Goal: Information Seeking & Learning: Learn about a topic

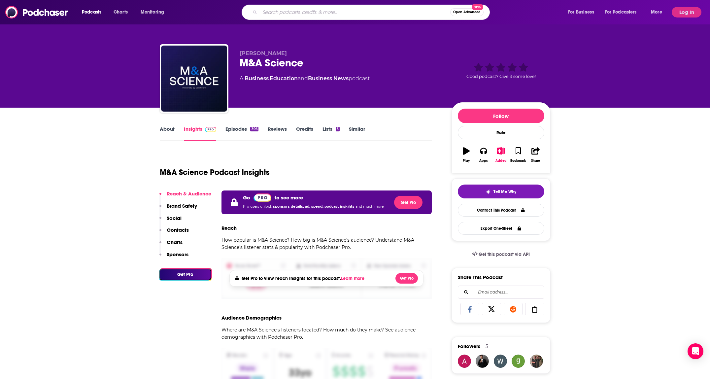
click at [343, 13] on input "Search podcasts, credits, & more..." at bounding box center [355, 12] width 190 height 11
type input "bigdeal"
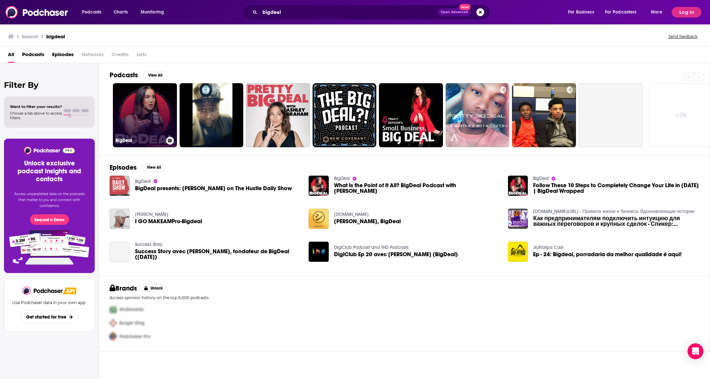
click at [163, 119] on link "BigDeal" at bounding box center [145, 115] width 64 height 64
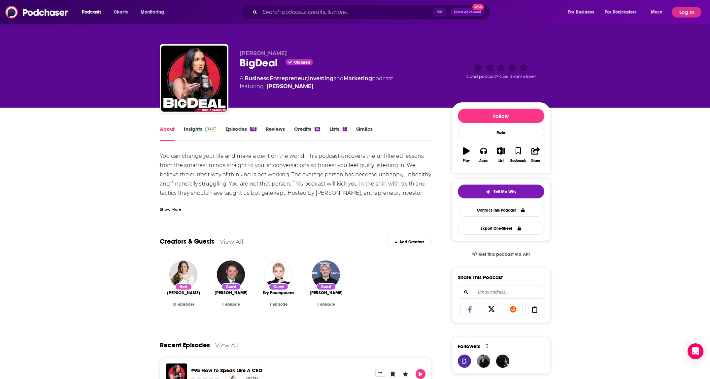
click at [193, 130] on link "Insights" at bounding box center [200, 133] width 33 height 15
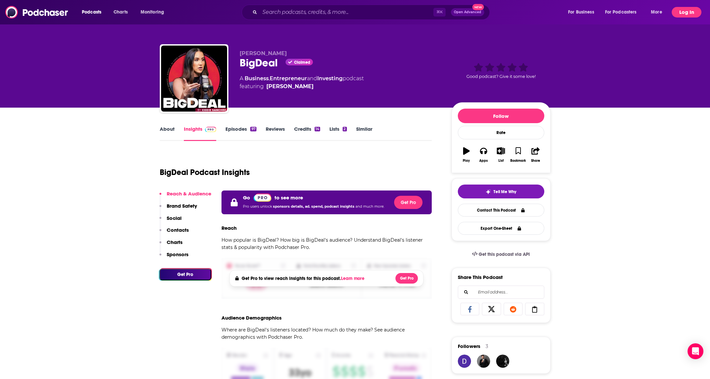
click at [352, 16] on button "Log In" at bounding box center [687, 12] width 30 height 11
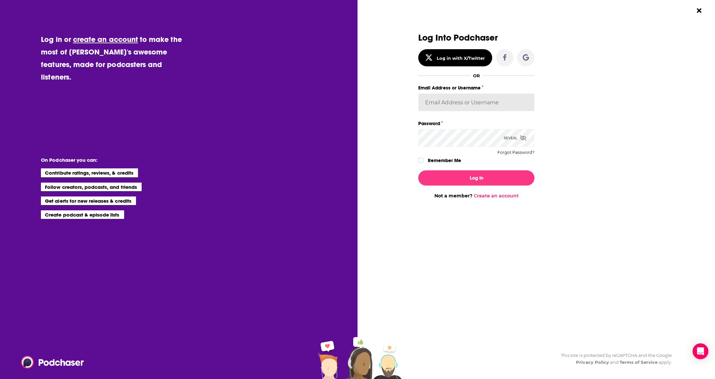
click at [352, 109] on input "Email Address or Username" at bounding box center [476, 102] width 116 height 18
type input "support@lowerstreet.co"
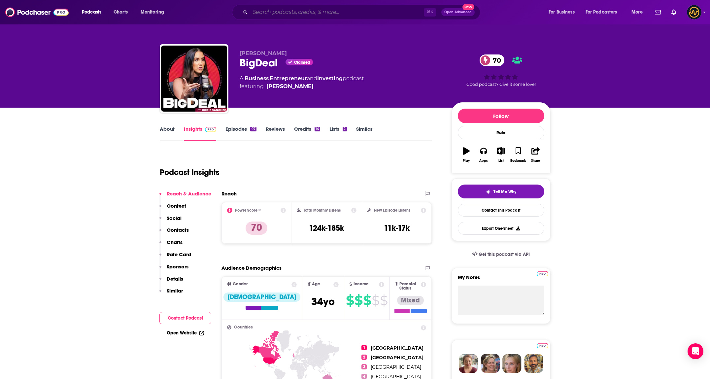
click at [329, 11] on input "Search podcasts, credits, & more..." at bounding box center [337, 12] width 174 height 11
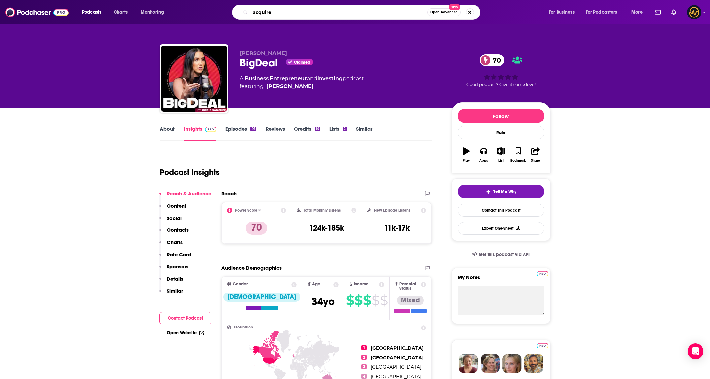
type input "acquired"
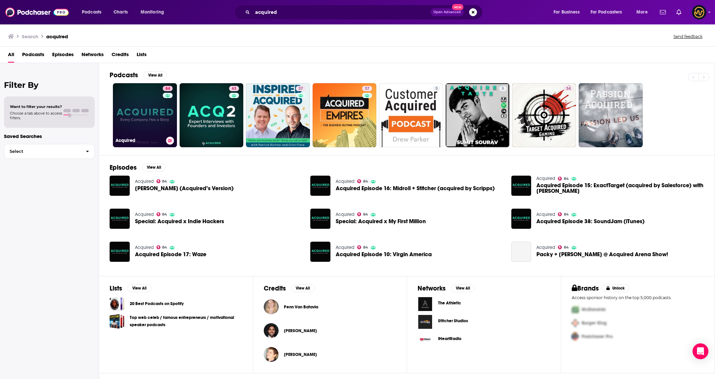
click at [142, 117] on link "84 Acquired" at bounding box center [145, 115] width 64 height 64
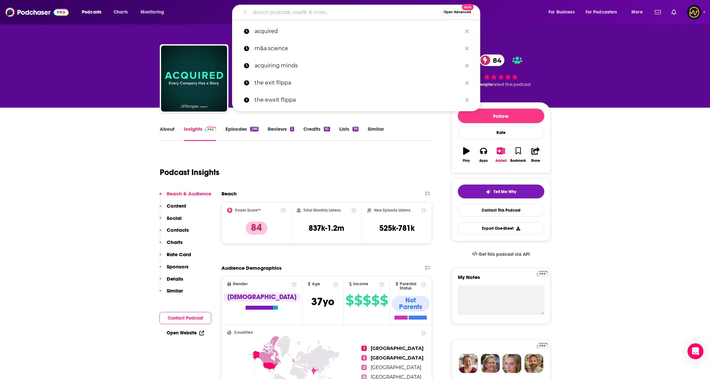
click at [339, 11] on input "Search podcasts, credits, & more..." at bounding box center [345, 12] width 190 height 11
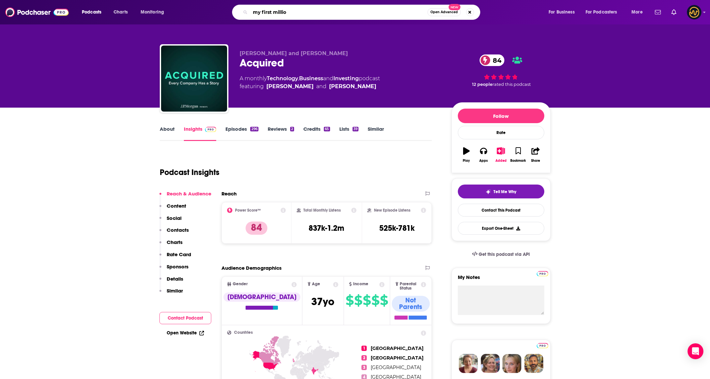
type input "my first million"
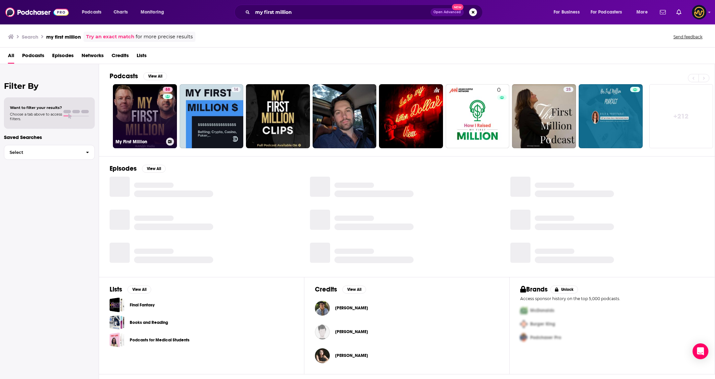
click at [126, 115] on link "88 My First Million" at bounding box center [145, 116] width 64 height 64
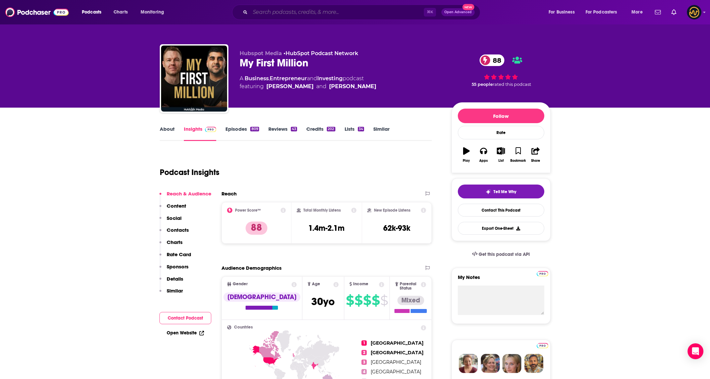
click at [352, 15] on input "Search podcasts, credits, & more..." at bounding box center [337, 12] width 174 height 11
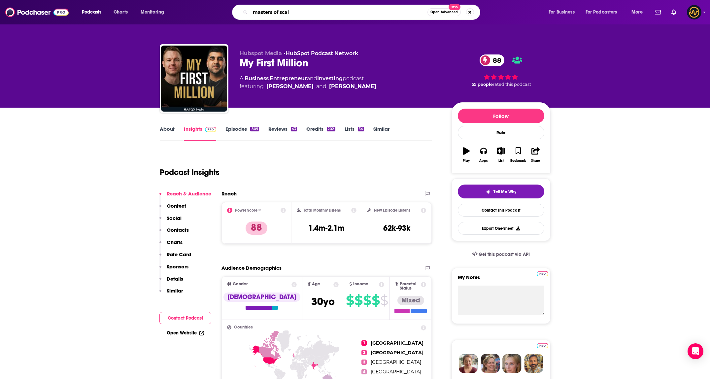
type input "masters of scale"
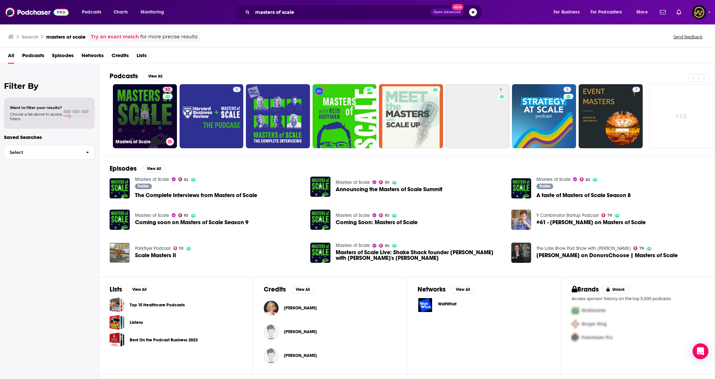
click at [146, 106] on link "82 Masters of Scale" at bounding box center [145, 116] width 64 height 64
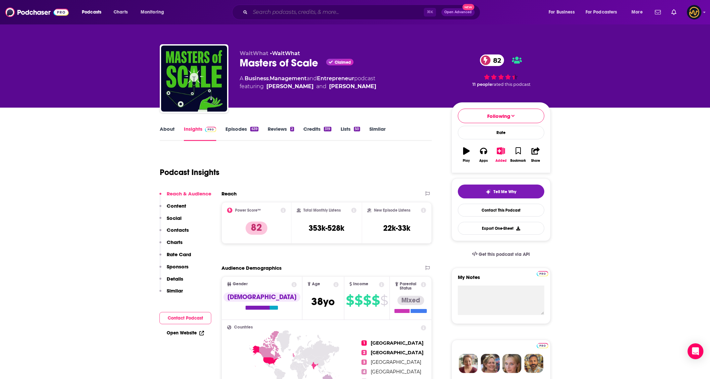
click at [352, 11] on input "Search podcasts, credits, & more..." at bounding box center [337, 12] width 174 height 11
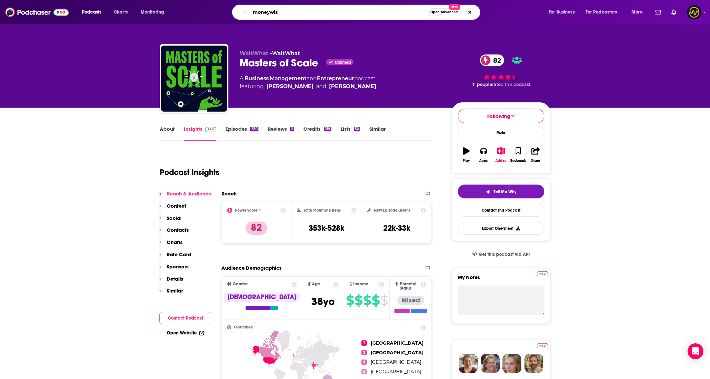
type input "moneywise"
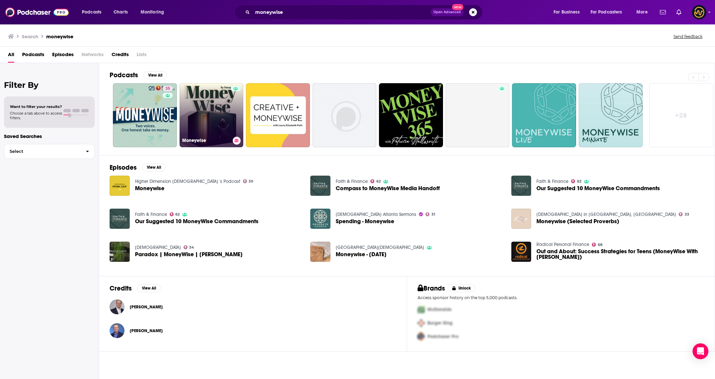
click at [209, 113] on link "Moneywise" at bounding box center [212, 115] width 64 height 64
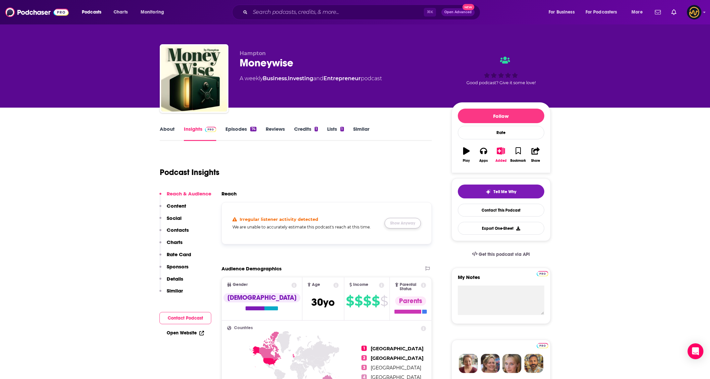
click at [352, 224] on button "Show Anyway" at bounding box center [403, 223] width 36 height 11
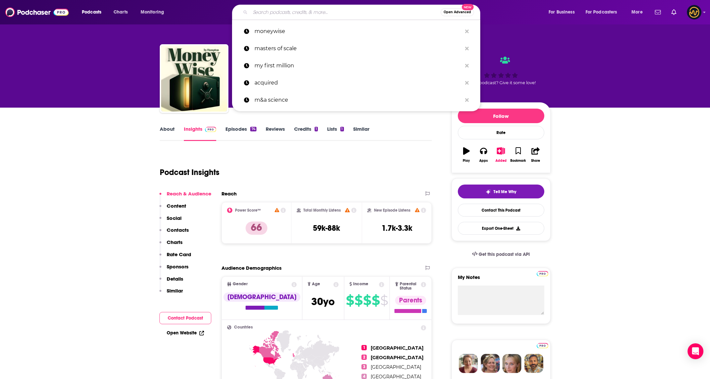
click at [295, 12] on input "Search podcasts, credits, & more..." at bounding box center [345, 12] width 190 height 11
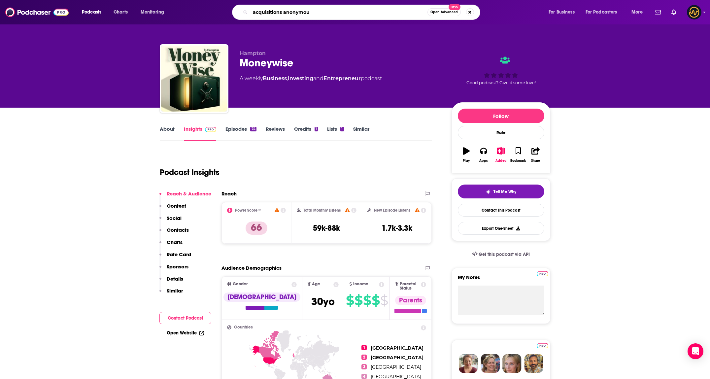
type input "acquisitions anonymous"
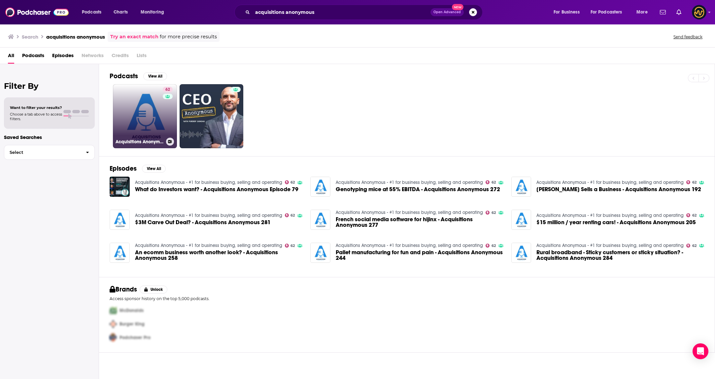
click at [148, 119] on link "62 Acquisitions Anonymous - #1 for business buying, selling and operating" at bounding box center [145, 116] width 64 height 64
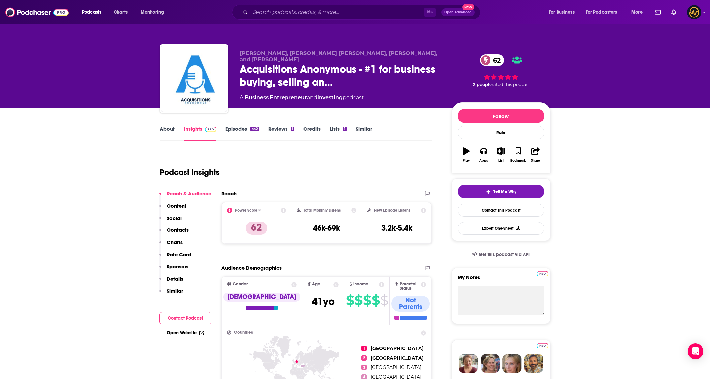
click at [176, 277] on p "Details" at bounding box center [175, 279] width 17 height 6
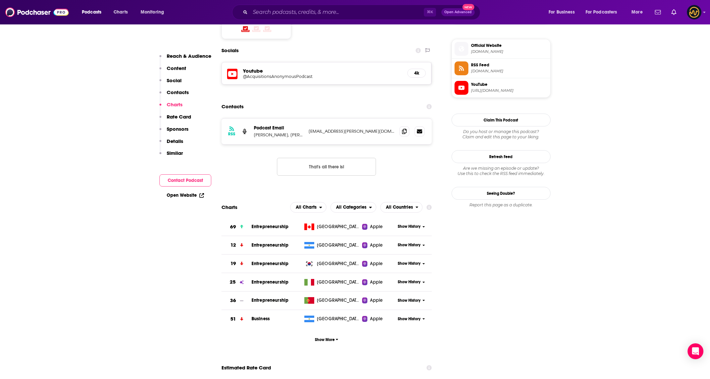
scroll to position [492, 0]
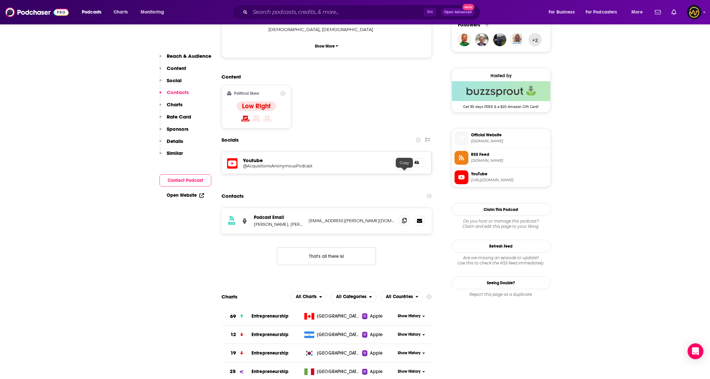
click at [352, 218] on icon at bounding box center [404, 220] width 5 height 5
click at [322, 13] on input "Search podcasts, credits, & more..." at bounding box center [337, 12] width 174 height 11
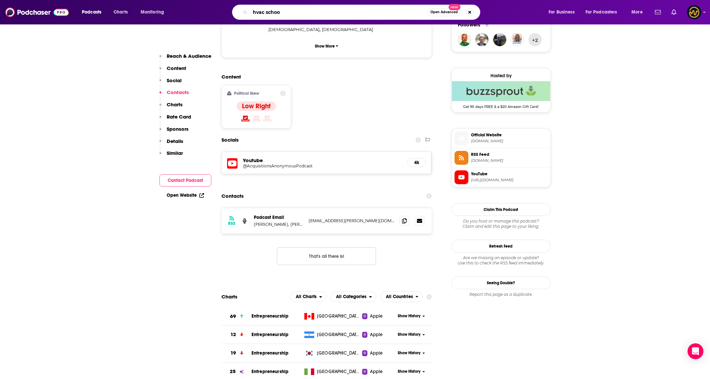
type input "hvac school"
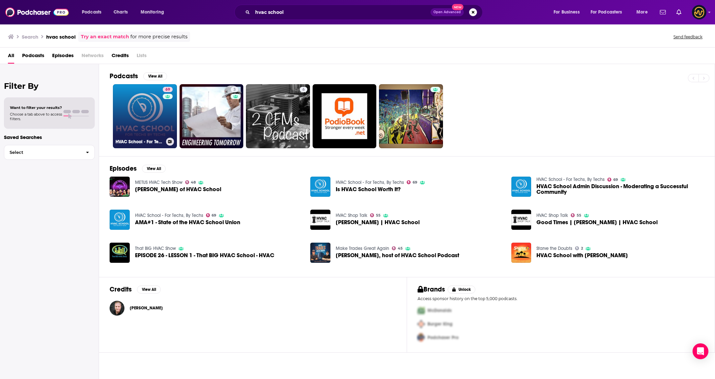
click at [120, 117] on link "69 HVAC School - For Techs, By Techs" at bounding box center [145, 116] width 64 height 64
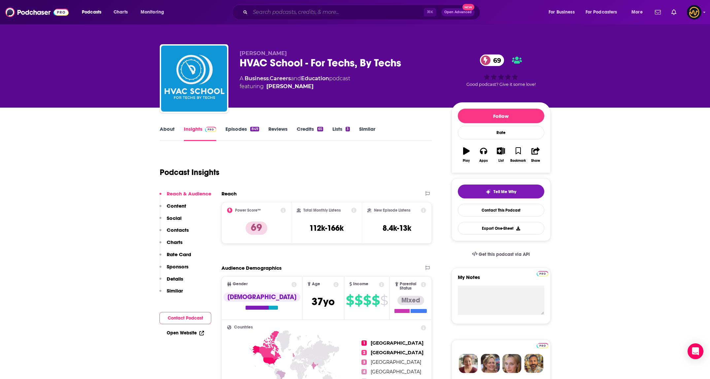
click at [300, 15] on input "Search podcasts, credits, & more..." at bounding box center [337, 12] width 174 height 11
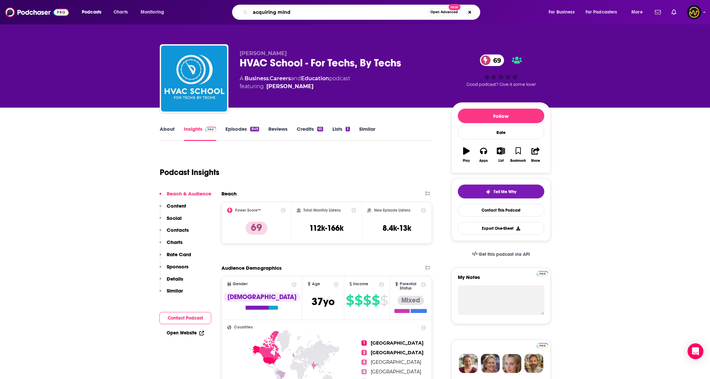
type input "acquiring minds"
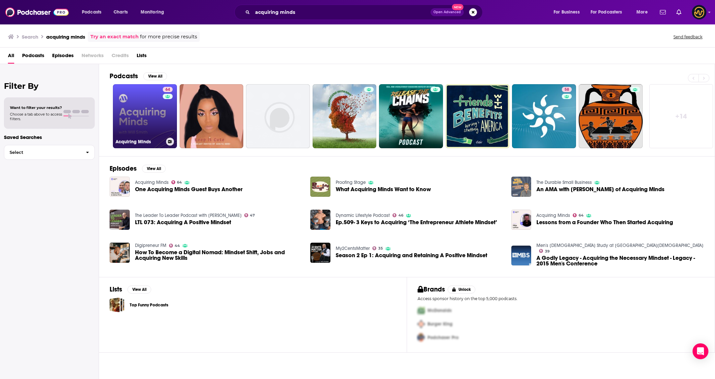
click at [128, 121] on link "64 Acquiring Minds" at bounding box center [145, 116] width 64 height 64
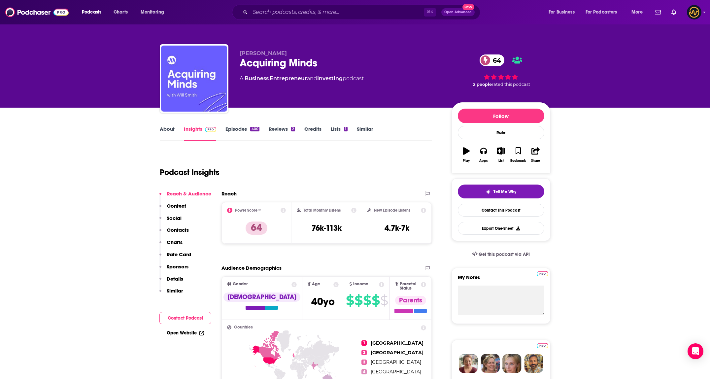
click at [188, 257] on button "Rate Card" at bounding box center [175, 257] width 32 height 12
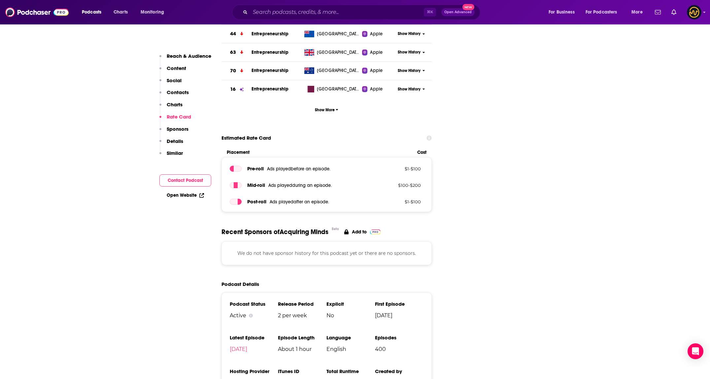
click at [177, 90] on p "Contacts" at bounding box center [178, 92] width 22 height 6
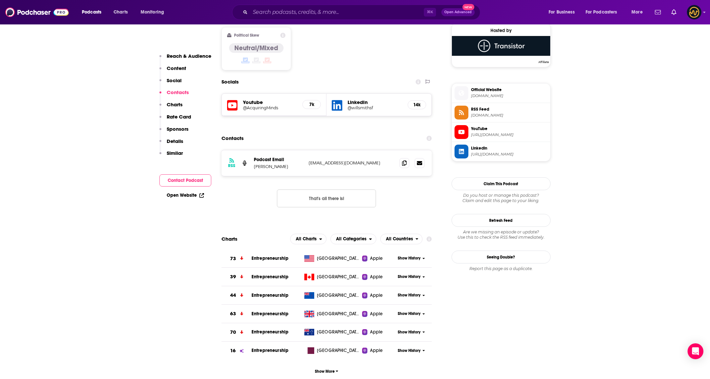
scroll to position [537, 0]
click at [352, 160] on icon at bounding box center [404, 162] width 5 height 5
click at [325, 15] on input "Search podcasts, credits, & more..." at bounding box center [337, 12] width 174 height 11
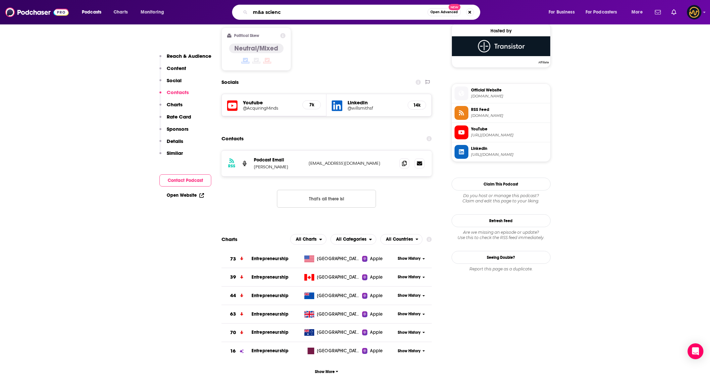
type input "m&a science"
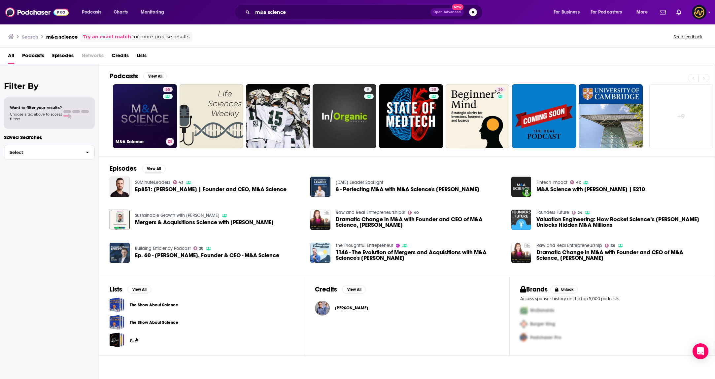
click at [140, 105] on link "55 M&A Science" at bounding box center [145, 116] width 64 height 64
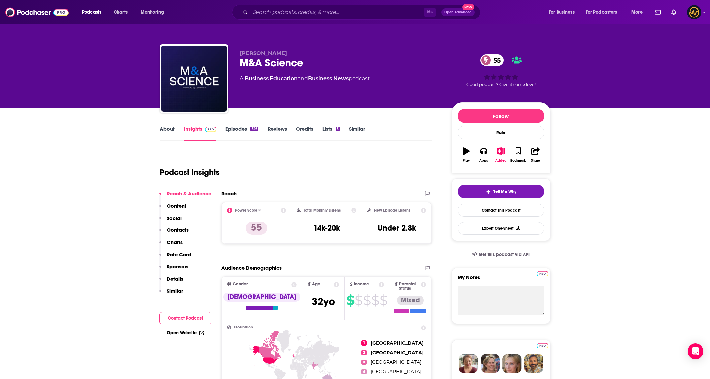
click at [174, 228] on p "Contacts" at bounding box center [178, 230] width 22 height 6
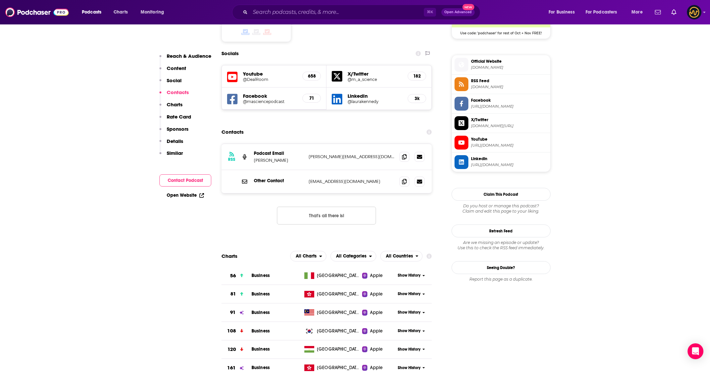
scroll to position [567, 0]
click at [352, 153] on icon at bounding box center [404, 155] width 5 height 5
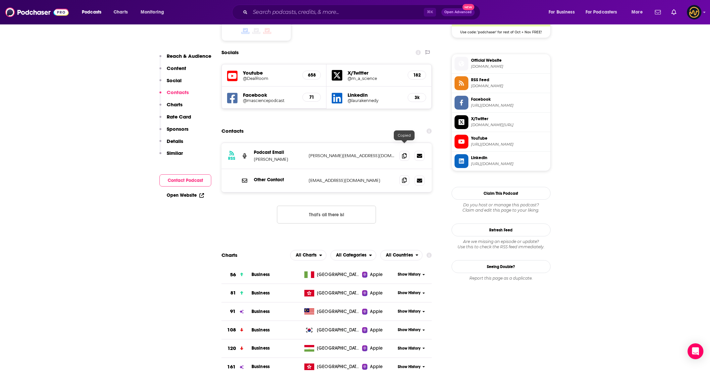
click at [352, 175] on span at bounding box center [404, 180] width 10 height 10
click at [352, 153] on icon at bounding box center [404, 155] width 5 height 5
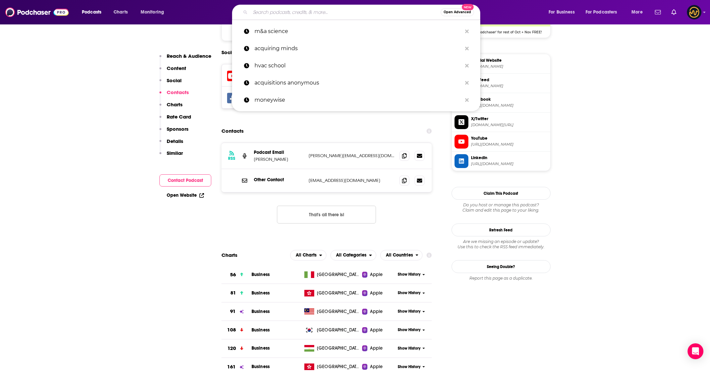
click at [326, 14] on input "Search podcasts, credits, & more..." at bounding box center [345, 12] width 190 height 11
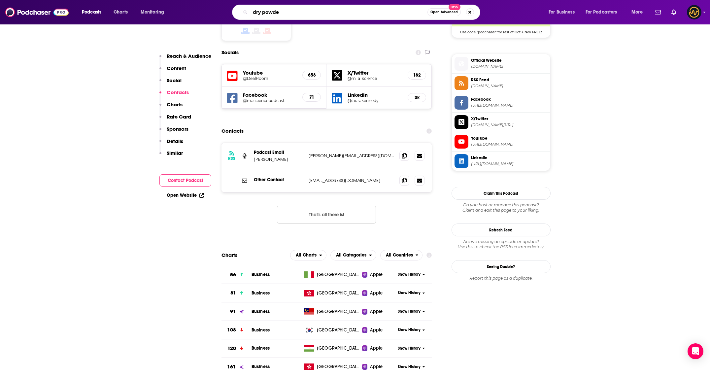
type input "dry powder"
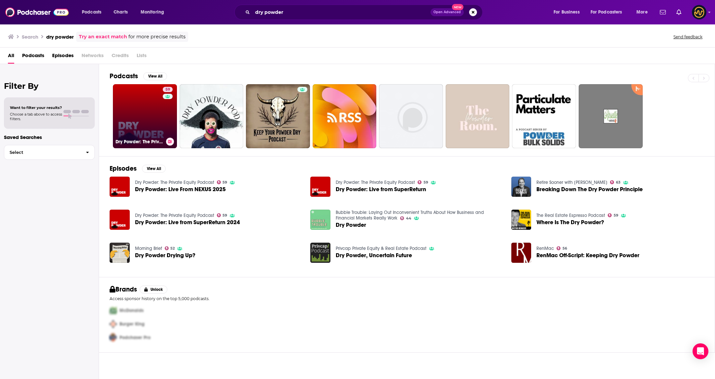
click at [140, 128] on link "59 Dry Powder: The Private Equity Podcast" at bounding box center [145, 116] width 64 height 64
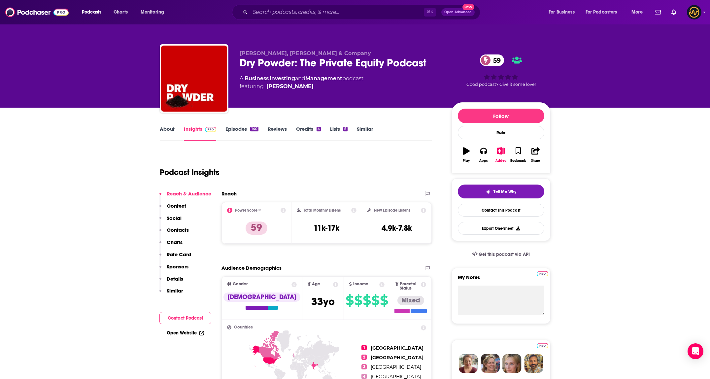
click at [171, 279] on p "Details" at bounding box center [175, 279] width 17 height 6
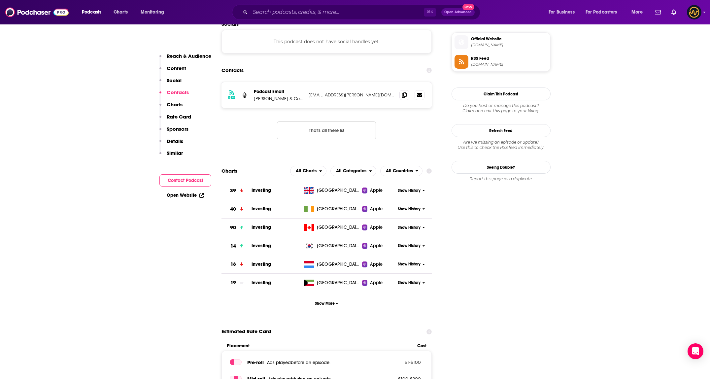
scroll to position [488, 0]
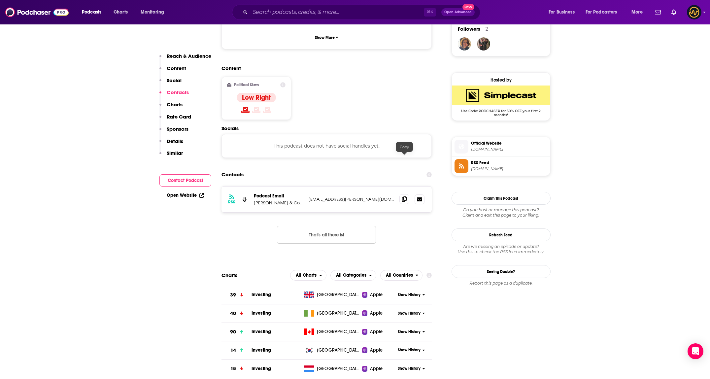
click at [352, 194] on span at bounding box center [404, 199] width 10 height 10
click at [342, 12] on input "Search podcasts, credits, & more..." at bounding box center [337, 12] width 174 height 11
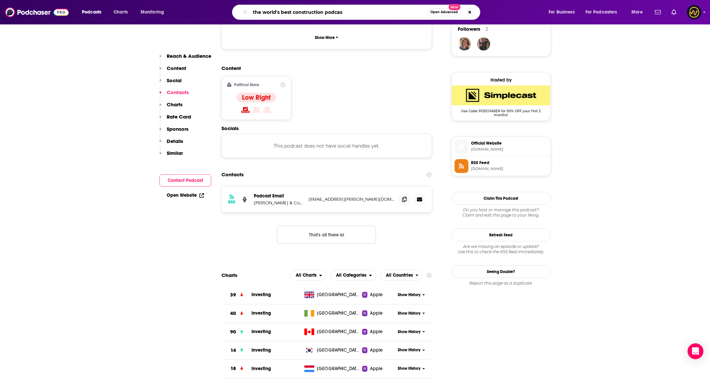
type input "the world's best construction podcast"
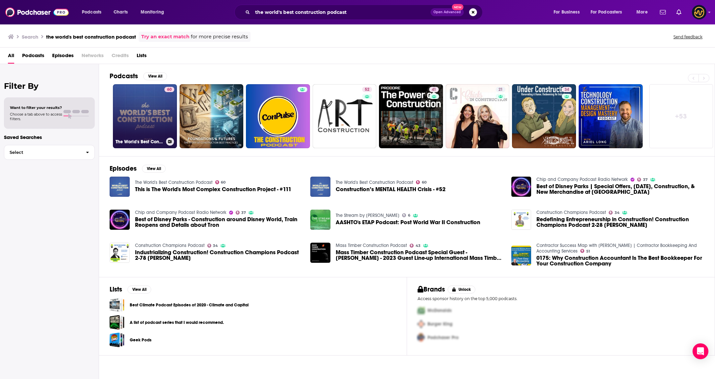
click at [141, 110] on link "60 The World's Best Construction Podcast" at bounding box center [145, 116] width 64 height 64
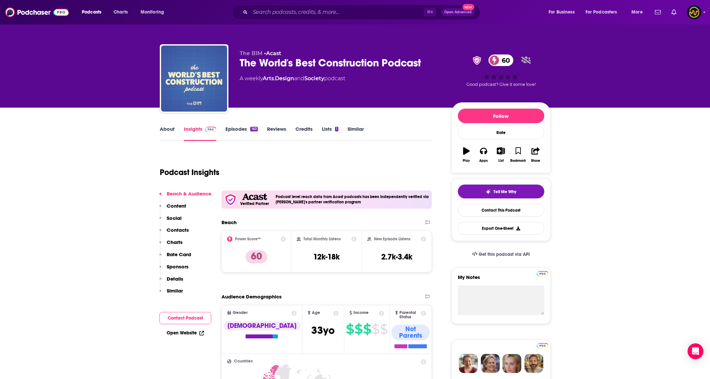
click at [246, 126] on link "Episodes 163" at bounding box center [241, 133] width 32 height 15
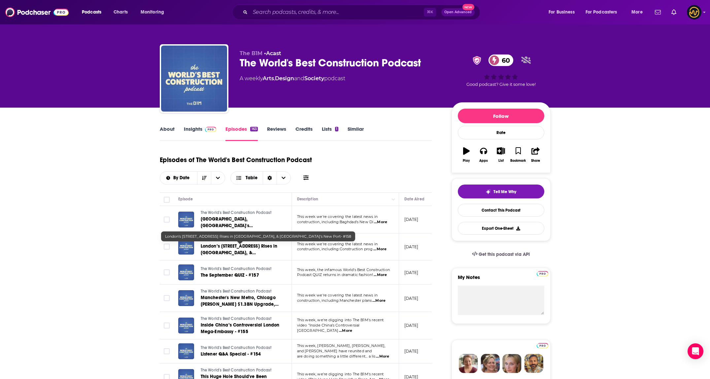
click at [250, 253] on span "London’s 50 Fenchurch Street, Binghatti Flare Rises in Dubai, & Borneo’s New Po…" at bounding box center [239, 255] width 77 height 25
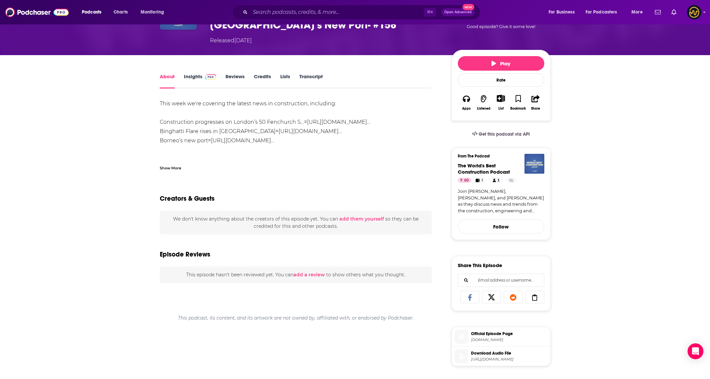
scroll to position [9, 0]
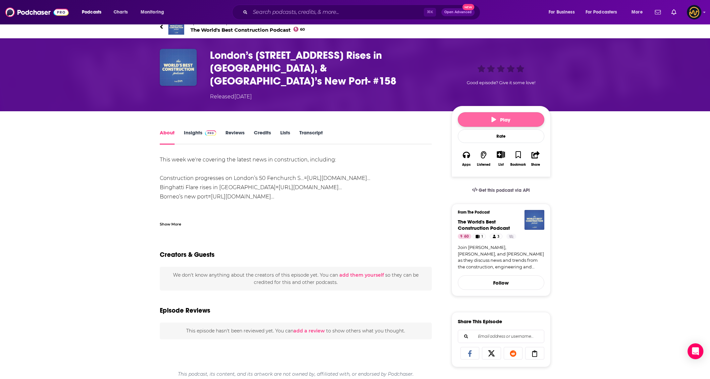
click at [352, 117] on span "Play" at bounding box center [500, 120] width 19 height 6
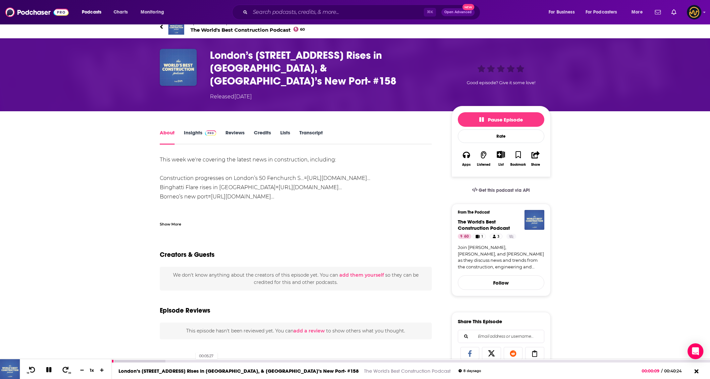
click at [192, 362] on div "00:05:27" at bounding box center [411, 361] width 598 height 3
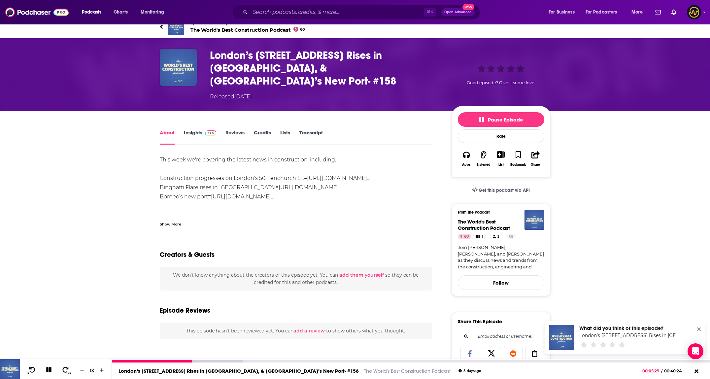
click at [41, 367] on div "10 30 1 x" at bounding box center [66, 369] width 92 height 20
click at [46, 371] on icon at bounding box center [49, 370] width 8 height 6
click at [319, 16] on input "Search podcasts, credits, & more..." at bounding box center [337, 12] width 174 height 11
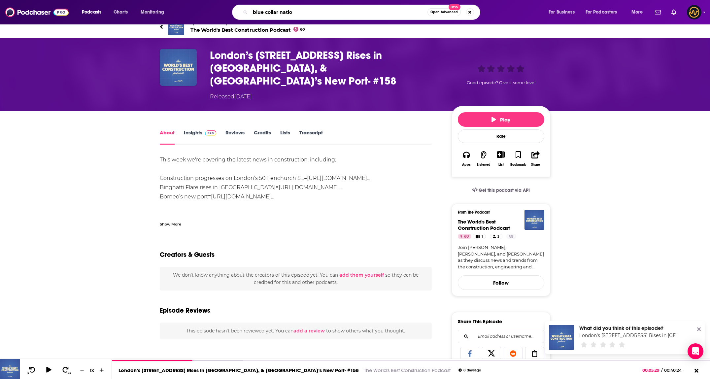
type input "blue collar nation"
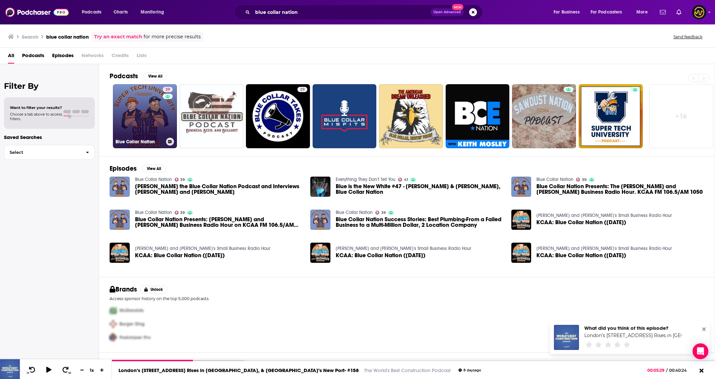
click at [140, 134] on link "39 Blue Collar Nation" at bounding box center [145, 116] width 64 height 64
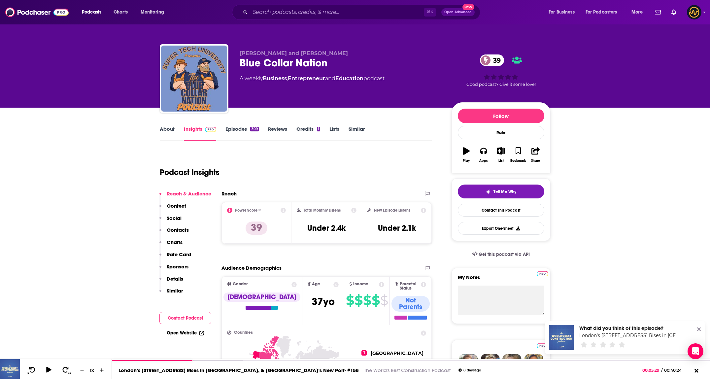
click at [179, 277] on p "Details" at bounding box center [175, 279] width 17 height 6
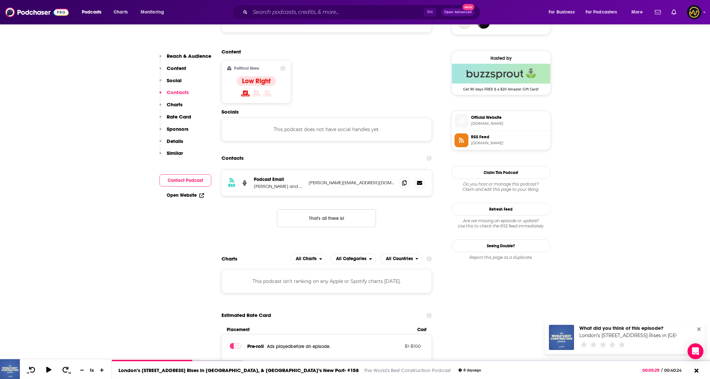
scroll to position [509, 0]
click at [352, 181] on icon at bounding box center [404, 183] width 5 height 5
click at [323, 8] on input "Search podcasts, credits, & more..." at bounding box center [337, 12] width 174 height 11
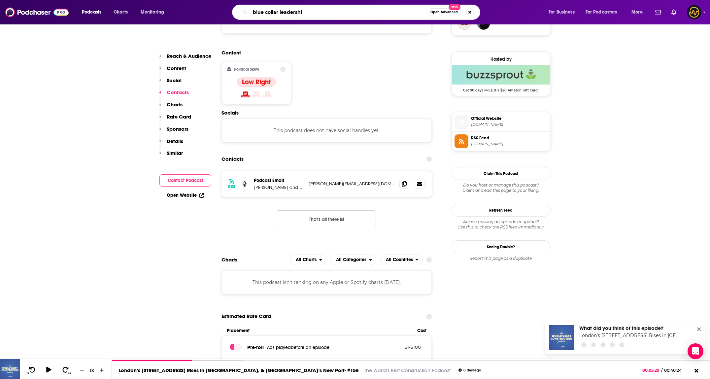
type input "blue collar leadership"
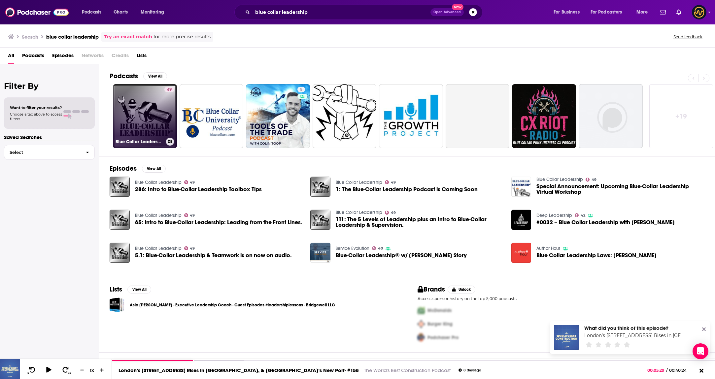
click at [148, 124] on link "49 Blue Collar Leadership" at bounding box center [145, 116] width 64 height 64
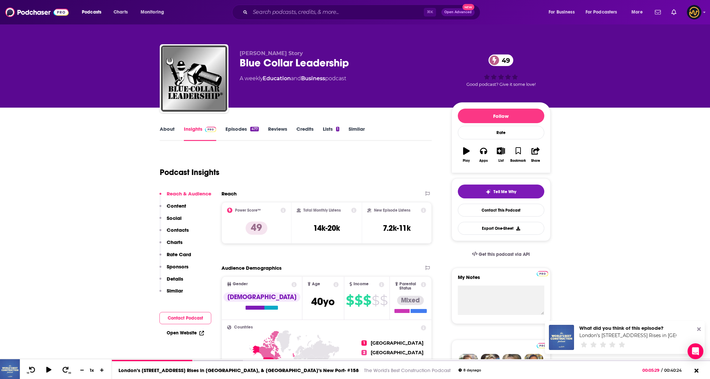
click at [180, 277] on p "Details" at bounding box center [175, 279] width 17 height 6
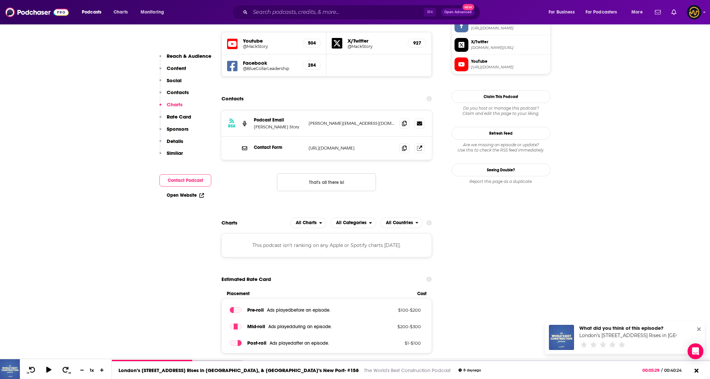
scroll to position [583, 0]
click at [352, 146] on icon at bounding box center [404, 148] width 5 height 5
click at [352, 121] on icon at bounding box center [404, 123] width 5 height 5
click at [321, 11] on input "Search podcasts, credits, & more..." at bounding box center [337, 12] width 174 height 11
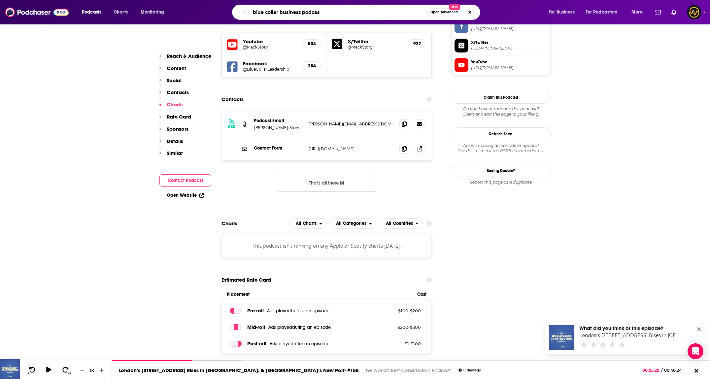
type input "blue collar business podcast"
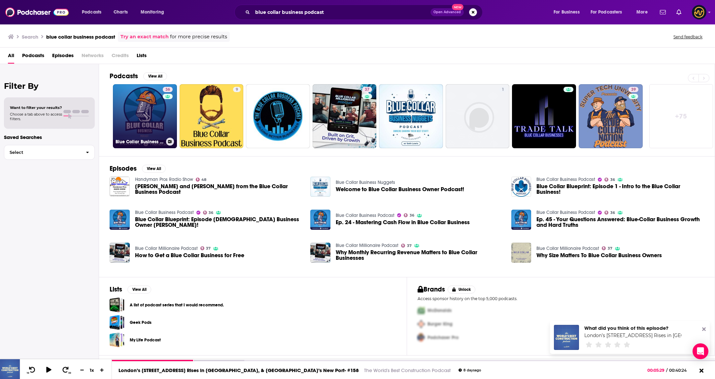
click at [132, 119] on link "36 Blue Collar Business Podcast" at bounding box center [145, 116] width 64 height 64
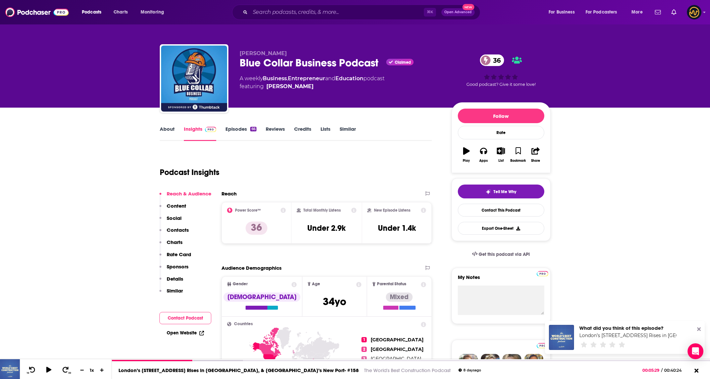
click at [171, 276] on p "Details" at bounding box center [175, 279] width 17 height 6
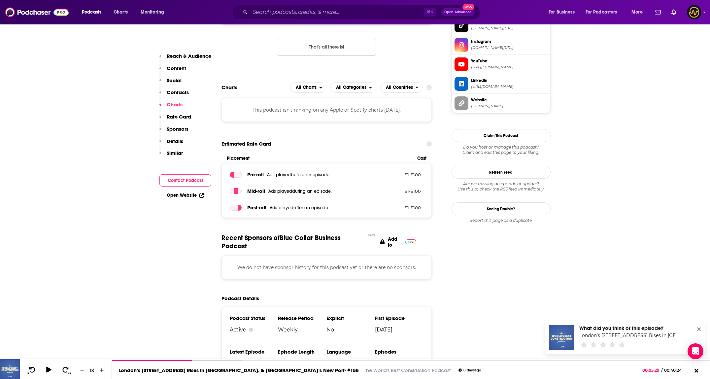
scroll to position [533, 0]
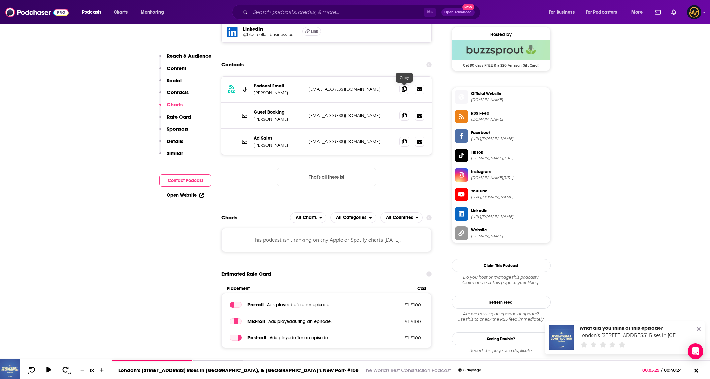
click at [352, 89] on span at bounding box center [404, 89] width 10 height 10
click at [352, 118] on icon at bounding box center [404, 115] width 5 height 5
click at [287, 11] on input "Search podcasts, credits, & more..." at bounding box center [337, 12] width 174 height 11
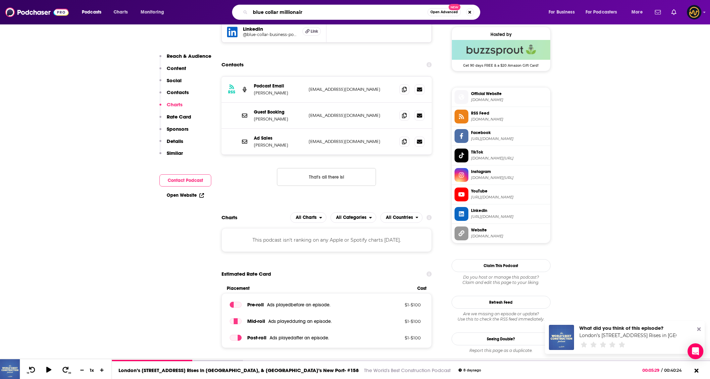
type input "blue collar millionaire"
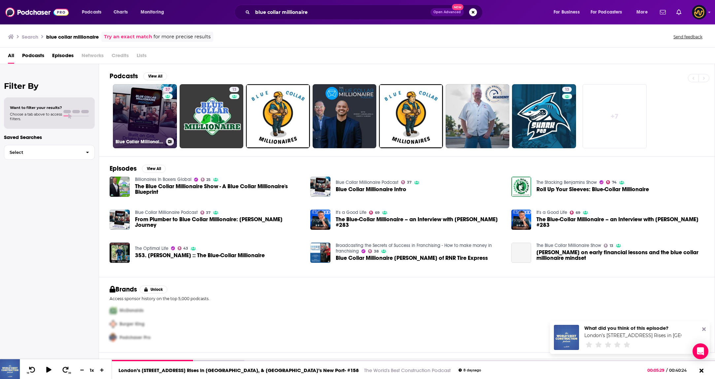
click at [155, 117] on link "37 Blue Collar Millionaire Podcast" at bounding box center [145, 116] width 64 height 64
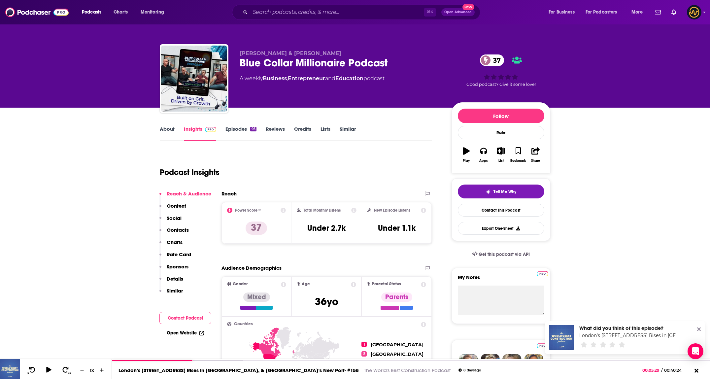
click at [171, 276] on p "Details" at bounding box center [175, 279] width 17 height 6
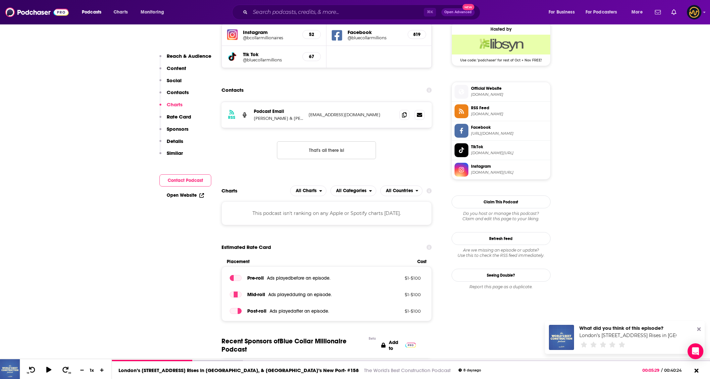
scroll to position [484, 0]
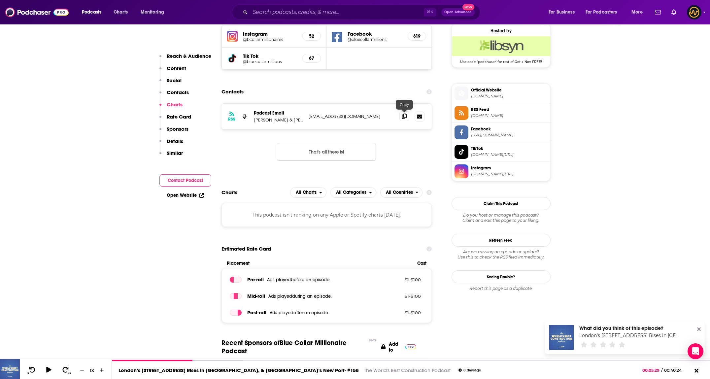
click at [352, 118] on icon at bounding box center [404, 116] width 5 height 5
click at [335, 11] on input "Search podcasts, credits, & more..." at bounding box center [337, 12] width 174 height 11
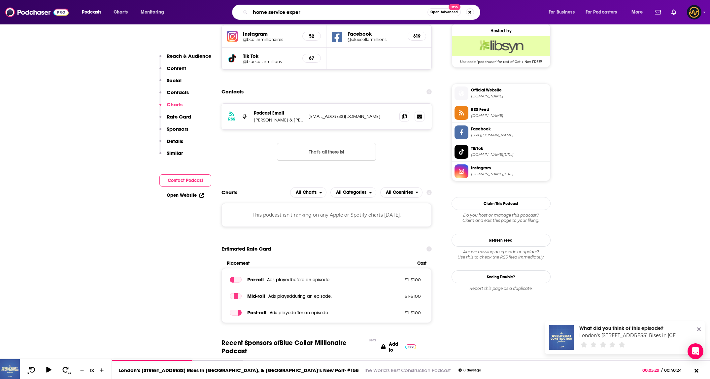
type input "home service expert"
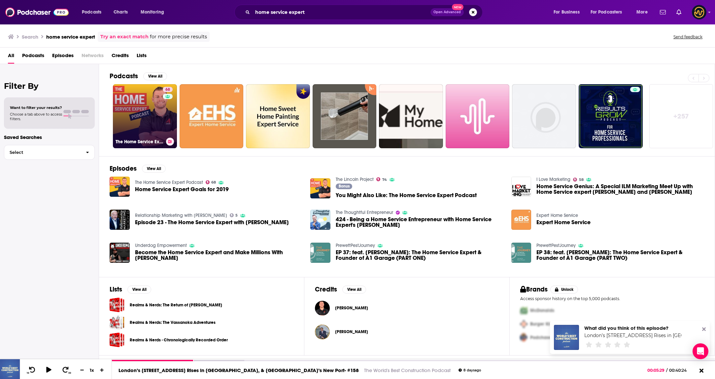
click at [148, 109] on link "68 The Home Service Expert Podcast" at bounding box center [145, 116] width 64 height 64
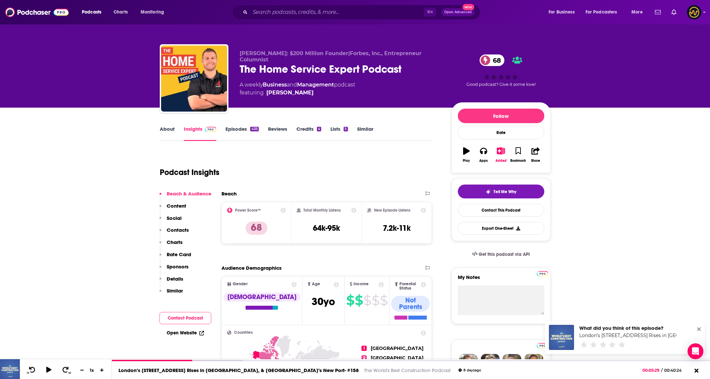
click at [171, 278] on p "Details" at bounding box center [175, 279] width 17 height 6
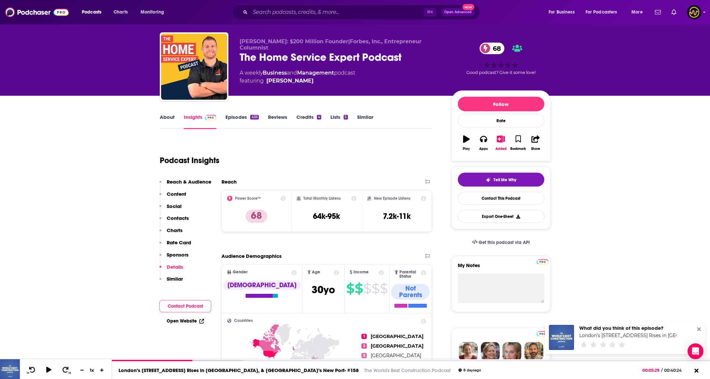
click at [171, 276] on button "Details" at bounding box center [171, 270] width 24 height 12
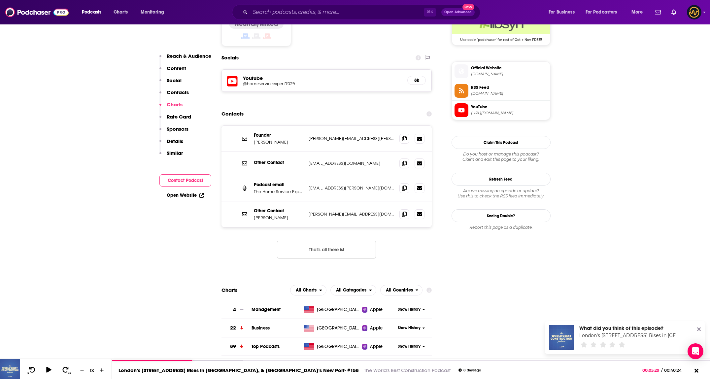
scroll to position [559, 0]
click at [352, 136] on icon at bounding box center [404, 138] width 5 height 5
click at [352, 161] on icon at bounding box center [404, 163] width 5 height 5
click at [352, 186] on icon at bounding box center [404, 188] width 5 height 5
click at [352, 212] on icon at bounding box center [404, 214] width 5 height 5
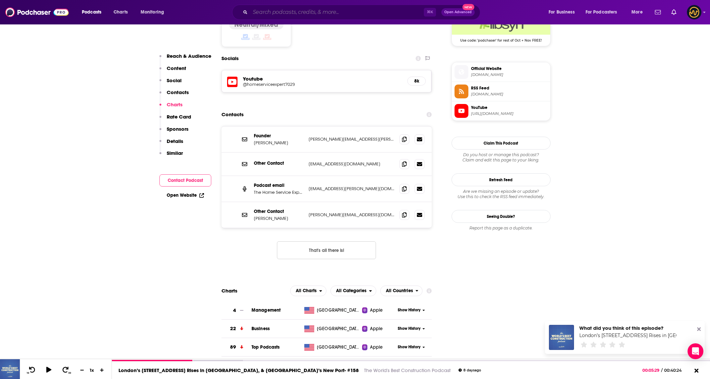
click at [333, 14] on input "Search podcasts, credits, & more..." at bounding box center [337, 12] width 174 height 11
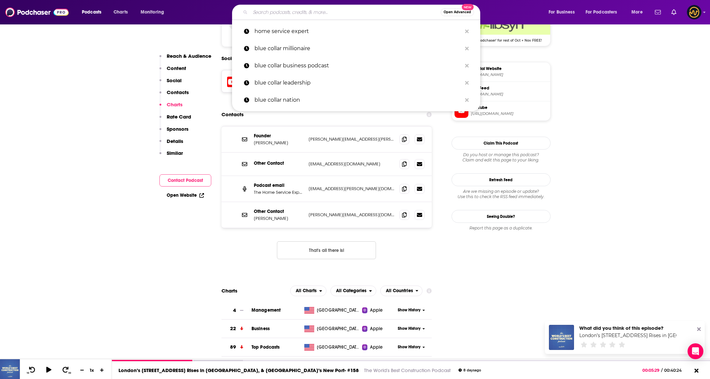
click at [333, 14] on input "Search podcasts, credits, & more..." at bounding box center [345, 12] width 190 height 11
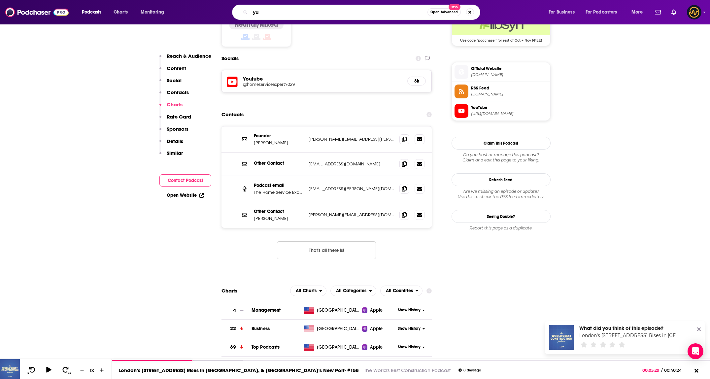
type input "y"
type input "upflip"
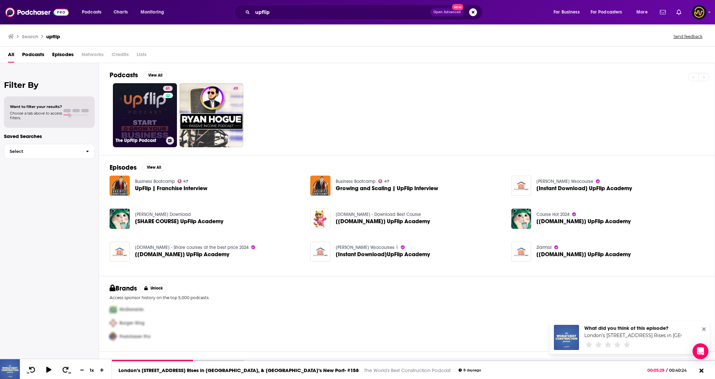
click at [145, 110] on link "61 The UpFlip Podcast" at bounding box center [145, 115] width 64 height 64
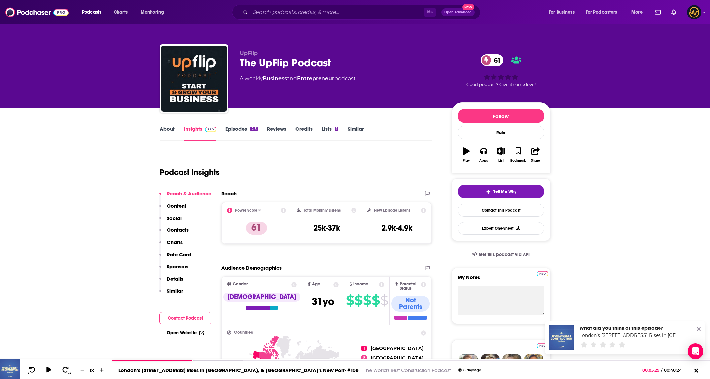
click at [178, 280] on p "Details" at bounding box center [175, 279] width 17 height 6
click at [178, 280] on button "Details" at bounding box center [171, 282] width 24 height 12
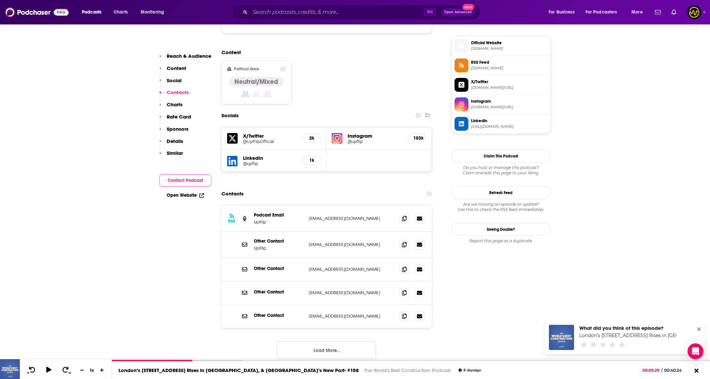
scroll to position [524, 0]
click at [352, 214] on span at bounding box center [404, 219] width 10 height 10
click at [337, 342] on button "Load More..." at bounding box center [326, 351] width 99 height 18
click at [352, 242] on icon at bounding box center [404, 244] width 5 height 5
click at [352, 337] on icon at bounding box center [404, 339] width 5 height 5
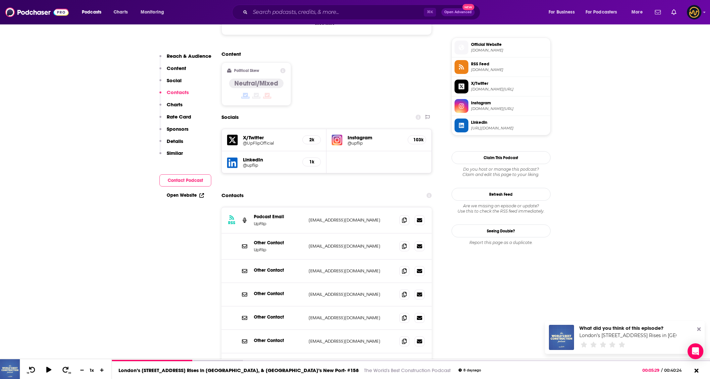
scroll to position [522, 0]
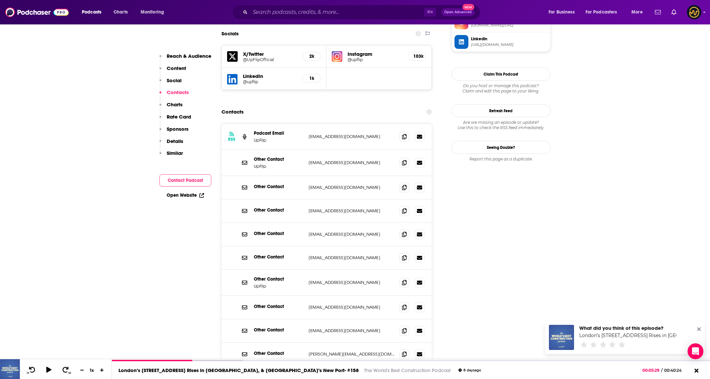
scroll to position [638, 0]
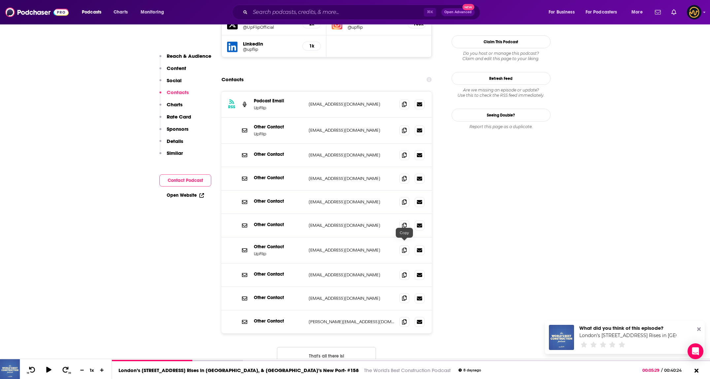
click at [352, 293] on span at bounding box center [404, 298] width 10 height 10
click at [352, 176] on icon at bounding box center [404, 178] width 5 height 5
click at [330, 13] on input "Search podcasts, credits, & more..." at bounding box center [337, 12] width 174 height 11
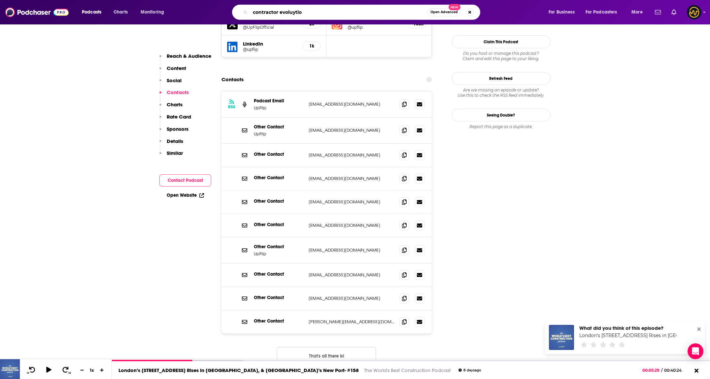
type input "contractor evoluytion"
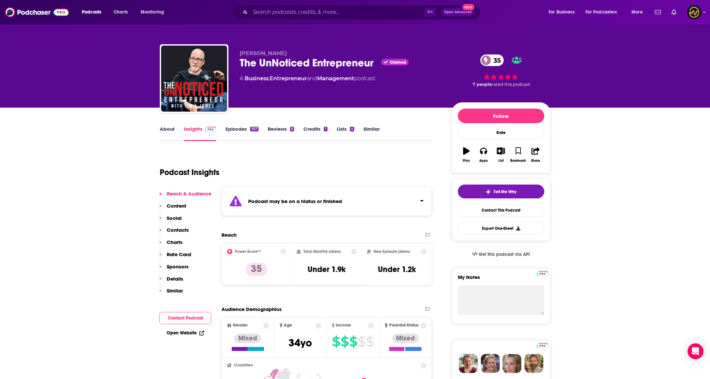
click at [397, 202] on div "Podcast may be on a hiatus or finished" at bounding box center [326, 200] width 211 height 29
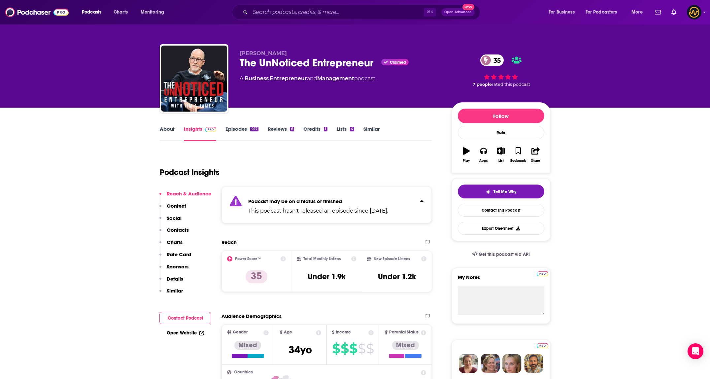
click at [388, 196] on div "Podcast may be on a hiatus or finished This podcast hasn't released an episode …" at bounding box center [318, 205] width 140 height 20
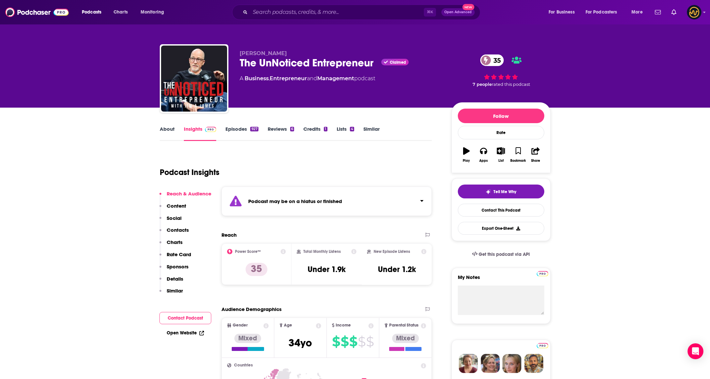
click at [386, 190] on div "Podcast may be on a hiatus or finished" at bounding box center [326, 200] width 211 height 29
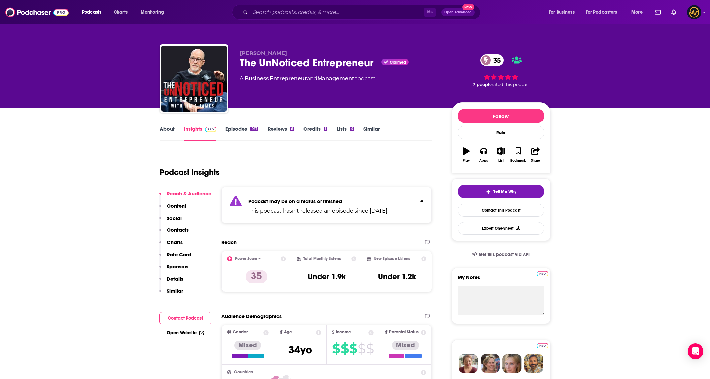
click at [386, 190] on div "Podcast may be on a hiatus or finished This podcast hasn't released an episode …" at bounding box center [326, 204] width 211 height 37
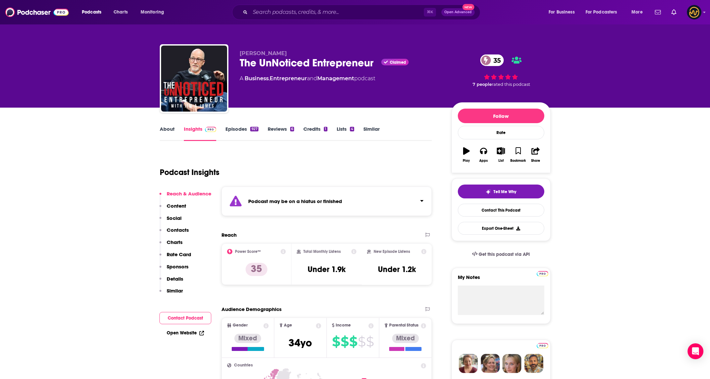
click at [309, 200] on strong "Podcast may be on a hiatus or finished" at bounding box center [295, 201] width 94 height 6
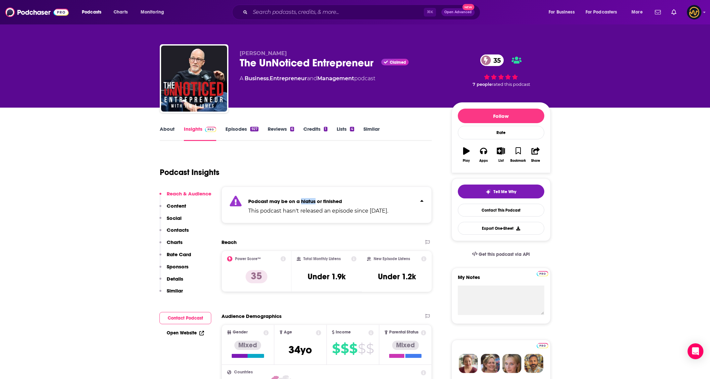
click at [309, 200] on strong "Podcast may be on a hiatus or finished" at bounding box center [295, 201] width 94 height 6
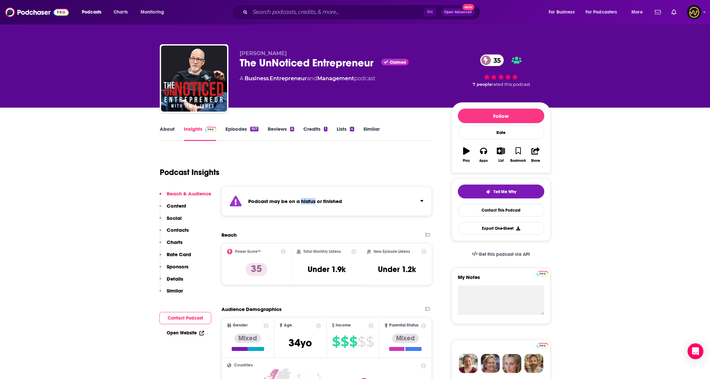
click at [236, 130] on link "Episodes 927" at bounding box center [241, 133] width 33 height 15
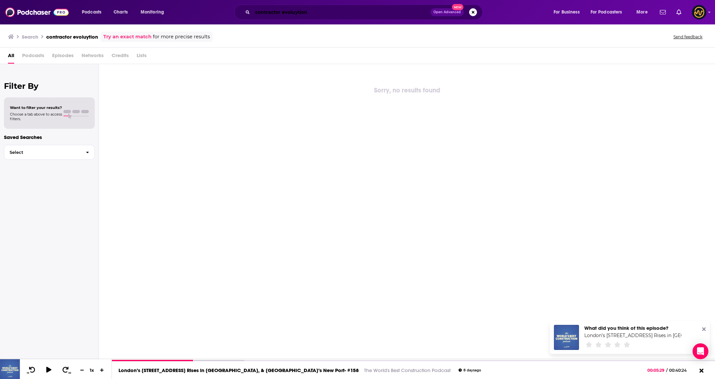
drag, startPoint x: 296, startPoint y: 12, endPoint x: 300, endPoint y: 11, distance: 4.0
click at [296, 12] on input "contractor evoluytion" at bounding box center [342, 12] width 178 height 11
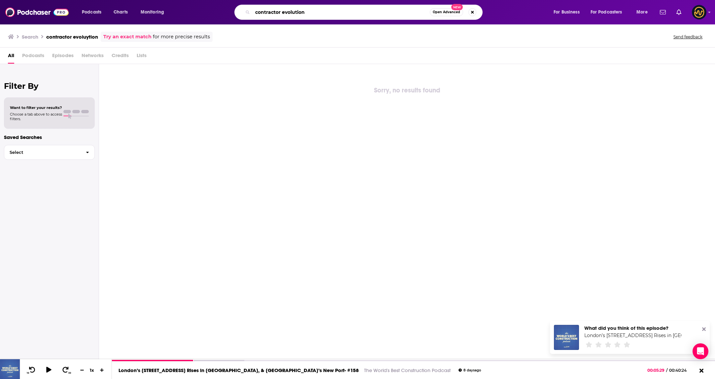
type input "contractor evolution"
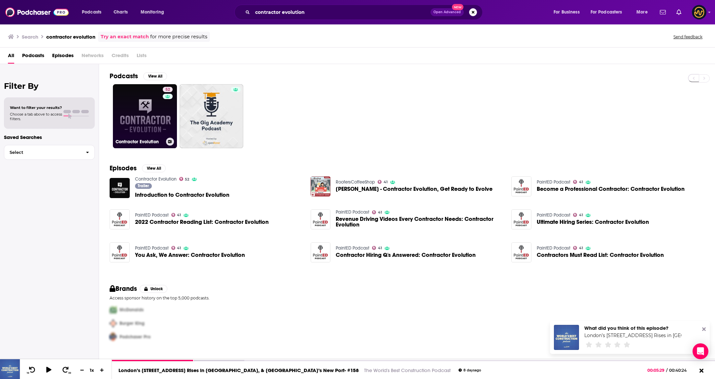
click at [143, 138] on div "Contractor Evolution" at bounding box center [145, 142] width 59 height 8
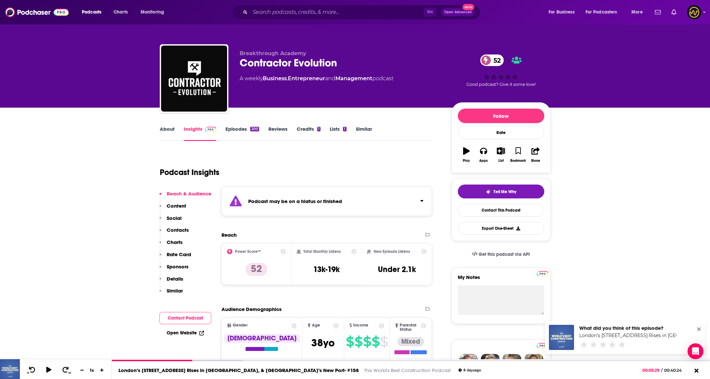
click at [380, 194] on div "Podcast may be on a hiatus or finished" at bounding box center [326, 200] width 211 height 29
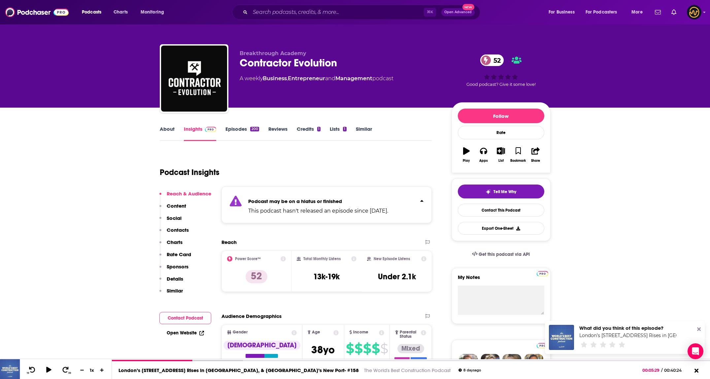
click at [380, 194] on div "Podcast may be on a hiatus or finished This podcast hasn't released an episode …" at bounding box center [326, 204] width 211 height 37
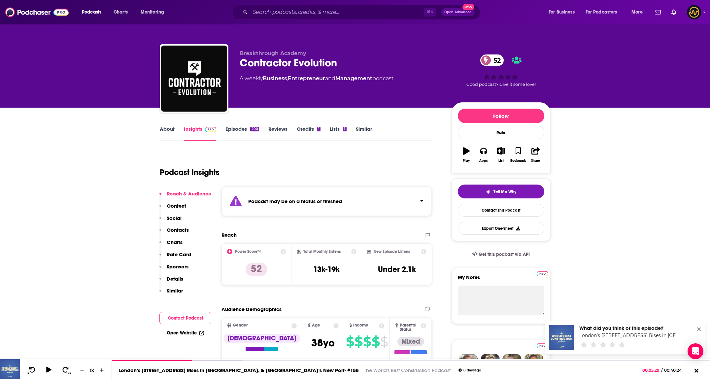
click at [237, 133] on link "Episodes 200" at bounding box center [241, 133] width 33 height 15
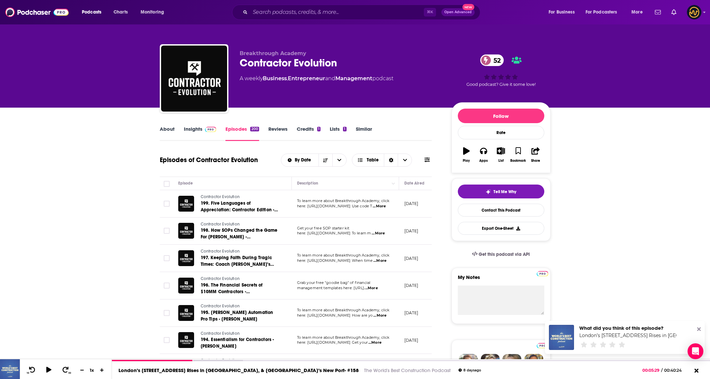
click at [205, 130] on span at bounding box center [211, 129] width 12 height 6
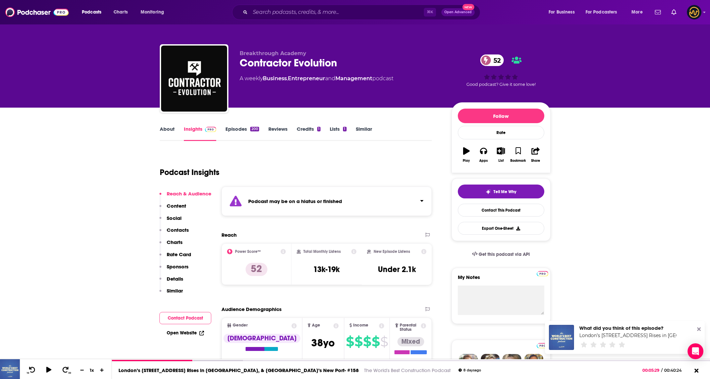
click at [167, 276] on p "Details" at bounding box center [175, 279] width 17 height 6
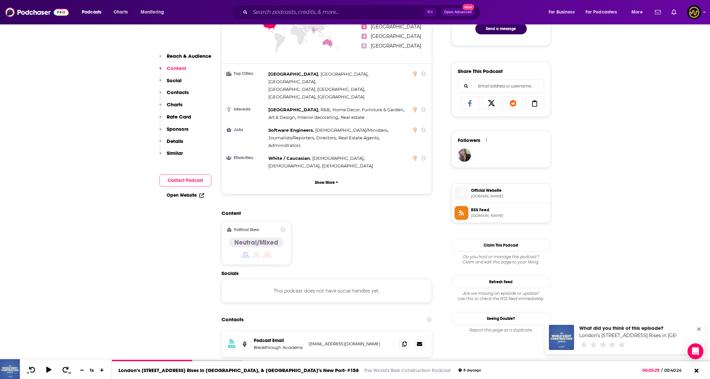
scroll to position [493, 0]
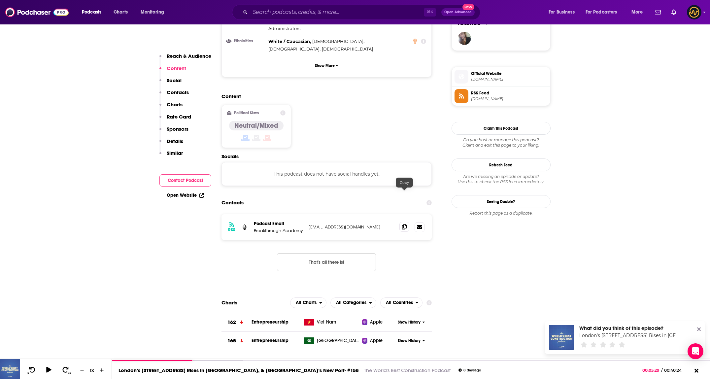
click at [406, 224] on icon at bounding box center [404, 226] width 5 height 5
click at [317, 10] on input "Search podcasts, credits, & more..." at bounding box center [337, 12] width 174 height 11
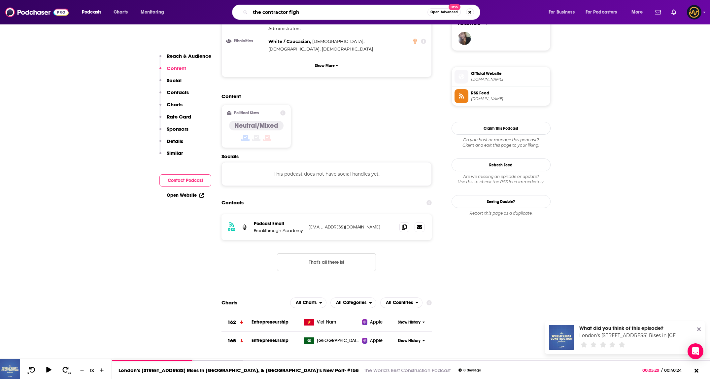
type input "the contractor fight"
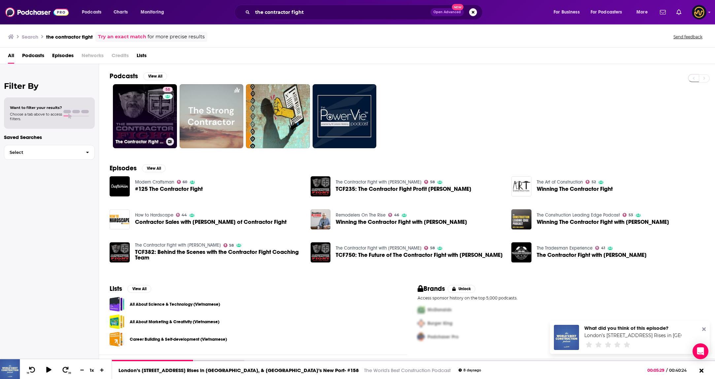
click at [144, 107] on link "58 The Contractor Fight with Tom Reber" at bounding box center [145, 116] width 64 height 64
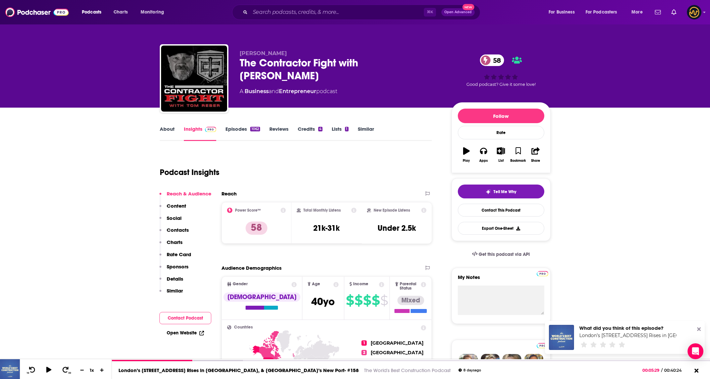
click at [181, 278] on p "Details" at bounding box center [175, 279] width 17 height 6
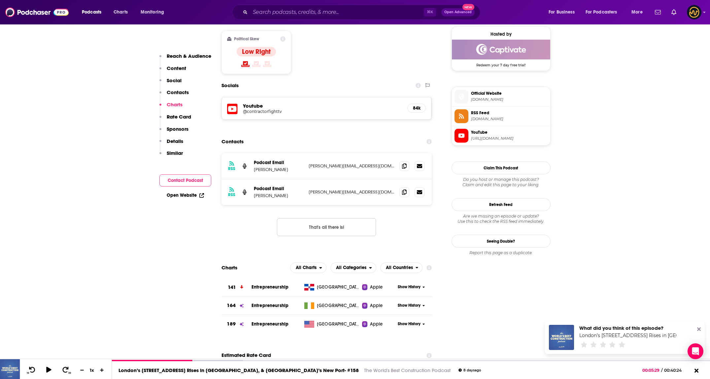
scroll to position [504, 0]
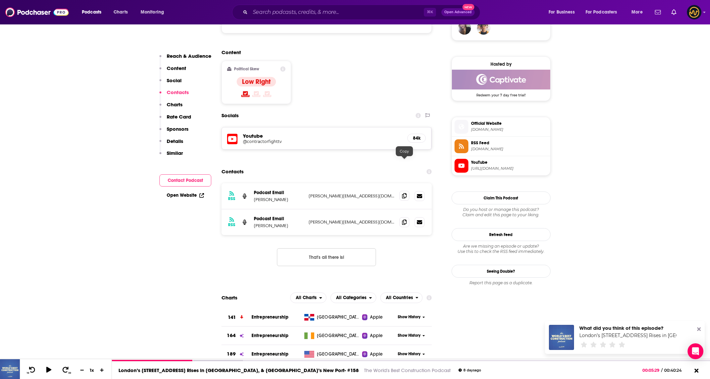
click at [404, 193] on icon at bounding box center [404, 195] width 5 height 5
click at [402, 217] on span at bounding box center [404, 222] width 10 height 10
click at [403, 193] on icon at bounding box center [404, 195] width 5 height 5
click at [326, 9] on input "Search podcasts, credits, & more..." at bounding box center [337, 12] width 174 height 11
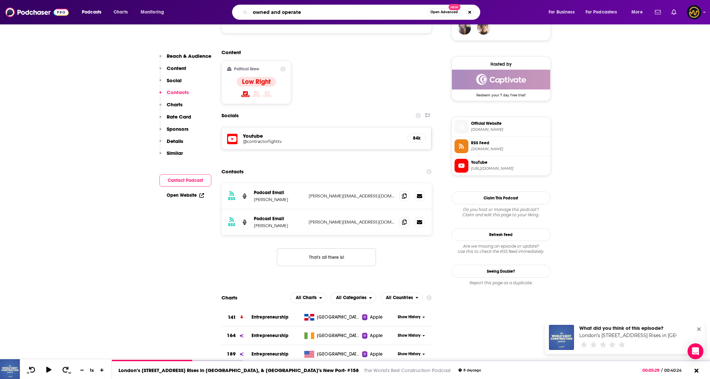
type input "owned and operated"
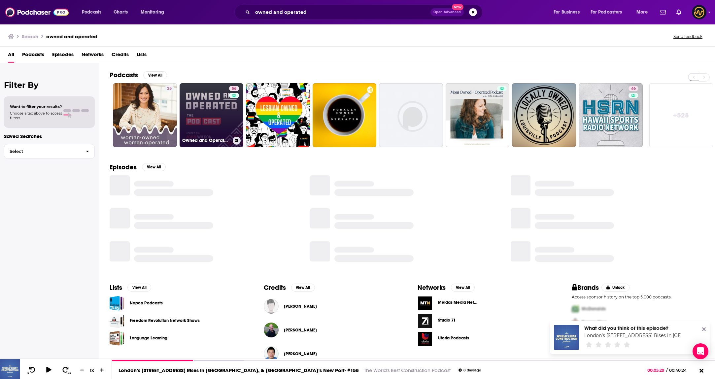
click at [213, 104] on link "56 Owned and Operated - A Plumbing, Electrical, and HVAC Business Growth Podcast" at bounding box center [212, 115] width 64 height 64
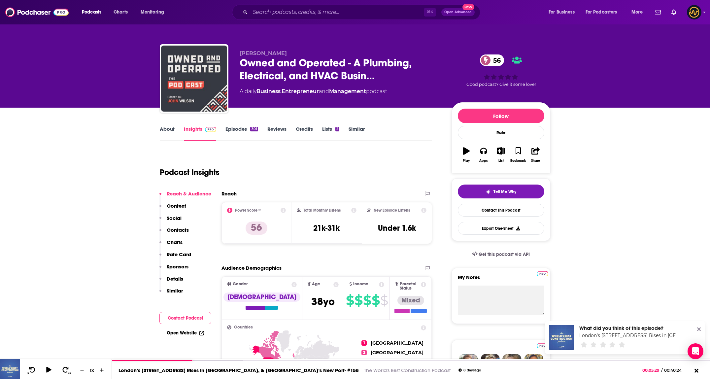
click at [182, 277] on p "Details" at bounding box center [175, 279] width 17 height 6
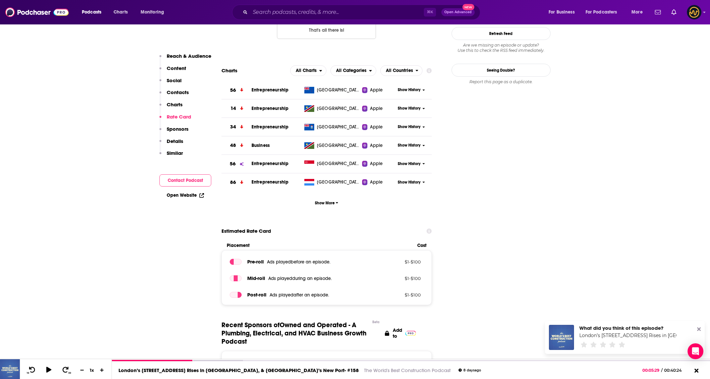
scroll to position [502, 0]
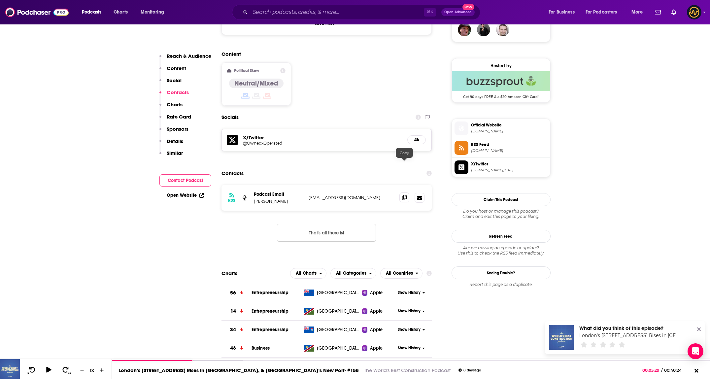
click at [405, 195] on icon at bounding box center [404, 197] width 5 height 5
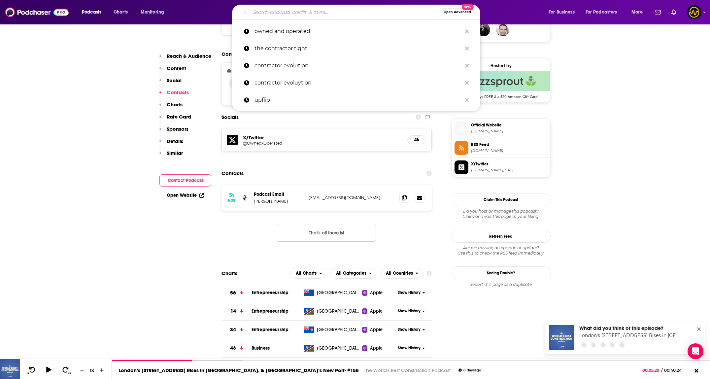
click at [325, 9] on input "Search podcasts, credits, & more..." at bounding box center [345, 12] width 190 height 11
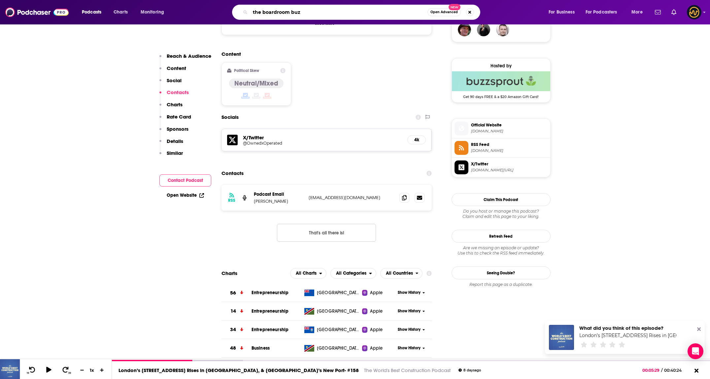
type input "the boardroom buzz"
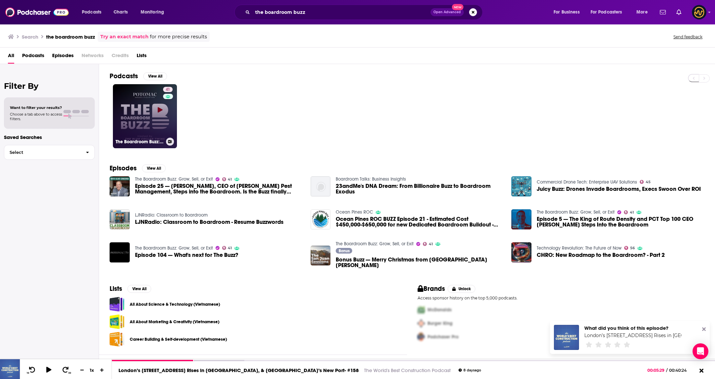
click at [158, 96] on link "41 The Boardroom Buzz: Grow, Sell, or Exit" at bounding box center [145, 116] width 64 height 64
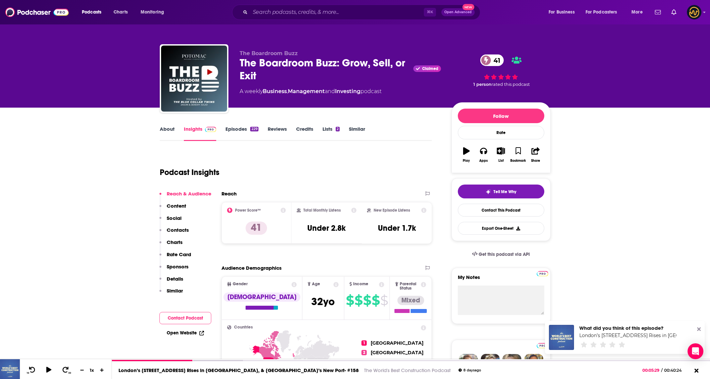
click at [178, 279] on p "Details" at bounding box center [175, 279] width 17 height 6
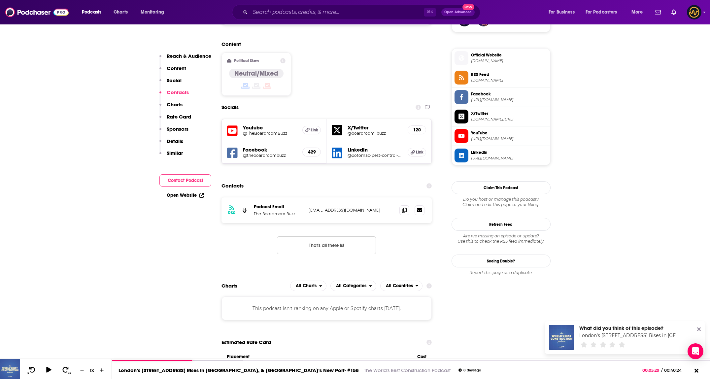
scroll to position [512, 0]
click at [404, 207] on icon at bounding box center [404, 209] width 5 height 5
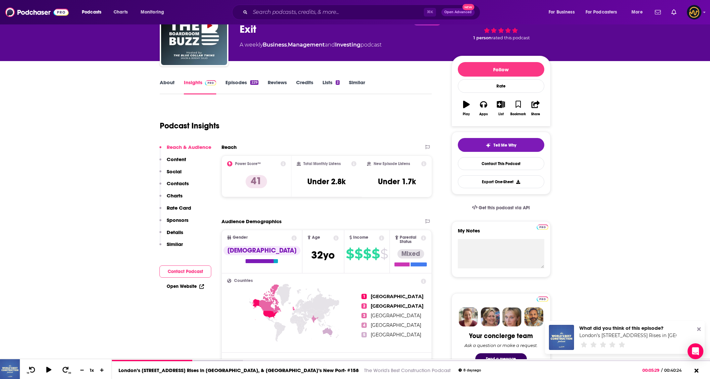
scroll to position [47, 0]
click at [176, 233] on p "Details" at bounding box center [175, 232] width 17 height 6
click at [176, 233] on button "Details" at bounding box center [171, 235] width 24 height 12
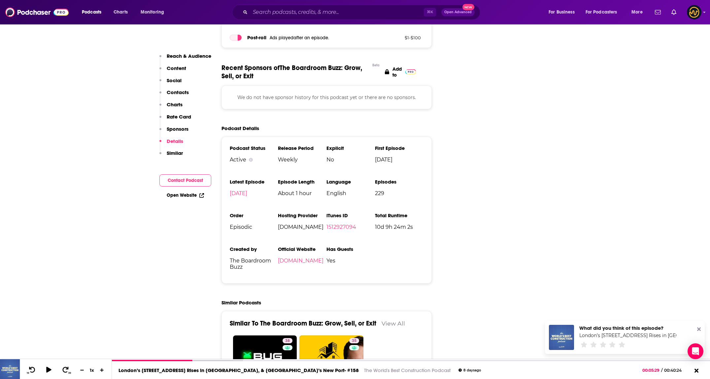
scroll to position [881, 0]
click at [327, 12] on input "Search podcasts, credits, & more..." at bounding box center [337, 12] width 174 height 11
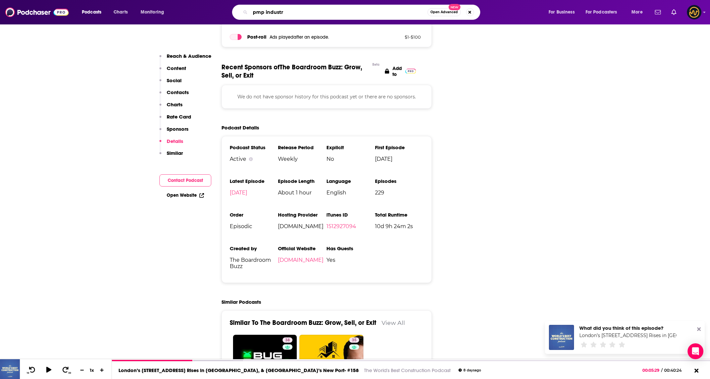
type input "pmp industry"
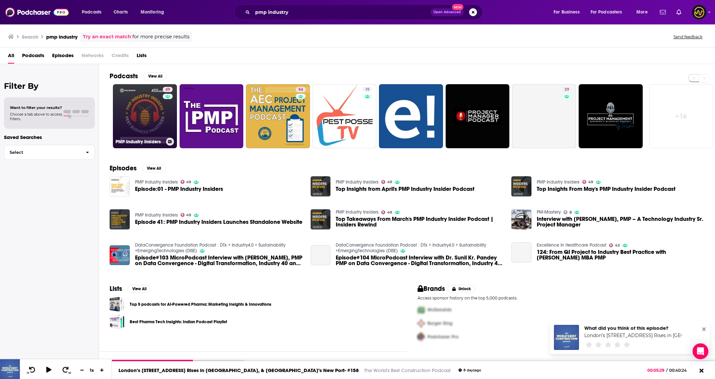
click at [150, 133] on link "49 PMP Industry Insiders" at bounding box center [145, 116] width 64 height 64
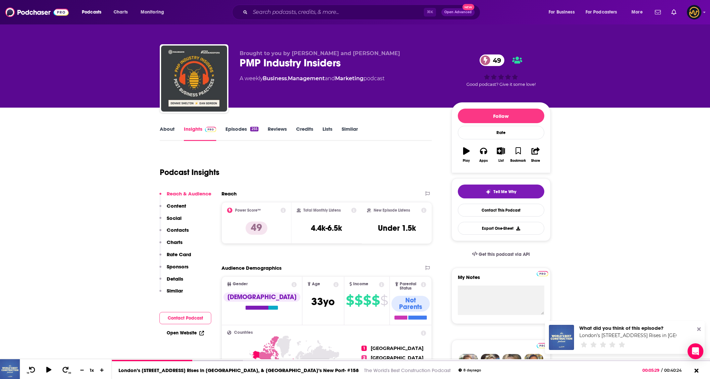
click at [172, 278] on p "Details" at bounding box center [175, 279] width 17 height 6
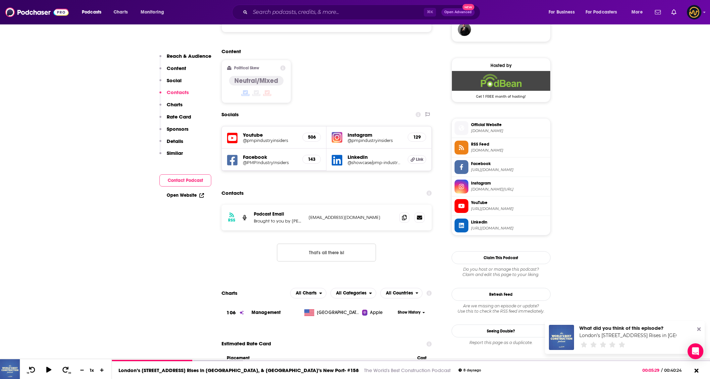
scroll to position [502, 0]
click at [404, 215] on icon at bounding box center [404, 217] width 5 height 5
click at [330, 15] on input "Search podcasts, credits, & more..." at bounding box center [337, 12] width 174 height 11
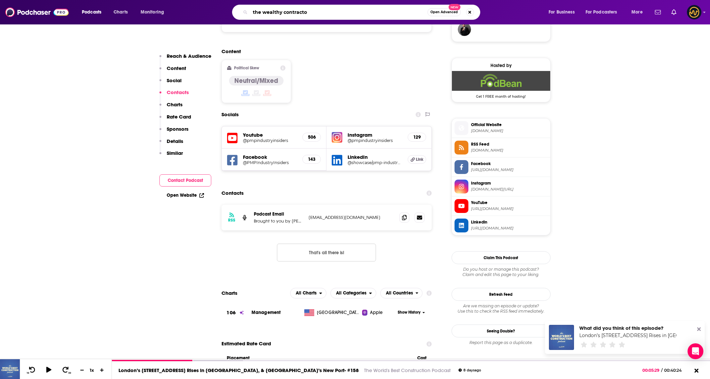
type input "the wealthy contractor"
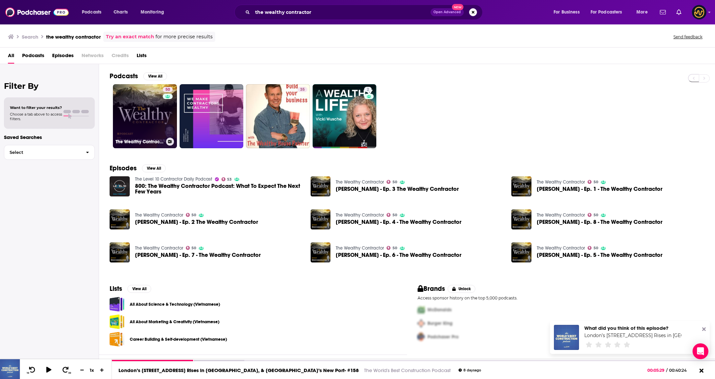
click at [145, 128] on link "50 The Wealthy Contractor" at bounding box center [145, 116] width 64 height 64
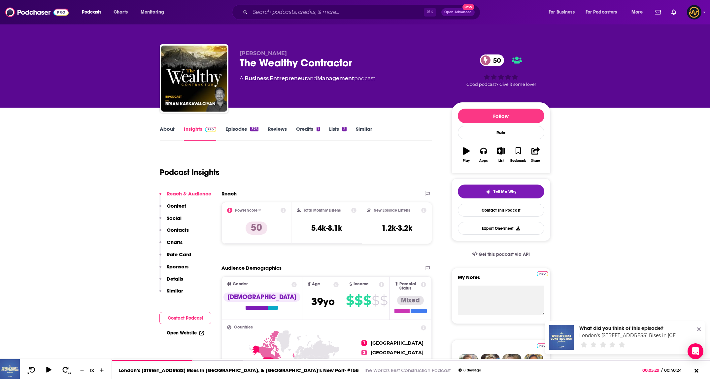
click at [177, 278] on p "Details" at bounding box center [175, 279] width 17 height 6
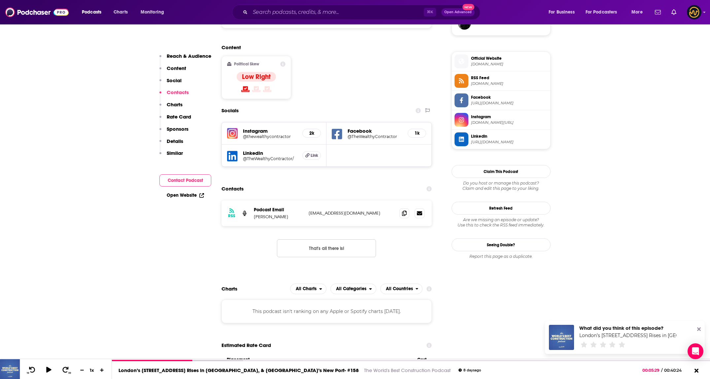
scroll to position [508, 0]
click at [404, 211] on icon at bounding box center [404, 213] width 5 height 5
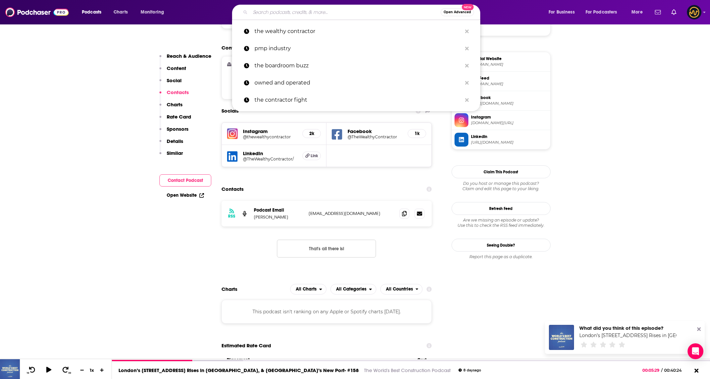
click at [357, 11] on input "Search podcasts, credits, & more..." at bounding box center [345, 12] width 190 height 11
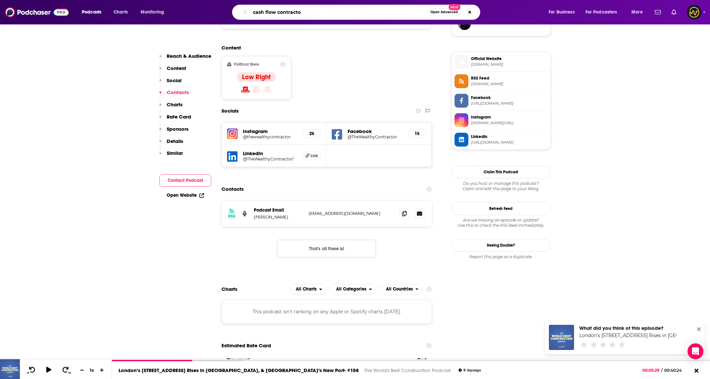
type input "cash flow contractor"
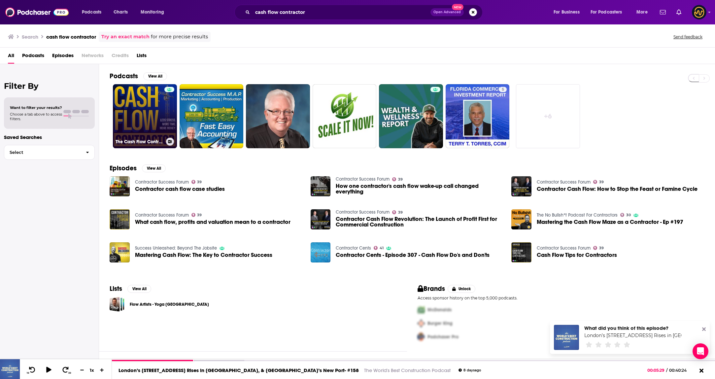
click at [143, 109] on link "The Cash Flow Contractor" at bounding box center [145, 116] width 64 height 64
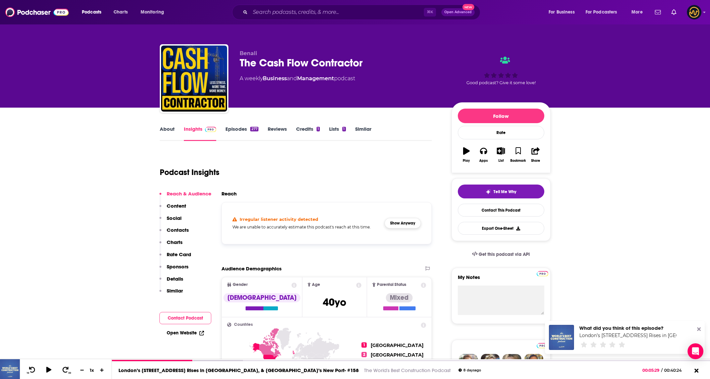
drag, startPoint x: 422, startPoint y: 225, endPoint x: 415, endPoint y: 225, distance: 6.6
click at [419, 225] on div "Irregular listener activity detected We are unable to accurately estimate this …" at bounding box center [326, 223] width 199 height 31
click at [411, 224] on button "Show Anyway" at bounding box center [403, 223] width 36 height 11
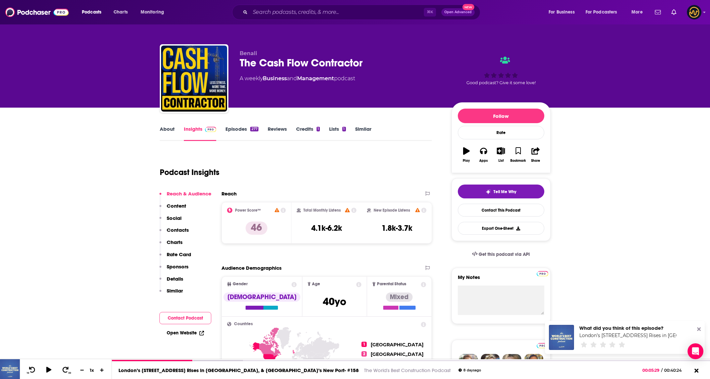
click at [168, 278] on p "Details" at bounding box center [175, 279] width 17 height 6
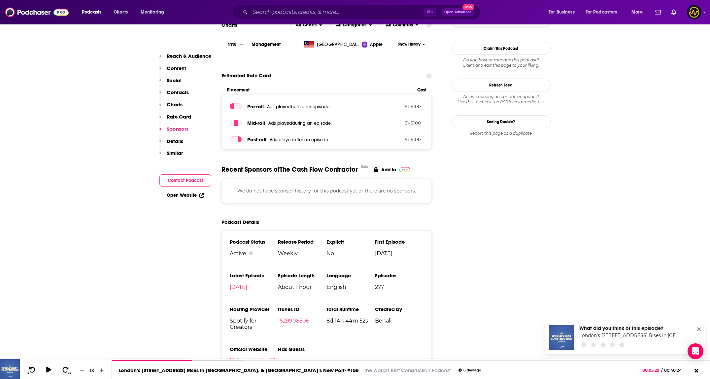
scroll to position [450, 0]
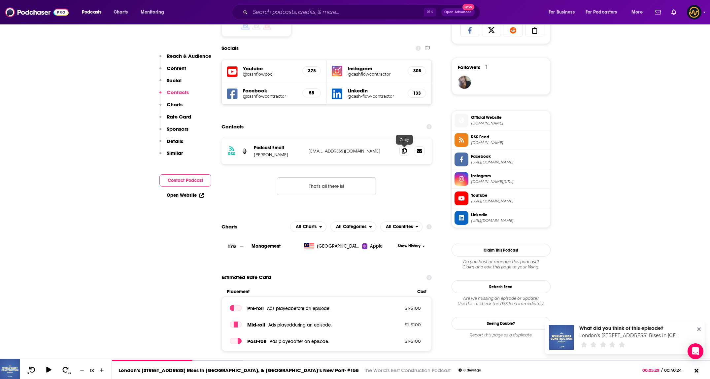
click at [406, 151] on icon at bounding box center [404, 150] width 5 height 5
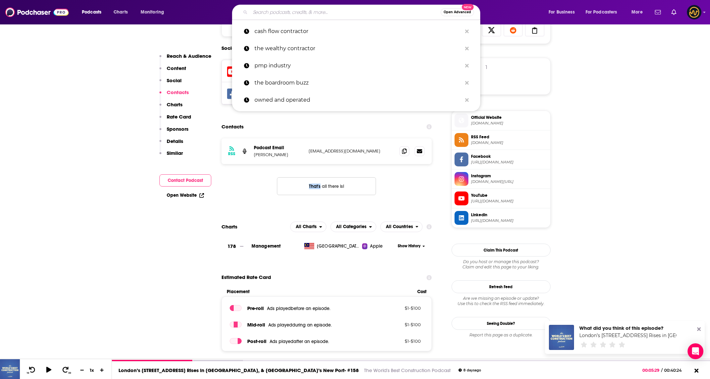
click at [322, 16] on input "Search podcasts, credits, & more..." at bounding box center [345, 12] width 190 height 11
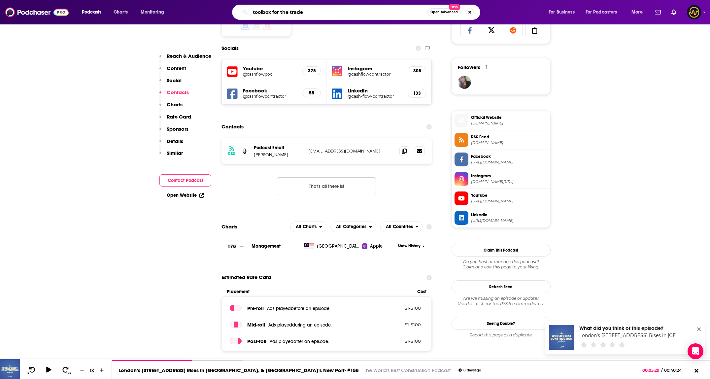
type input "toolbox for the trades"
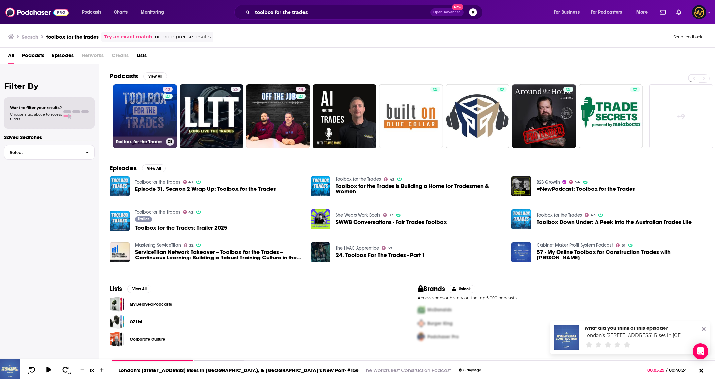
click at [148, 110] on link "43 Toolbox for the Trades" at bounding box center [145, 116] width 64 height 64
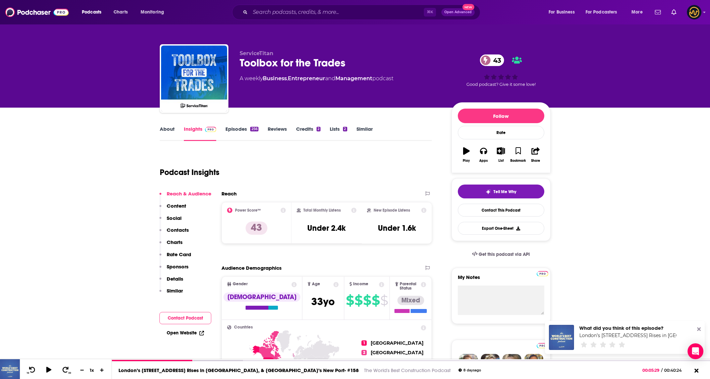
click at [173, 277] on p "Details" at bounding box center [175, 279] width 17 height 6
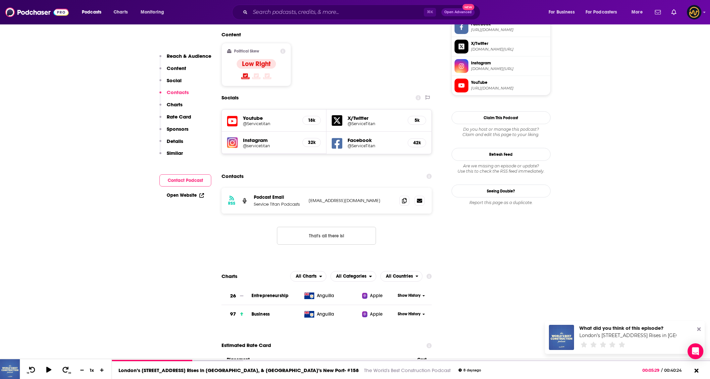
scroll to position [519, 0]
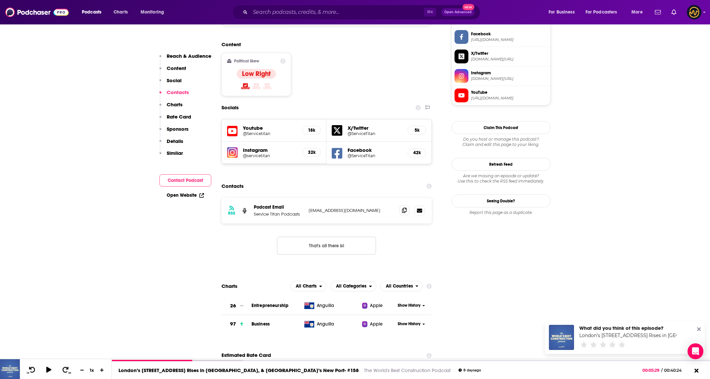
click at [407, 205] on span at bounding box center [404, 210] width 10 height 10
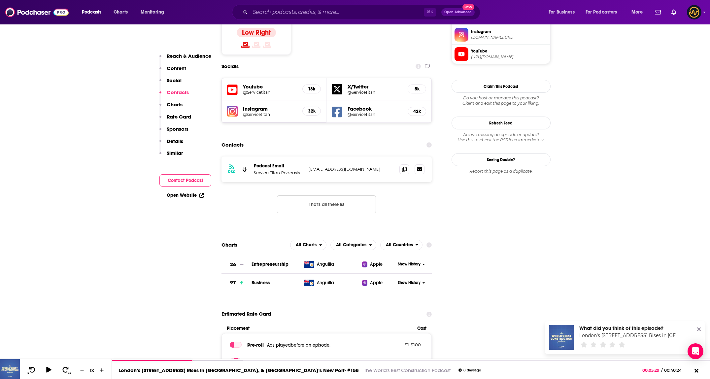
scroll to position [577, 0]
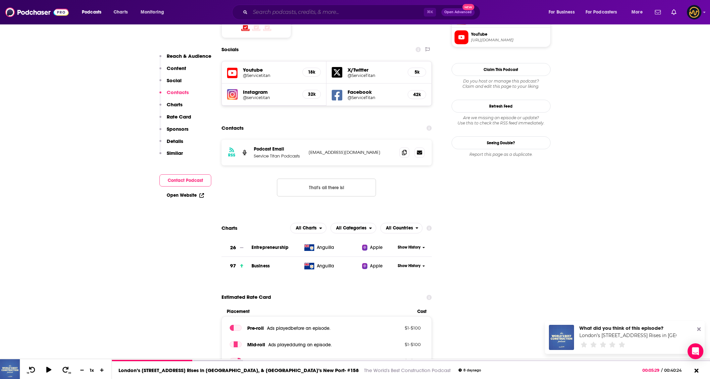
click at [305, 11] on input "Search podcasts, credits, & more..." at bounding box center [337, 12] width 174 height 11
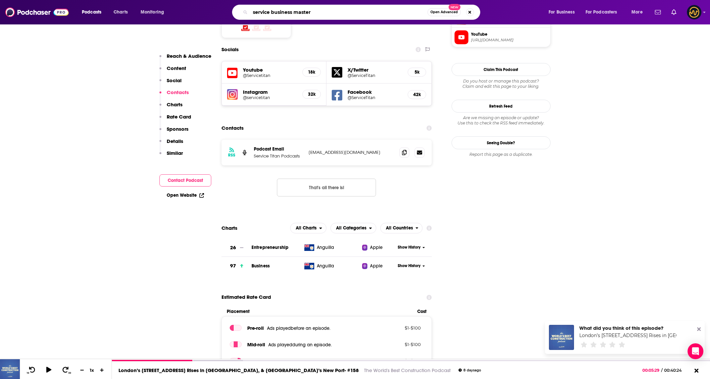
type input "service business mastery"
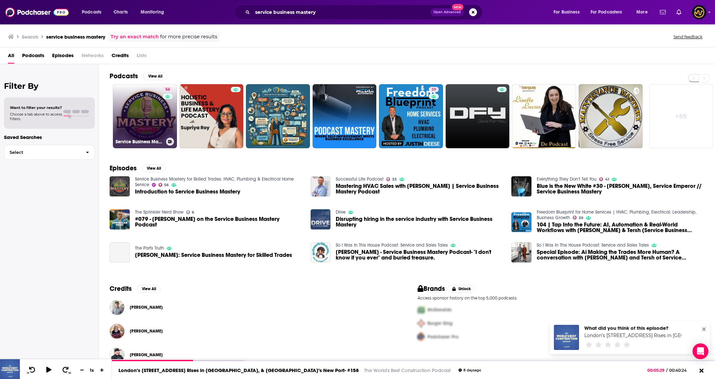
click at [147, 104] on link "56 Service Business Mastery for Skilled Trades: HVAC, Plumbing & Electrical Hom…" at bounding box center [145, 116] width 64 height 64
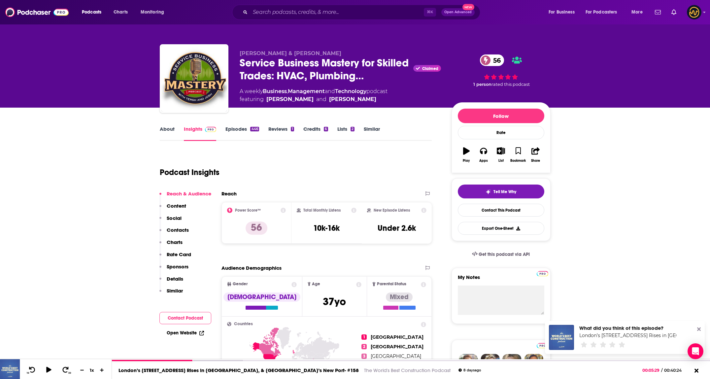
click at [181, 278] on p "Details" at bounding box center [175, 279] width 17 height 6
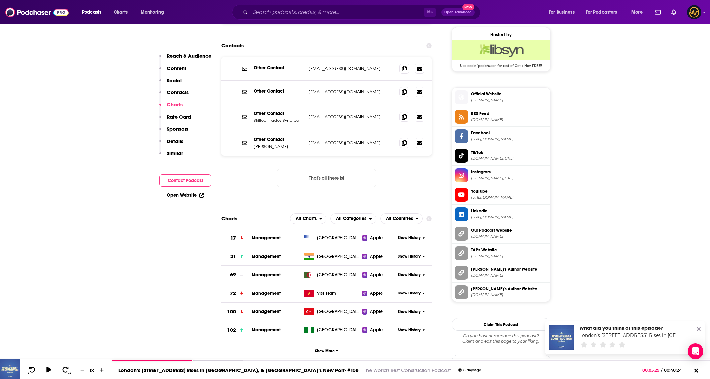
scroll to position [533, 0]
click at [404, 70] on icon at bounding box center [404, 68] width 5 height 5
click at [406, 119] on icon at bounding box center [404, 116] width 5 height 5
click at [407, 95] on span at bounding box center [404, 92] width 10 height 10
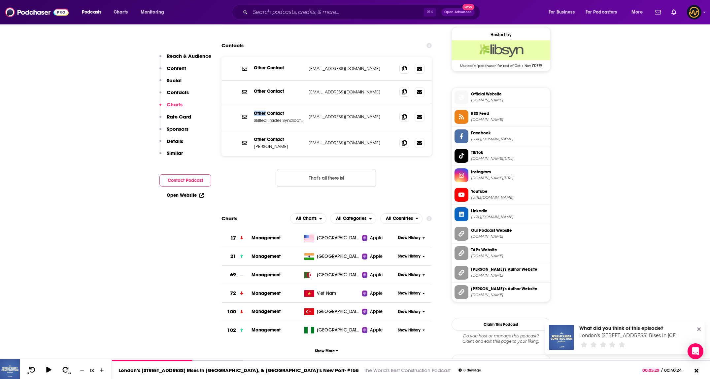
click at [407, 95] on span at bounding box center [404, 92] width 10 height 10
click at [406, 144] on icon at bounding box center [404, 142] width 5 height 5
click at [314, 12] on input "Search podcasts, credits, & more..." at bounding box center [337, 12] width 174 height 11
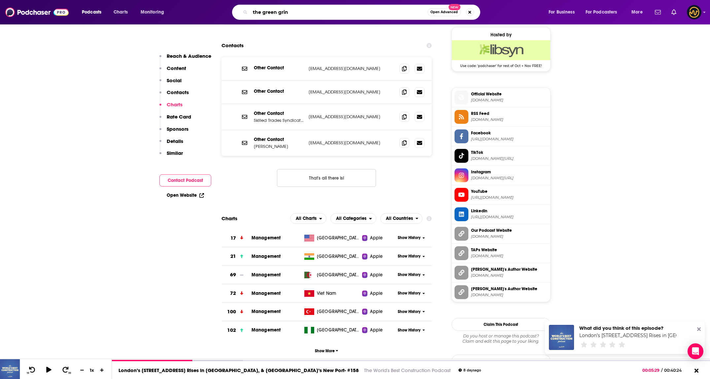
type input "the green grind"
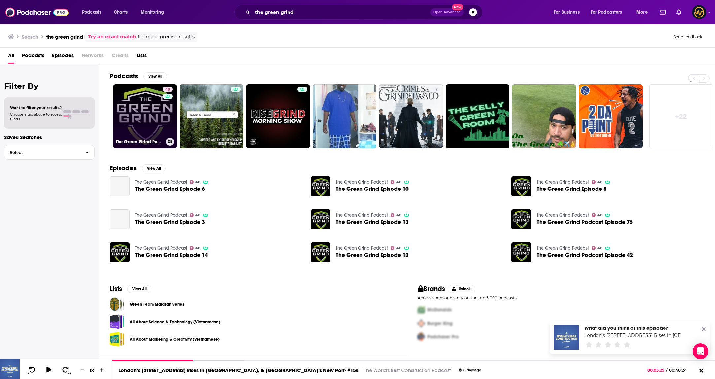
click at [139, 119] on link "48 The Green Grind Podcast" at bounding box center [145, 116] width 64 height 64
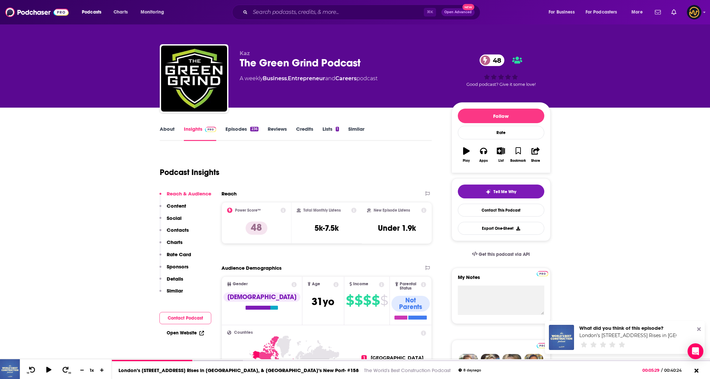
click at [173, 278] on p "Details" at bounding box center [175, 279] width 17 height 6
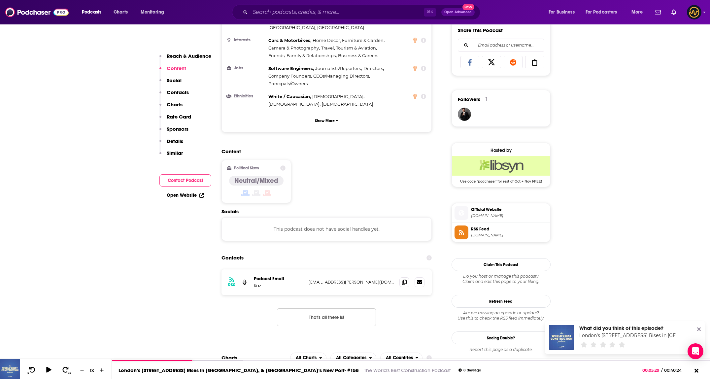
scroll to position [549, 0]
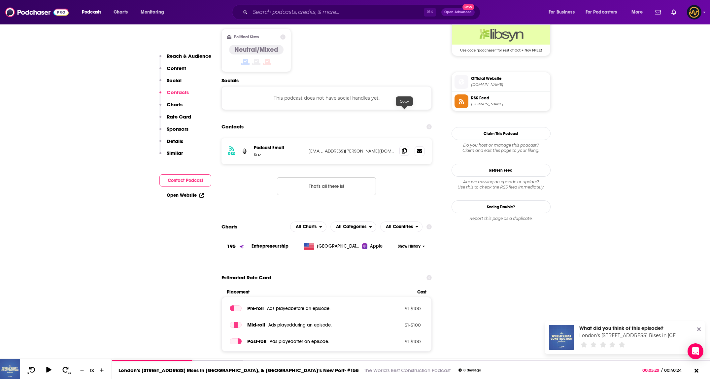
click at [403, 148] on icon at bounding box center [404, 150] width 5 height 5
click at [269, 13] on input "Search podcasts, credits, & more..." at bounding box center [337, 12] width 174 height 11
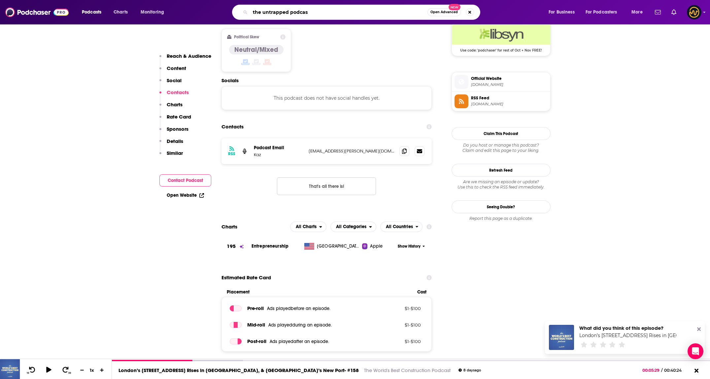
type input "the untrapped podcast"
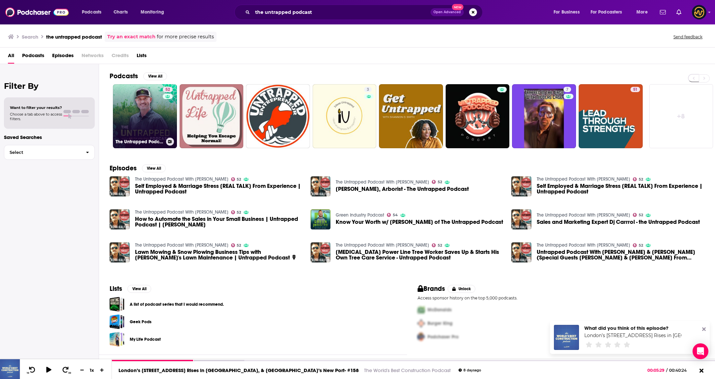
click at [131, 110] on link "52 The Untrapped Podcast With Keith Kalfas" at bounding box center [145, 116] width 64 height 64
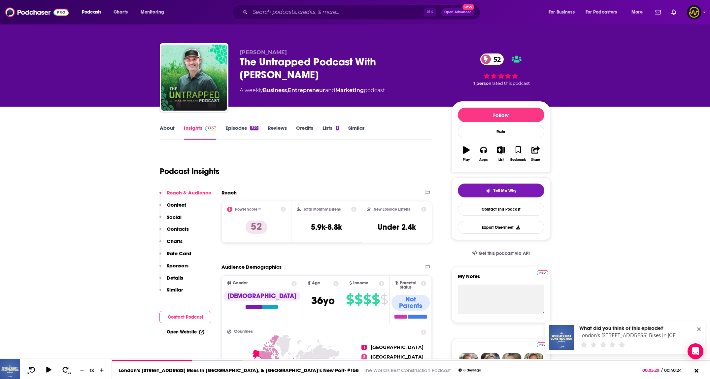
scroll to position [1, 0]
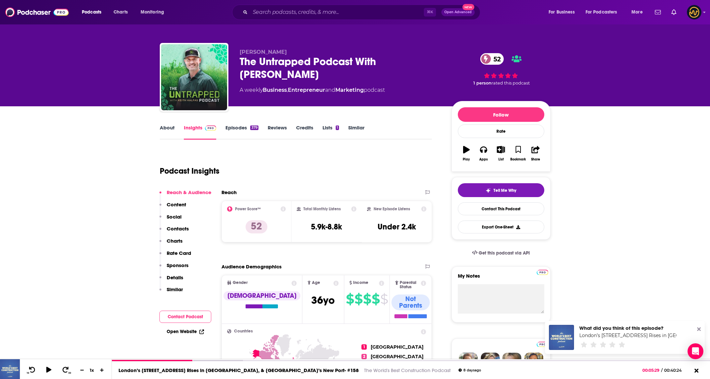
click at [177, 276] on p "Details" at bounding box center [175, 277] width 17 height 6
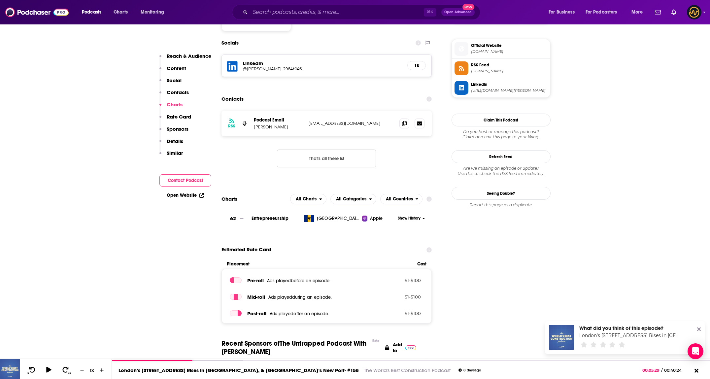
scroll to position [581, 0]
click at [406, 119] on span at bounding box center [404, 124] width 10 height 10
click at [304, 10] on input "Search podcasts, credits, & more..." at bounding box center [337, 12] width 174 height 11
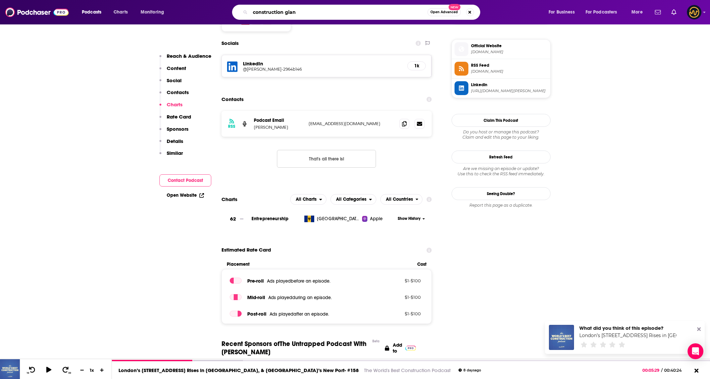
type input "construction gians"
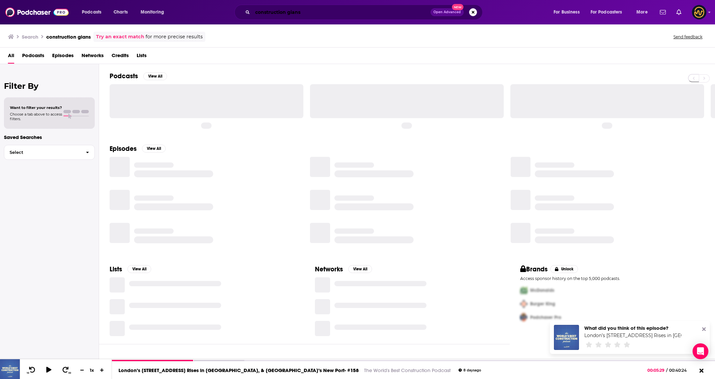
click at [300, 13] on input "construction gians" at bounding box center [342, 12] width 178 height 11
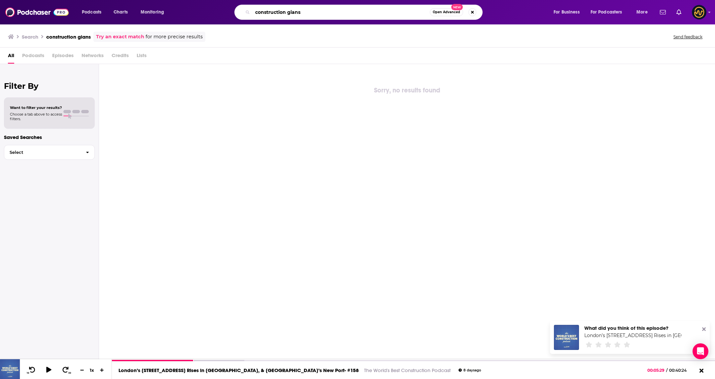
click at [298, 14] on input "construction gians" at bounding box center [341, 12] width 177 height 11
click at [399, 12] on input "construction giants" at bounding box center [341, 12] width 177 height 11
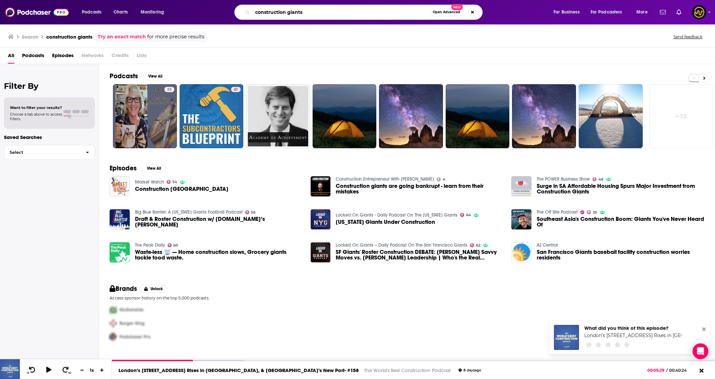
click at [308, 11] on input "construction giants" at bounding box center [341, 12] width 177 height 11
type input "construction genius"
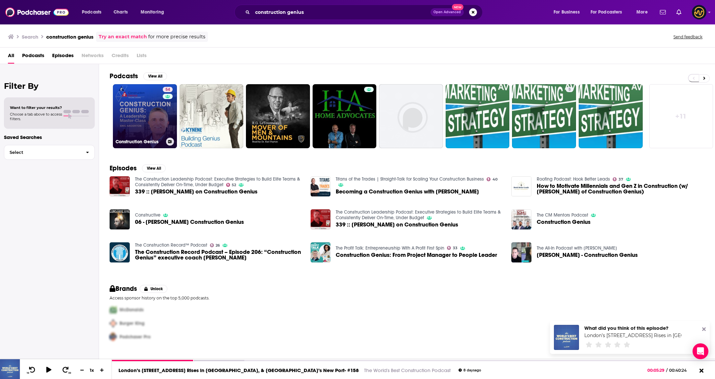
click at [144, 116] on link "54 Construction Genius" at bounding box center [145, 116] width 64 height 64
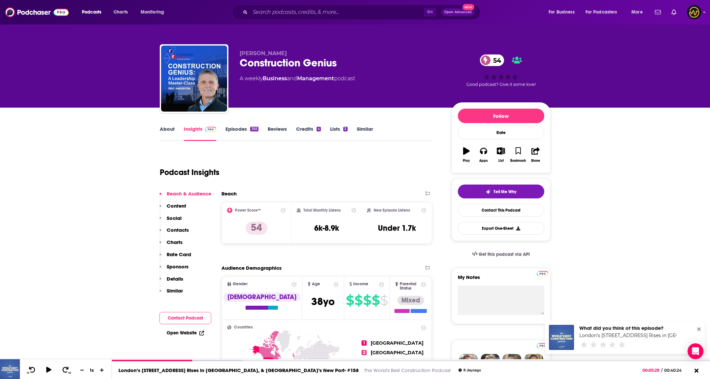
click at [182, 280] on p "Details" at bounding box center [175, 279] width 17 height 6
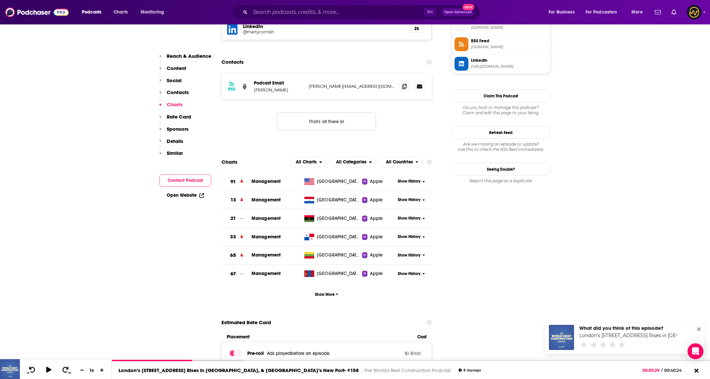
scroll to position [573, 0]
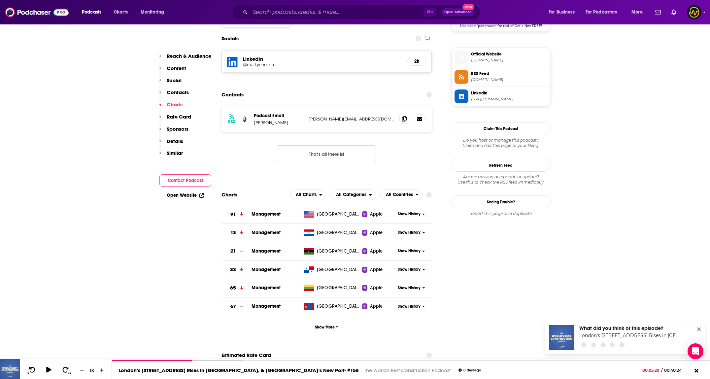
drag, startPoint x: 397, startPoint y: 97, endPoint x: 401, endPoint y: 94, distance: 5.5
click at [397, 106] on div "RSS Podcast Email Eric Anderton eric@ericanderton.com eric@ericanderton.com" at bounding box center [326, 119] width 211 height 26
click at [401, 114] on span at bounding box center [404, 119] width 10 height 10
click at [340, 10] on input "Search podcasts, credits, & more..." at bounding box center [337, 12] width 174 height 11
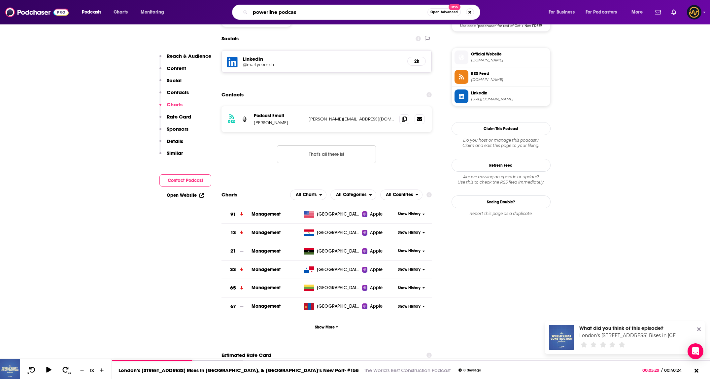
type input "powerline podcast"
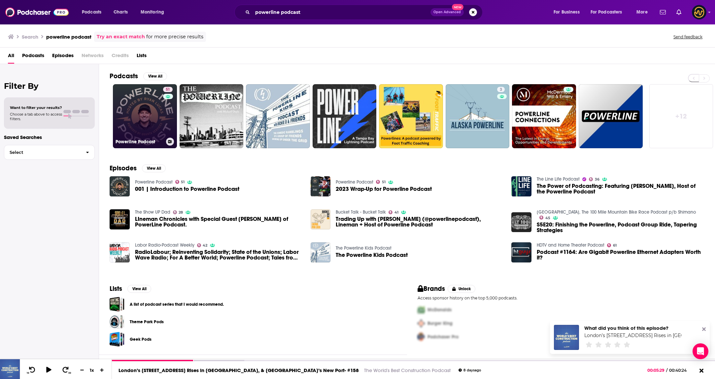
click at [134, 109] on link "51 Powerline Podcast" at bounding box center [145, 116] width 64 height 64
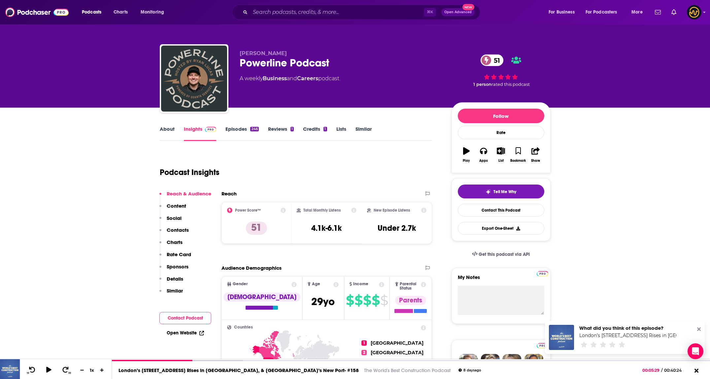
click at [179, 280] on p "Details" at bounding box center [175, 279] width 17 height 6
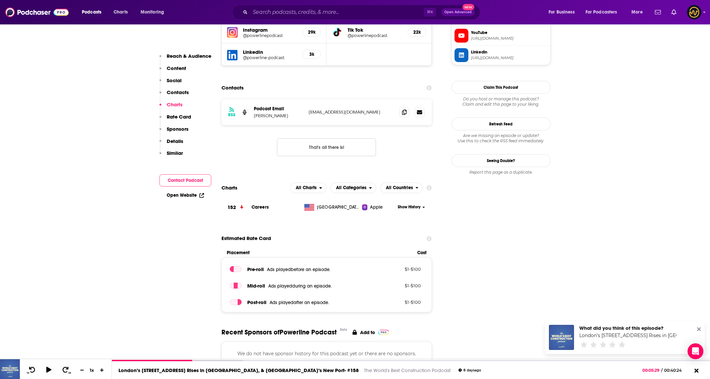
scroll to position [556, 0]
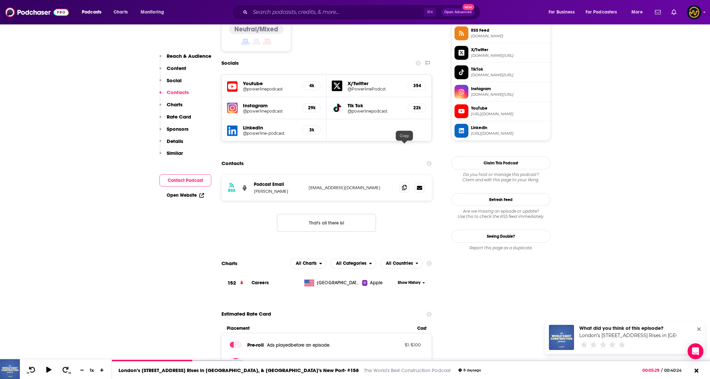
click at [404, 185] on icon at bounding box center [404, 187] width 5 height 5
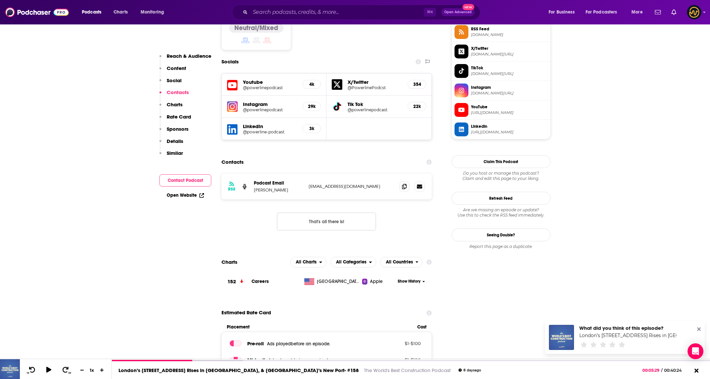
scroll to position [558, 0]
click at [353, 17] on input "Search podcasts, credits, & more..." at bounding box center [337, 12] width 174 height 11
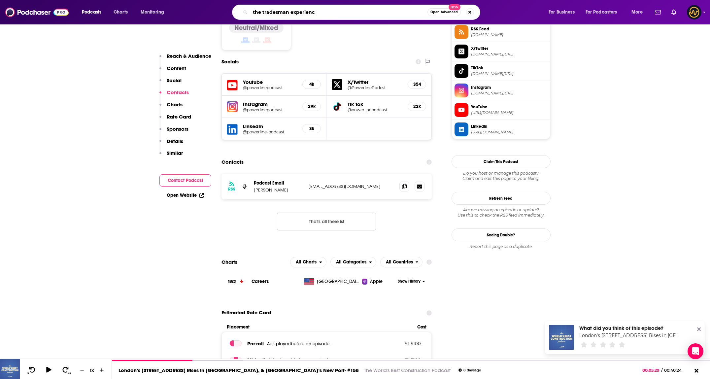
type input "the tradesman experience"
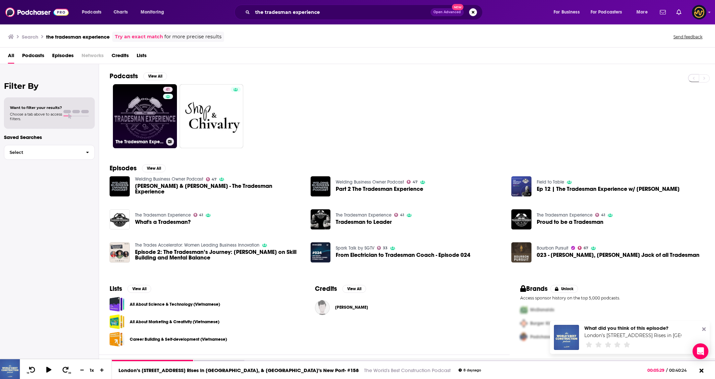
click at [136, 121] on link "41 The Tradesman Experience" at bounding box center [145, 116] width 64 height 64
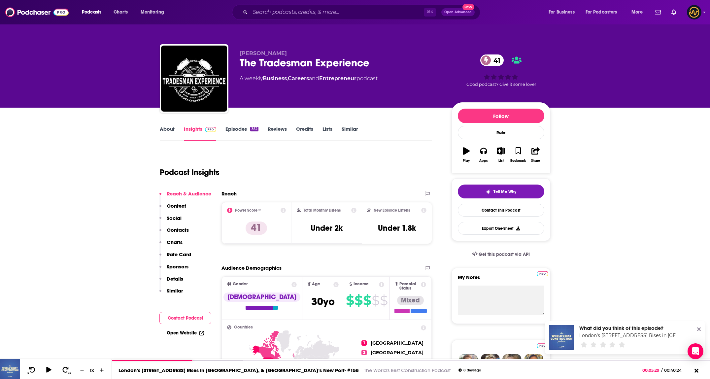
click at [171, 127] on link "About" at bounding box center [167, 133] width 15 height 15
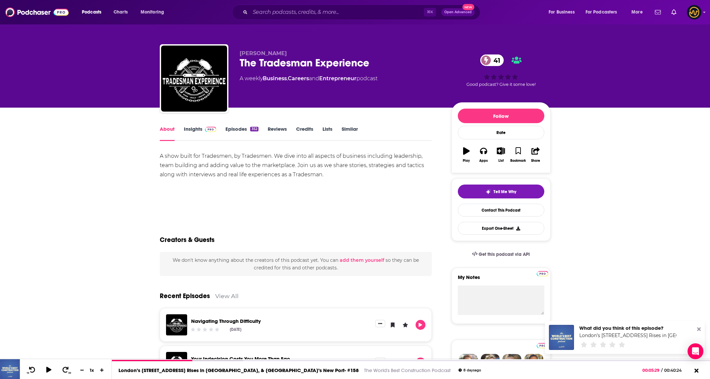
click at [189, 132] on link "Insights" at bounding box center [200, 133] width 33 height 15
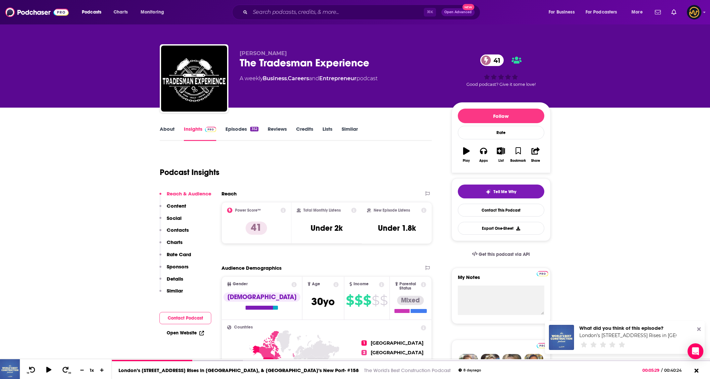
click at [178, 280] on p "Details" at bounding box center [175, 279] width 17 height 6
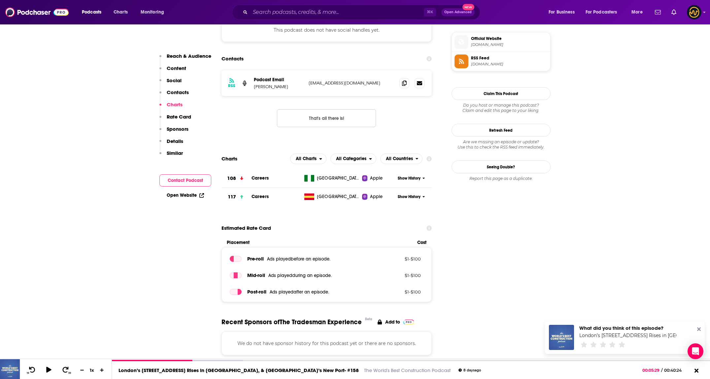
scroll to position [485, 0]
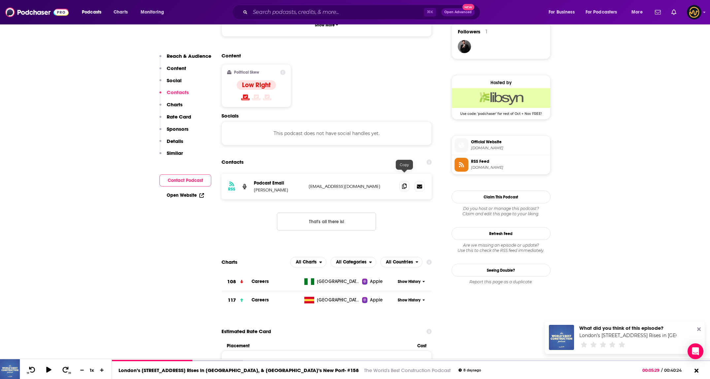
click at [407, 181] on span at bounding box center [404, 186] width 10 height 10
click at [315, 9] on input "Search podcasts, credits, & more..." at bounding box center [337, 12] width 174 height 11
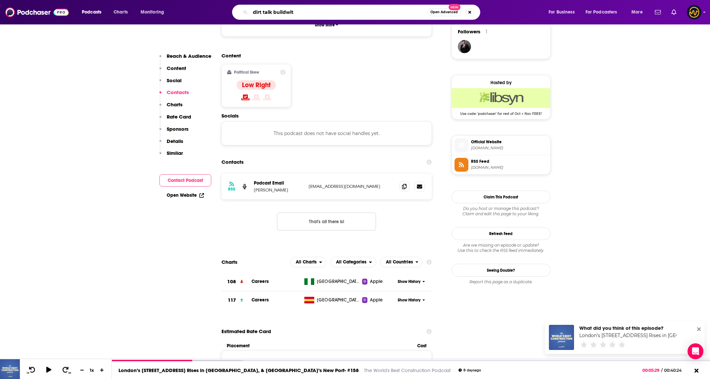
type input "dirt talk buildwitt"
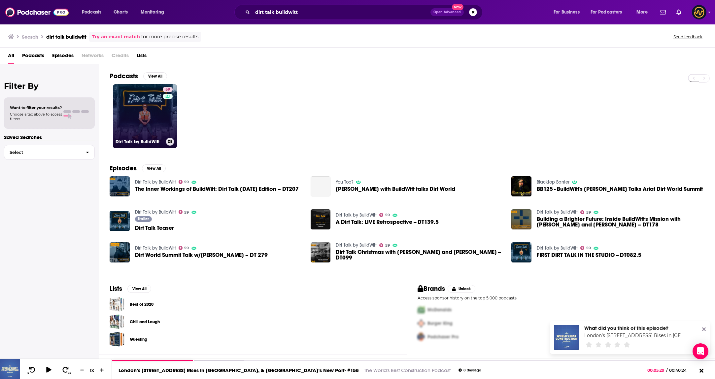
click at [170, 127] on div "59" at bounding box center [169, 112] width 12 height 51
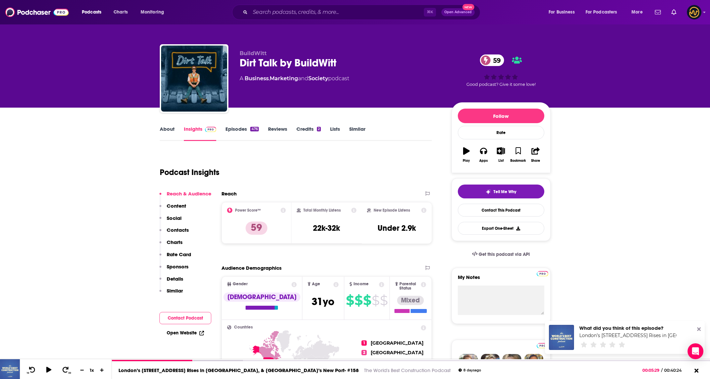
click at [171, 277] on p "Details" at bounding box center [175, 279] width 17 height 6
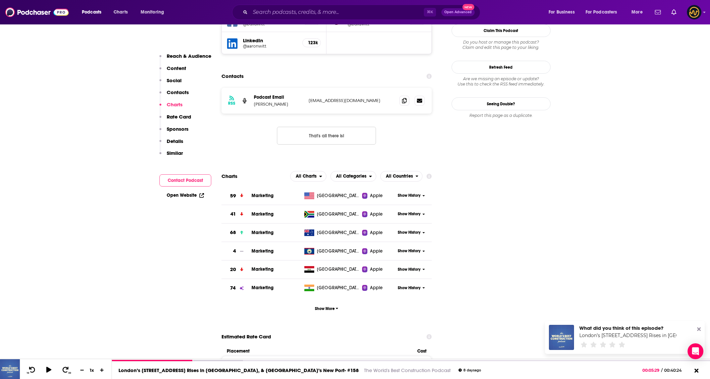
scroll to position [629, 0]
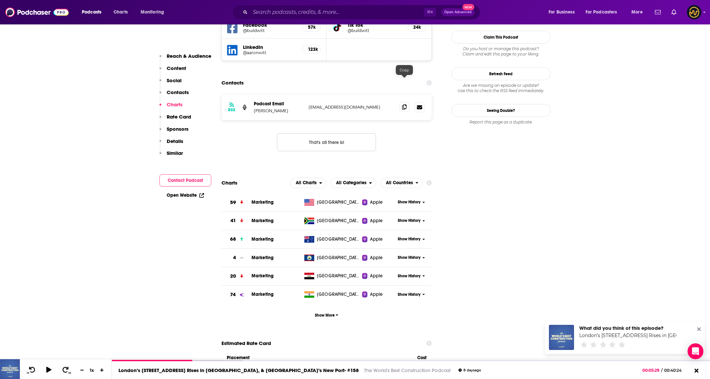
click at [404, 104] on icon at bounding box center [404, 106] width 5 height 5
click at [324, 16] on input "Search podcasts, credits, & more..." at bounding box center [337, 12] width 174 height 11
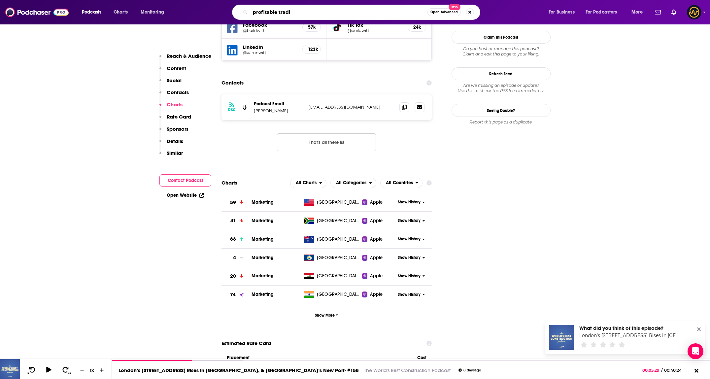
type input "profitable tradie"
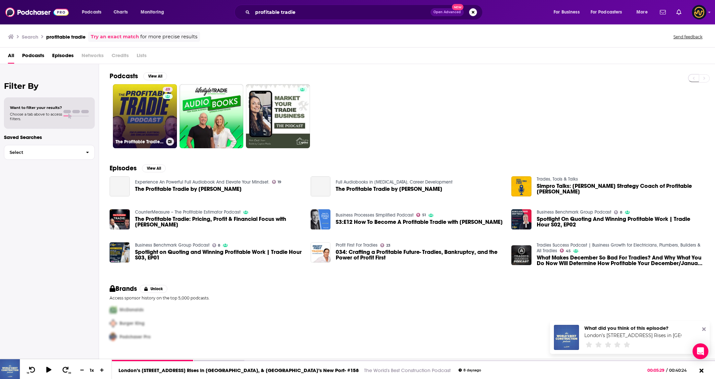
click at [133, 109] on link "49 The Profitable Tradie Podcast" at bounding box center [145, 116] width 64 height 64
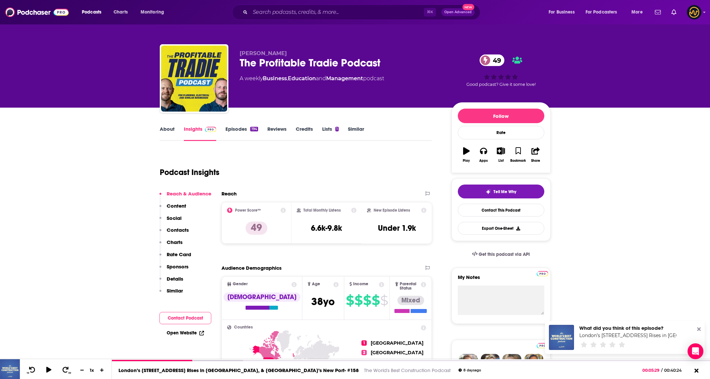
click at [176, 278] on p "Details" at bounding box center [175, 279] width 17 height 6
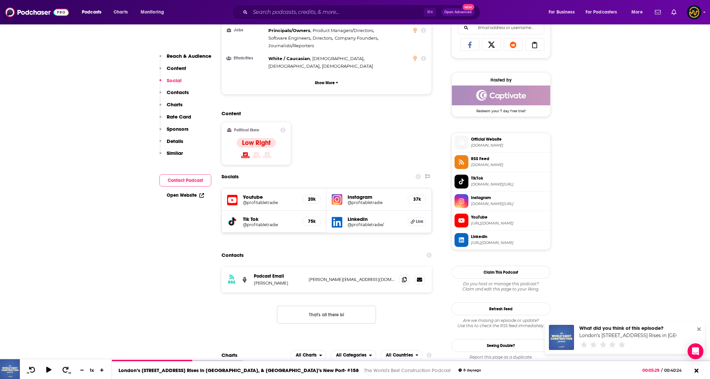
scroll to position [435, 0]
click at [401, 275] on span at bounding box center [404, 280] width 10 height 10
click at [322, 14] on input "Search podcasts, credits, & more..." at bounding box center [337, 12] width 174 height 11
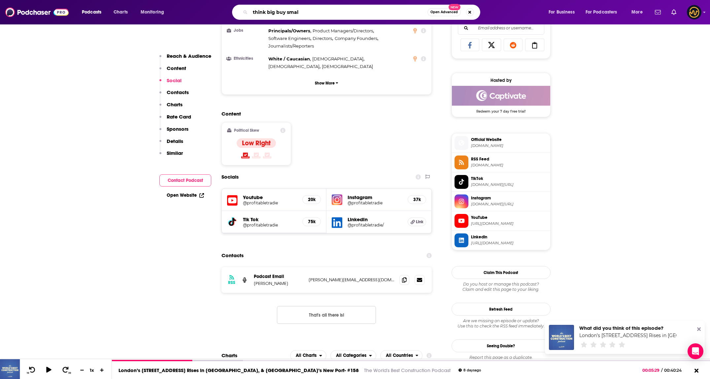
type input "think big buy small"
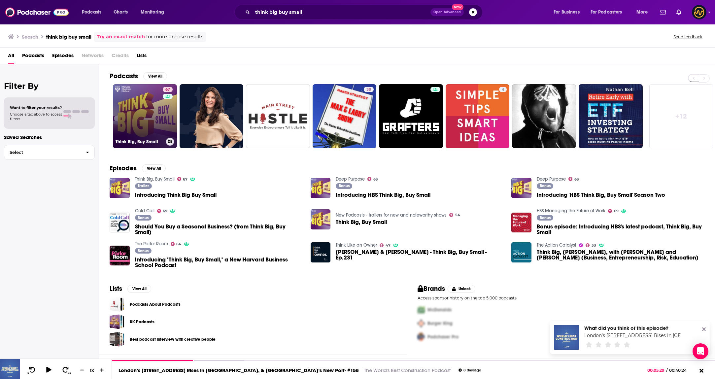
click at [122, 101] on link "67 Think Big, Buy Small" at bounding box center [145, 116] width 64 height 64
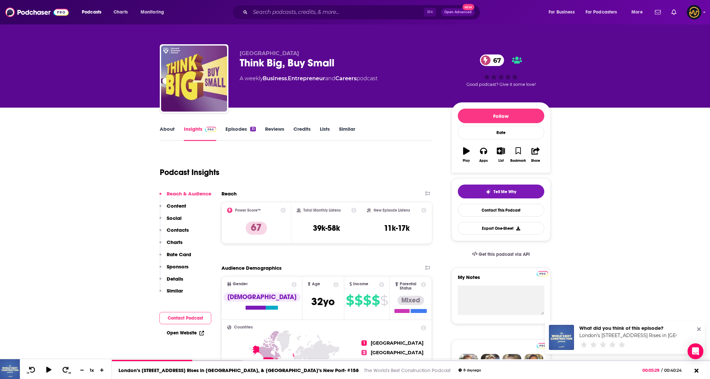
click at [179, 279] on p "Details" at bounding box center [175, 279] width 17 height 6
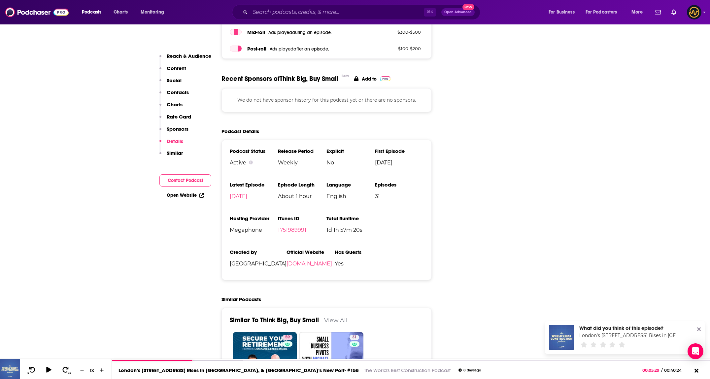
scroll to position [951, 0]
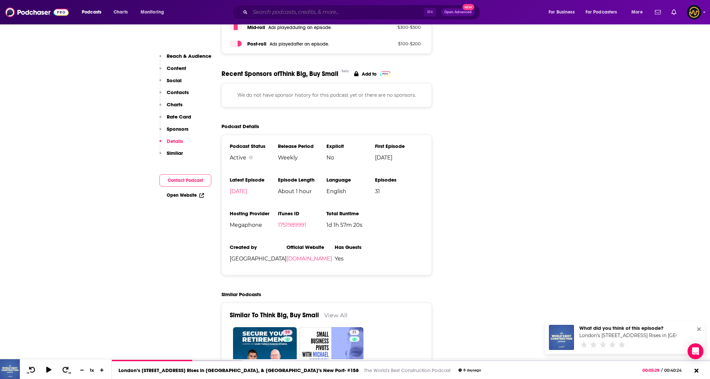
click at [320, 12] on input "Search podcasts, credits, & more..." at bounding box center [337, 12] width 174 height 11
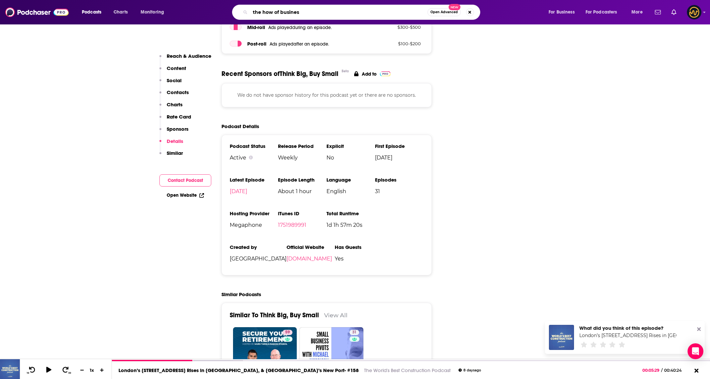
type input "the how of business"
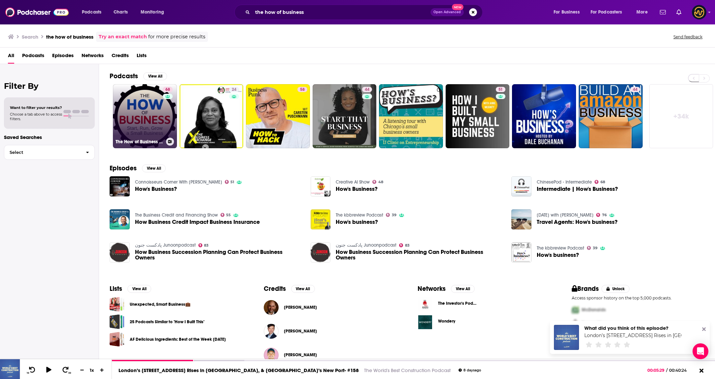
click at [125, 99] on link "68 The How of Business - How to start, run, grow and exit a small business." at bounding box center [145, 116] width 64 height 64
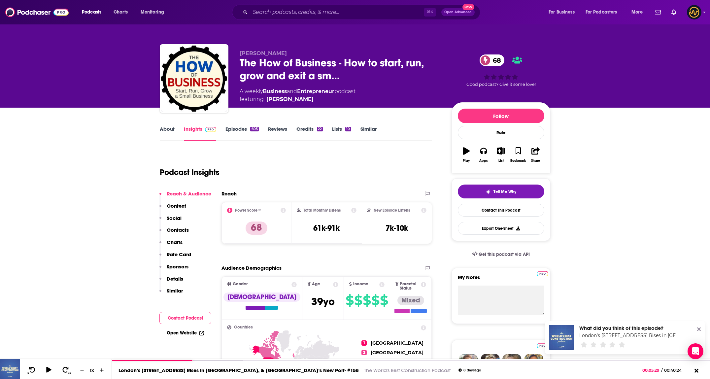
click at [173, 280] on p "Details" at bounding box center [175, 279] width 17 height 6
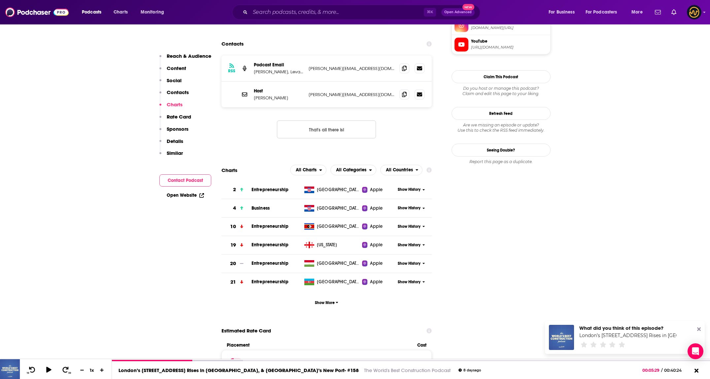
scroll to position [626, 0]
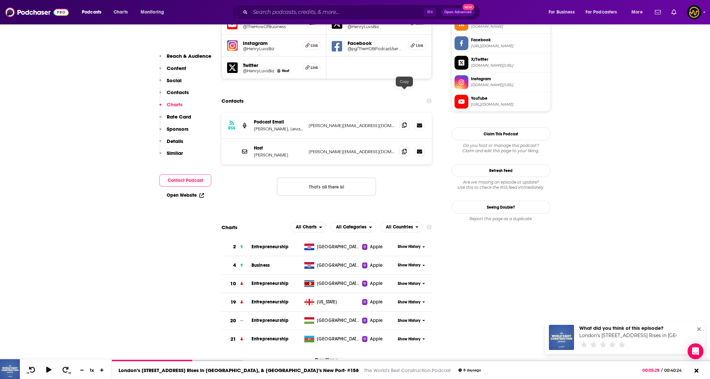
click at [406, 122] on icon at bounding box center [404, 124] width 5 height 5
click at [402, 149] on icon at bounding box center [404, 151] width 5 height 5
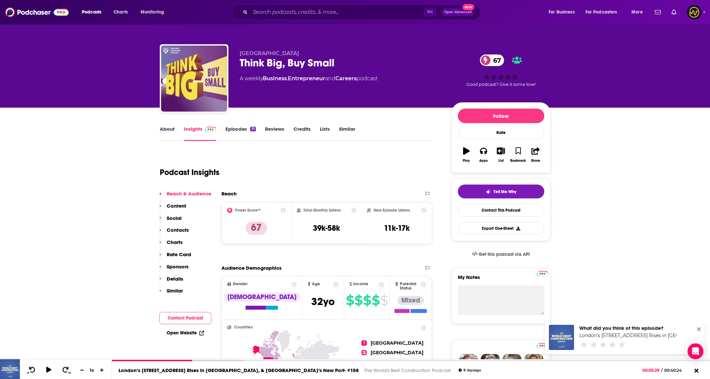
click at [179, 228] on p "Contacts" at bounding box center [178, 230] width 22 height 6
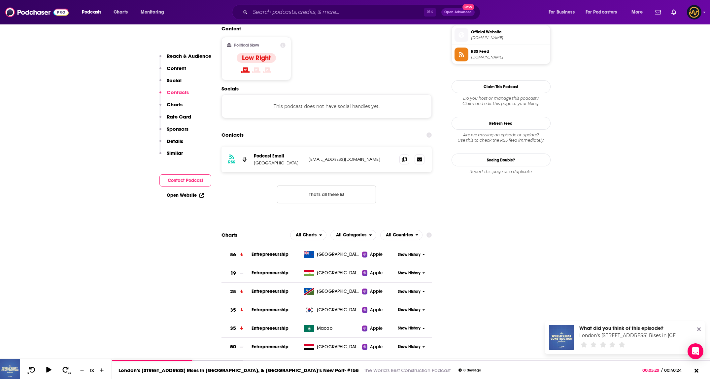
scroll to position [539, 0]
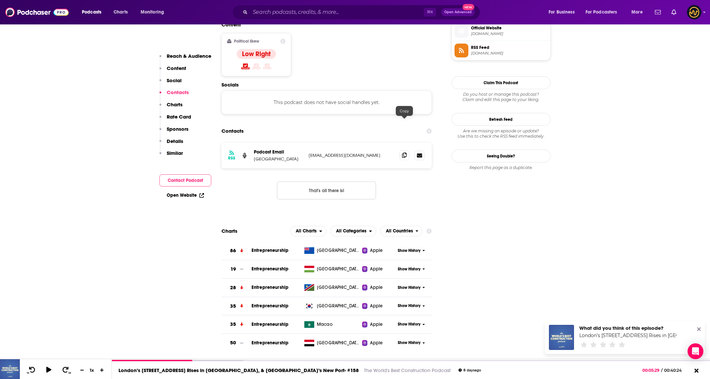
click at [404, 152] on icon at bounding box center [404, 154] width 5 height 5
click at [301, 11] on input "Search podcasts, credits, & more..." at bounding box center [337, 12] width 174 height 11
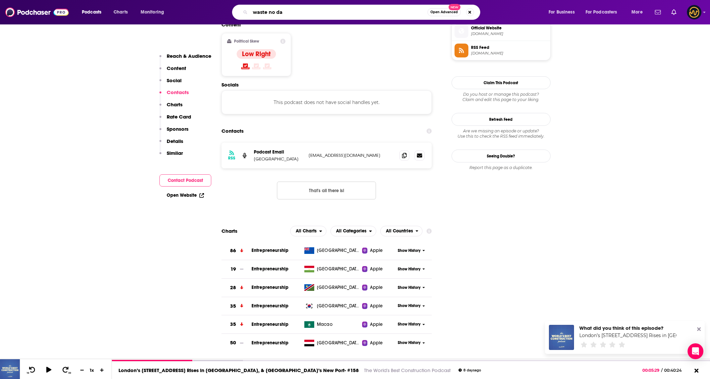
type input "waste no day"
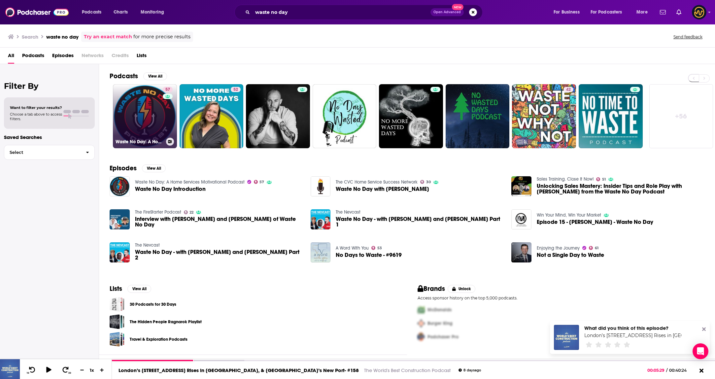
click at [135, 118] on link "57 Waste No Day: A Home Services Motivational Podcast" at bounding box center [145, 116] width 64 height 64
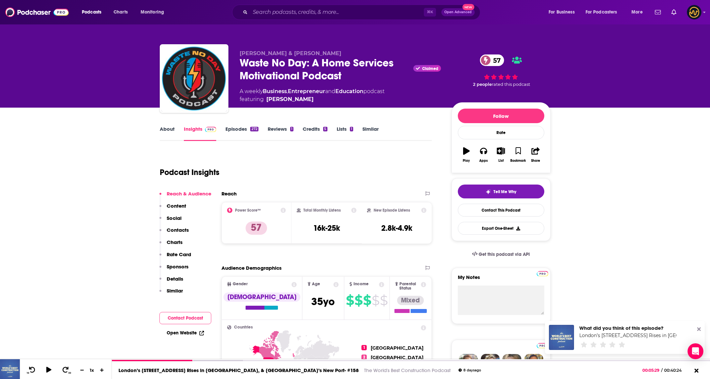
click at [172, 276] on p "Details" at bounding box center [175, 279] width 17 height 6
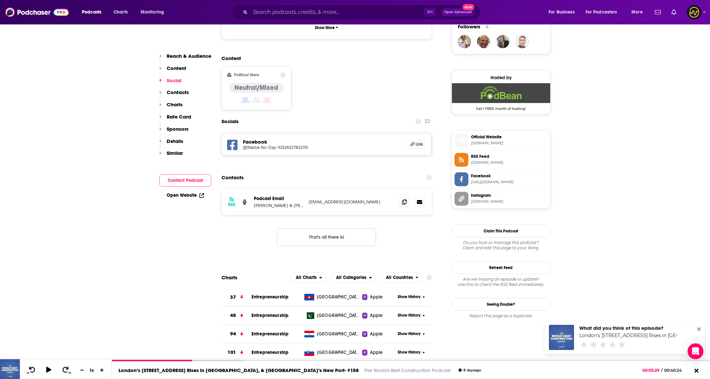
scroll to position [489, 0]
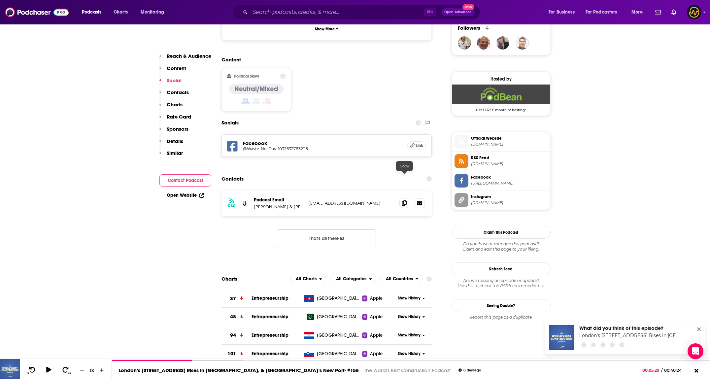
click at [405, 200] on icon at bounding box center [404, 202] width 5 height 5
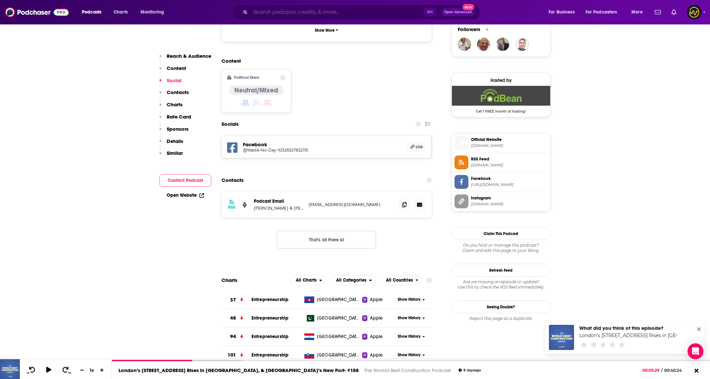
click at [337, 15] on input "Search podcasts, credits, & more..." at bounding box center [337, 12] width 174 height 11
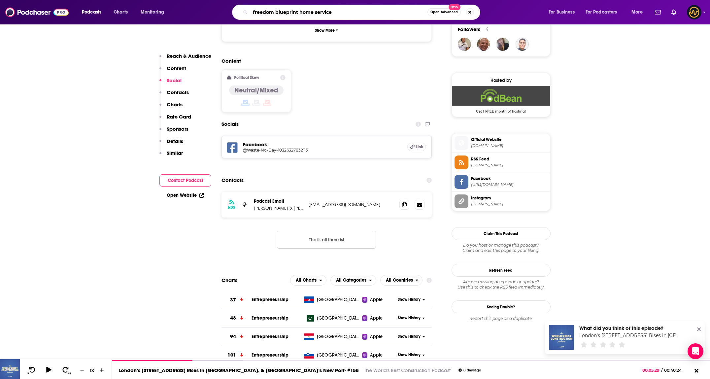
type input "freedom blueprint home services"
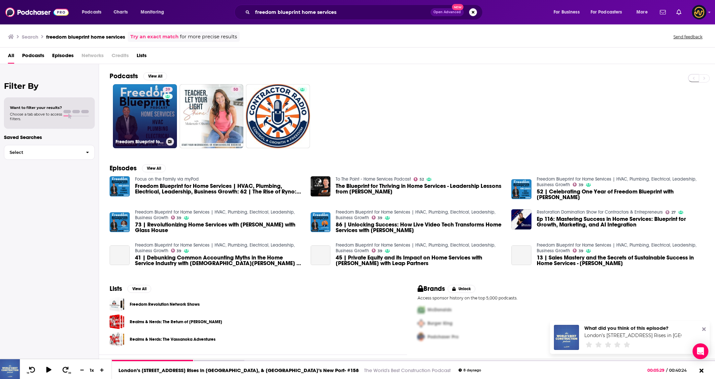
click at [128, 114] on link "39 Freedom Blueprint for Home Services | HVAC, Plumbing, Electrical, Leadership…" at bounding box center [145, 116] width 64 height 64
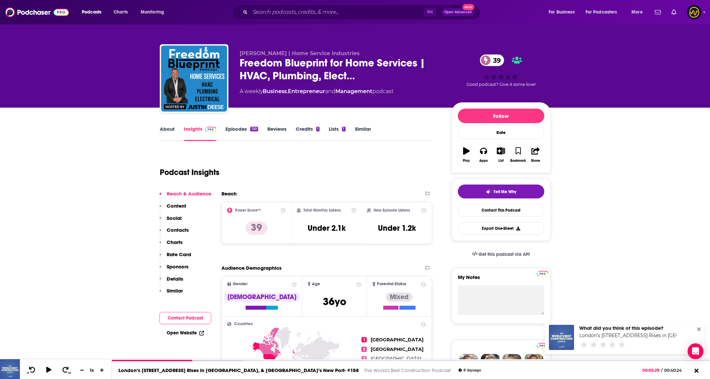
click at [162, 128] on link "About" at bounding box center [167, 133] width 15 height 15
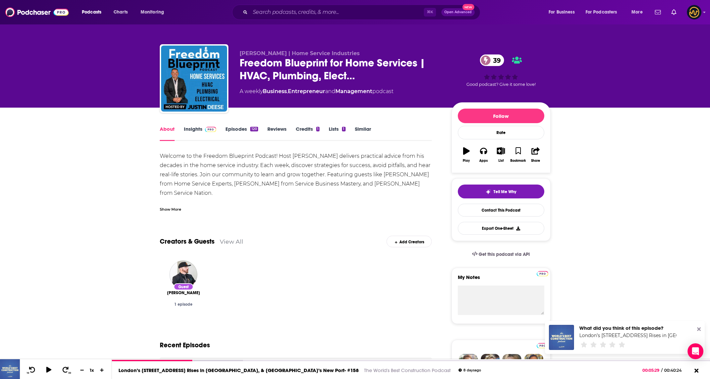
click at [185, 128] on link "Insights" at bounding box center [200, 133] width 33 height 15
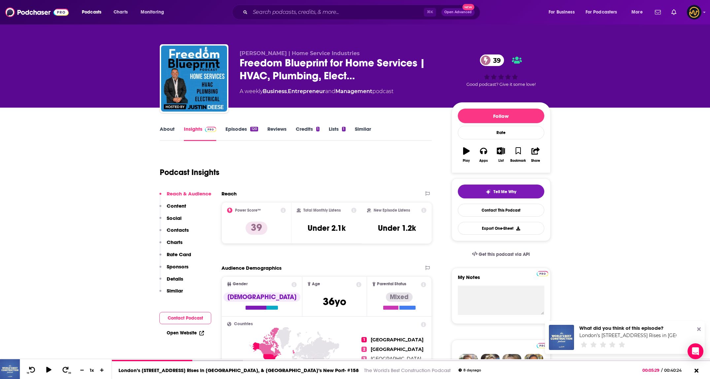
click at [174, 278] on p "Details" at bounding box center [175, 279] width 17 height 6
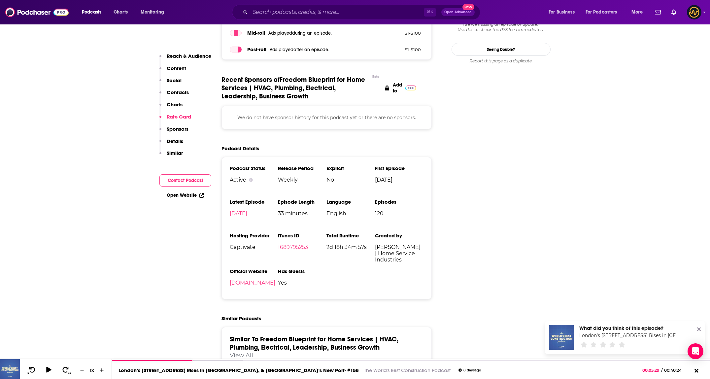
scroll to position [396, 0]
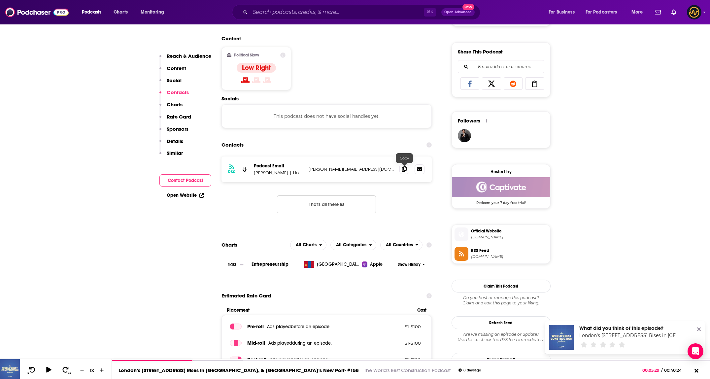
click at [402, 173] on span at bounding box center [404, 169] width 10 height 10
click at [407, 173] on span at bounding box center [404, 169] width 10 height 10
click at [328, 12] on input "Search podcasts, credits, & more..." at bounding box center [337, 12] width 174 height 11
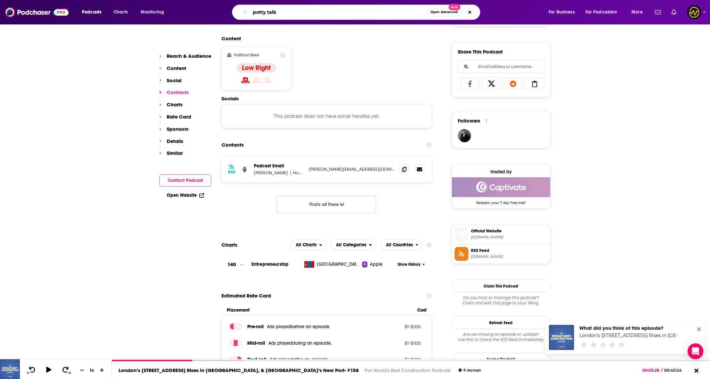
type input "potty talk"
click at [336, 11] on input "potty talk" at bounding box center [338, 12] width 177 height 11
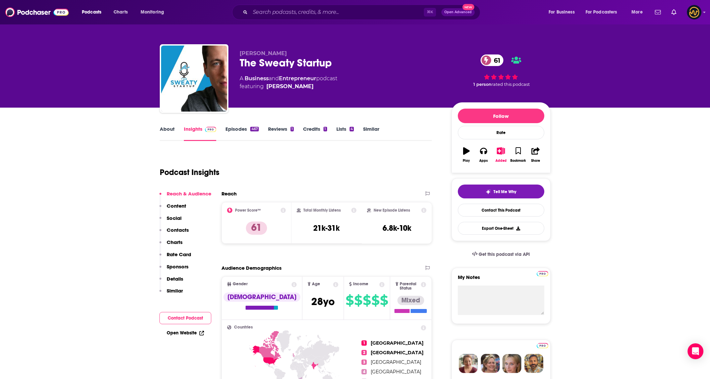
click at [170, 131] on link "About" at bounding box center [167, 133] width 15 height 15
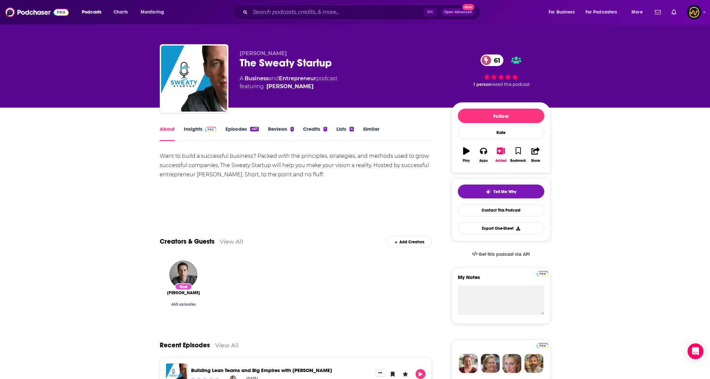
click at [200, 133] on link "Insights" at bounding box center [200, 133] width 33 height 15
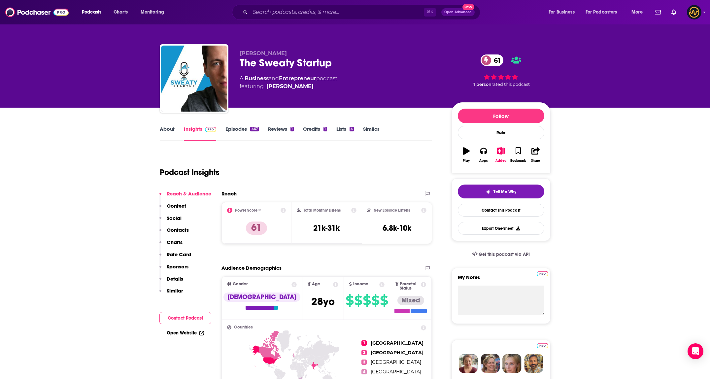
click at [237, 130] on link "Episodes 467" at bounding box center [241, 133] width 33 height 15
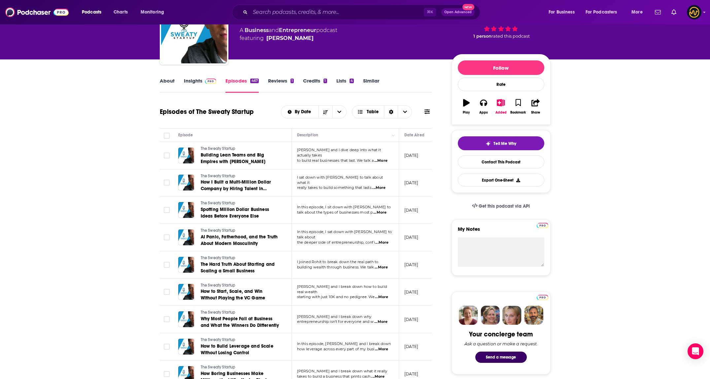
scroll to position [107, 0]
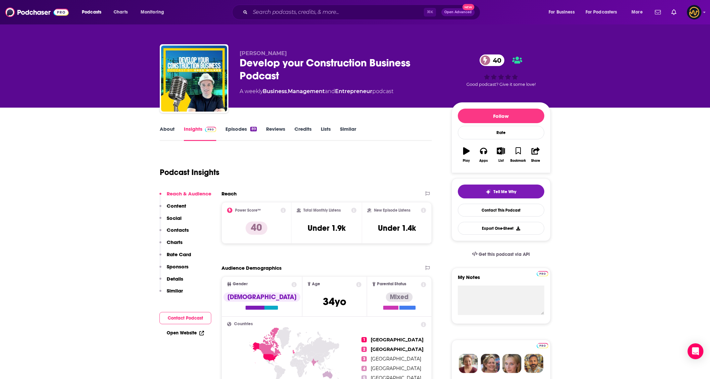
click at [163, 131] on link "About" at bounding box center [167, 133] width 15 height 15
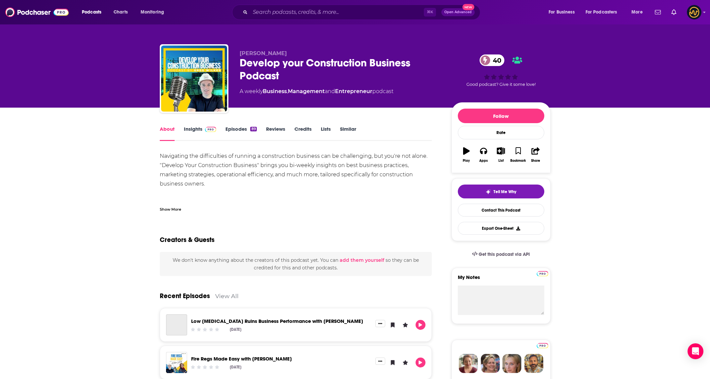
click at [175, 209] on div "Show More" at bounding box center [170, 209] width 21 height 6
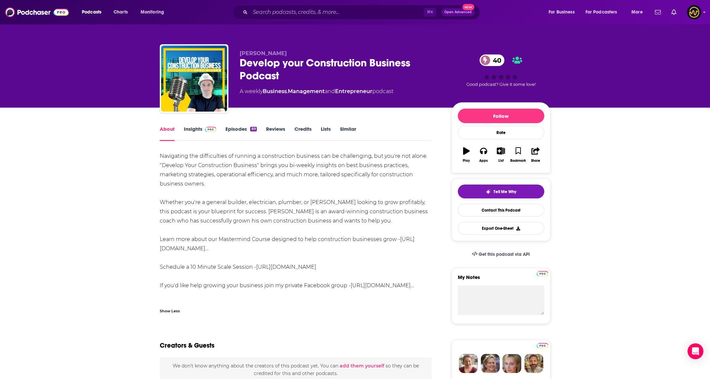
click at [193, 134] on link "Insights" at bounding box center [200, 133] width 33 height 15
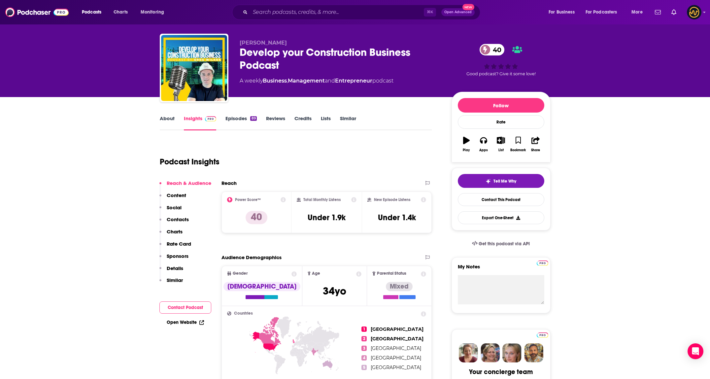
scroll to position [10, 0]
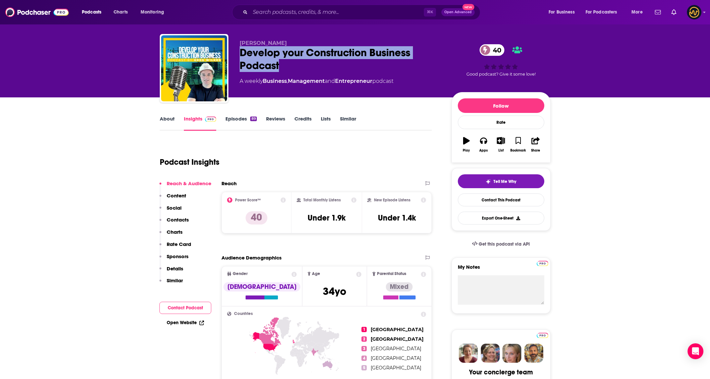
drag, startPoint x: 240, startPoint y: 53, endPoint x: 294, endPoint y: 66, distance: 55.6
click at [294, 66] on div "Develop your Construction Business Podcast 40" at bounding box center [340, 59] width 201 height 26
copy h2 "Develop your Construction Business Podcast"
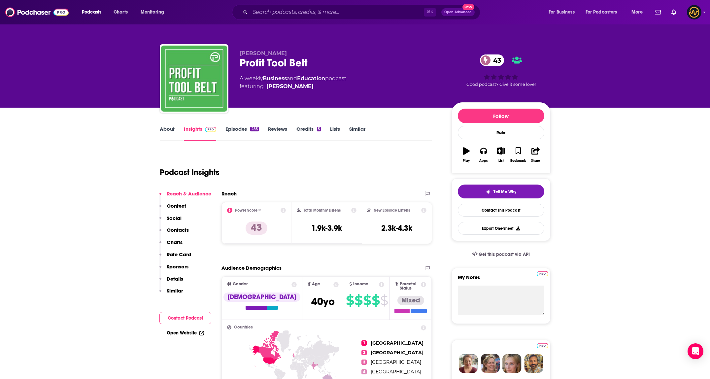
click at [170, 131] on link "About" at bounding box center [167, 133] width 15 height 15
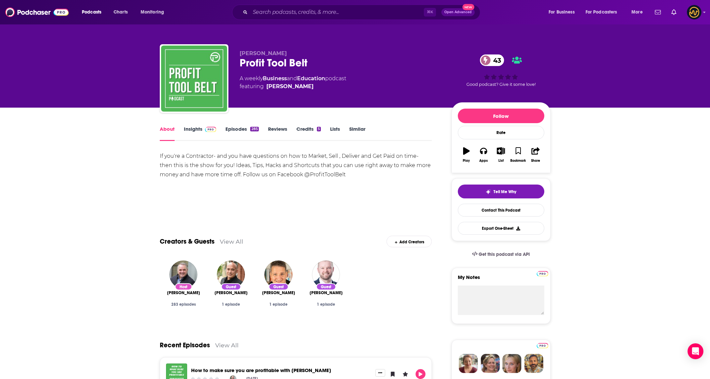
click at [208, 131] on img at bounding box center [211, 129] width 12 height 5
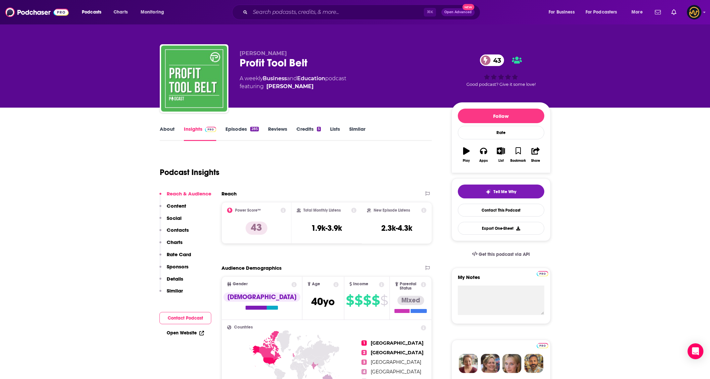
click at [236, 126] on link "Episodes 285" at bounding box center [241, 133] width 33 height 15
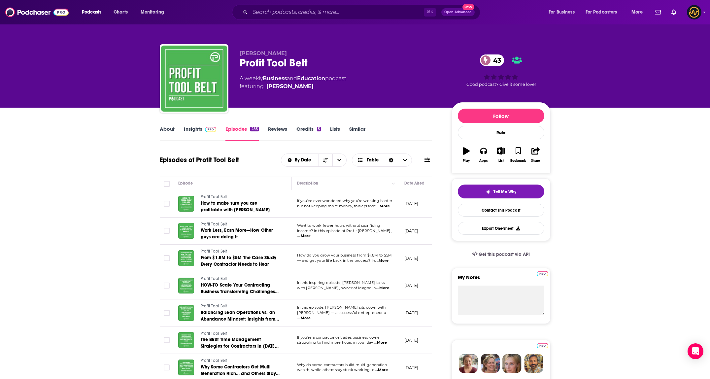
click at [193, 127] on link "Insights" at bounding box center [200, 133] width 33 height 15
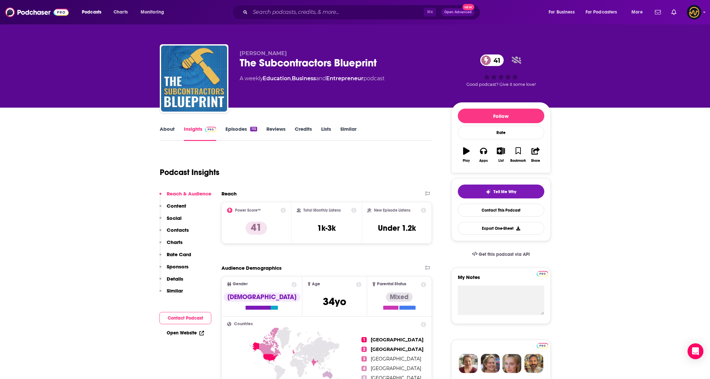
click at [168, 129] on link "About" at bounding box center [167, 133] width 15 height 15
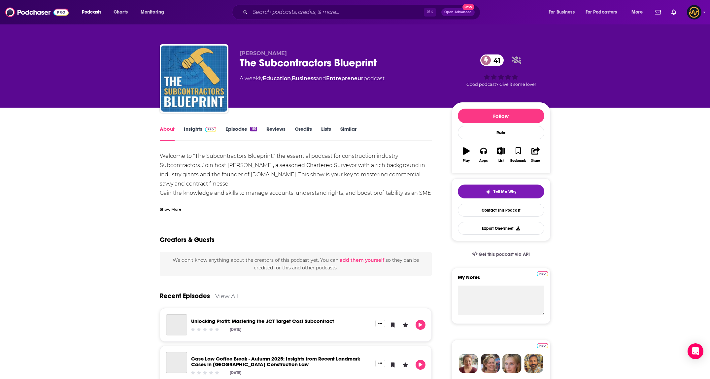
click at [197, 131] on link "Insights" at bounding box center [200, 133] width 33 height 15
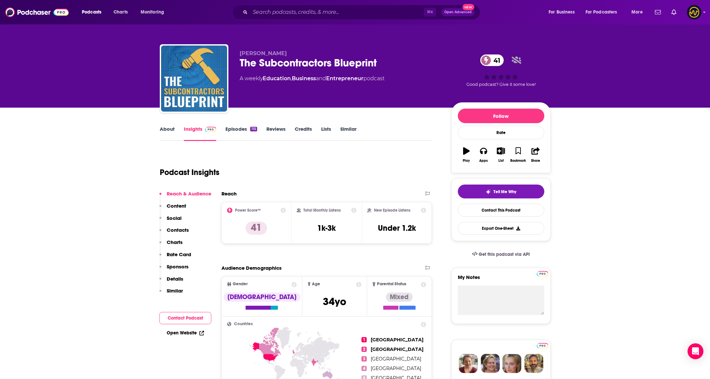
click at [235, 131] on link "Episodes 115" at bounding box center [240, 133] width 31 height 15
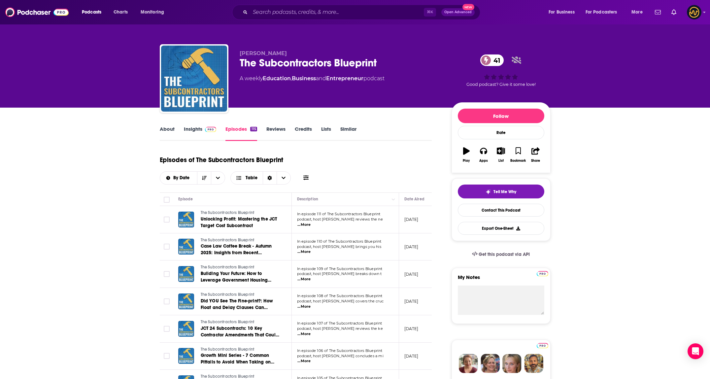
click at [205, 130] on img at bounding box center [211, 129] width 12 height 5
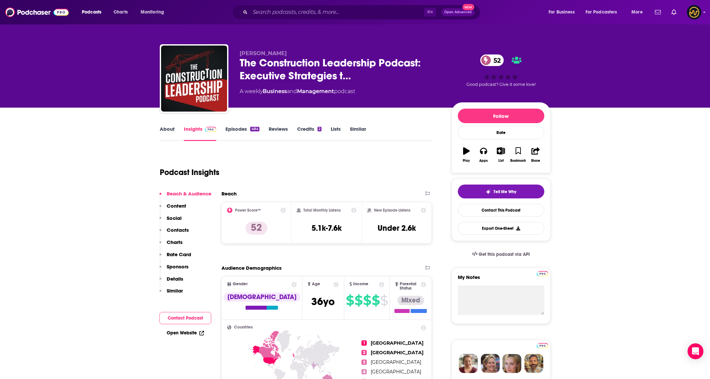
click at [169, 131] on link "About" at bounding box center [167, 133] width 15 height 15
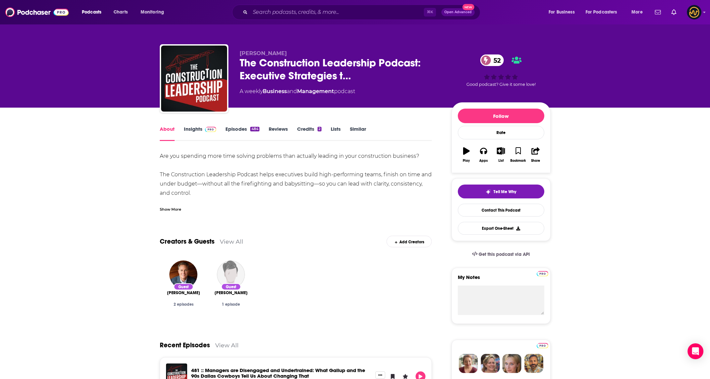
click at [176, 210] on div "Show More" at bounding box center [170, 209] width 21 height 6
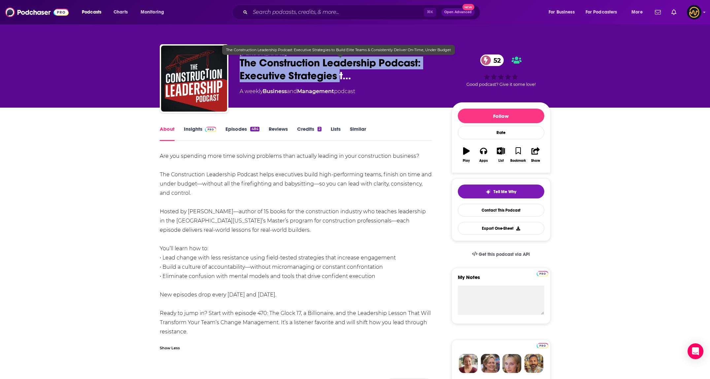
drag, startPoint x: 239, startPoint y: 61, endPoint x: 338, endPoint y: 77, distance: 101.0
click at [338, 77] on div "Bradley Hartmann The Construction Leadership Podcast: Executive Strategies t… 5…" at bounding box center [355, 79] width 391 height 71
copy h1 "The Construction Leadership Podcast: Executive Strategies"
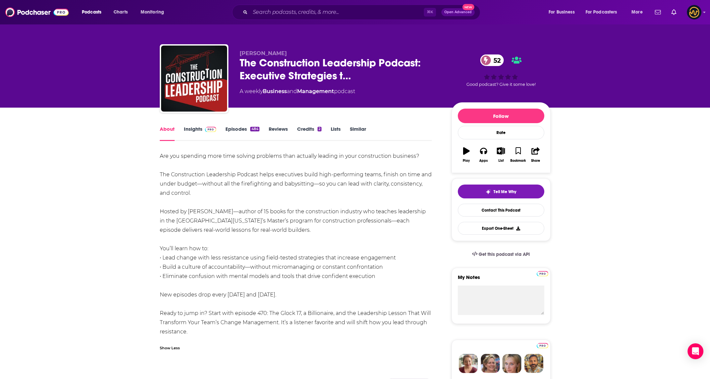
click at [276, 191] on div "Are you spending more time solving problems than actually leading in your const…" at bounding box center [296, 244] width 272 height 185
click at [202, 132] on link "Insights" at bounding box center [200, 133] width 33 height 15
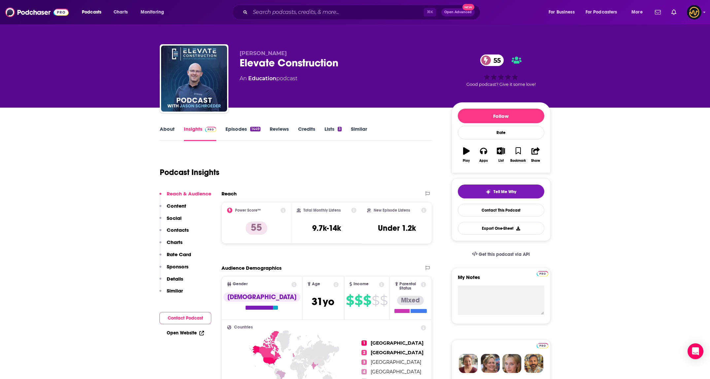
click at [163, 130] on link "About" at bounding box center [167, 133] width 15 height 15
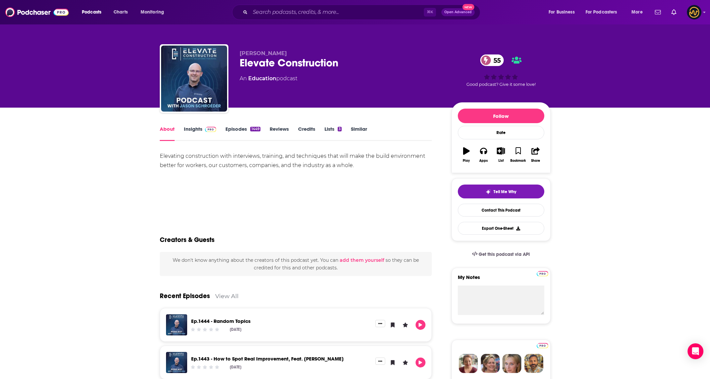
click at [198, 131] on link "Insights" at bounding box center [200, 133] width 33 height 15
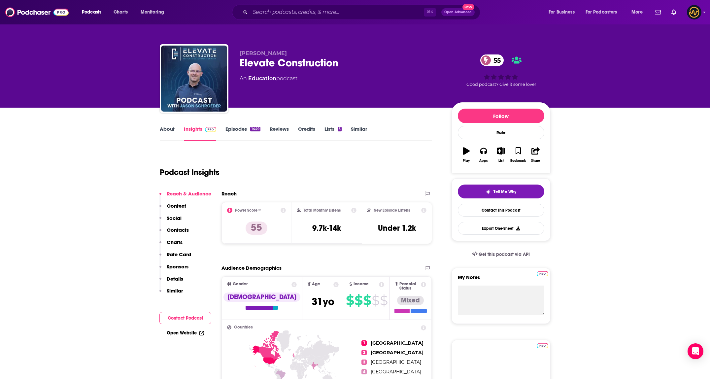
click at [232, 129] on link "Episodes 1449" at bounding box center [242, 133] width 35 height 15
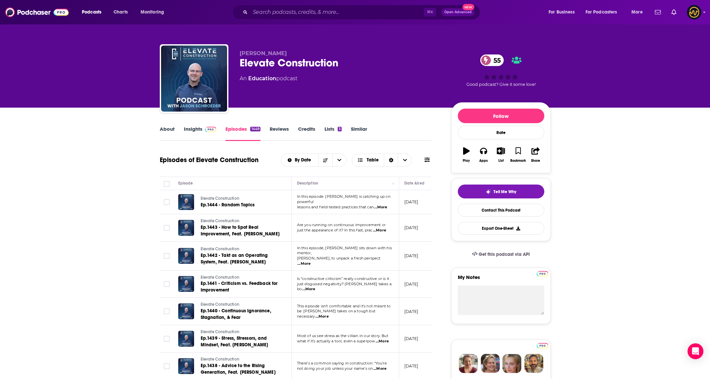
scroll to position [54, 0]
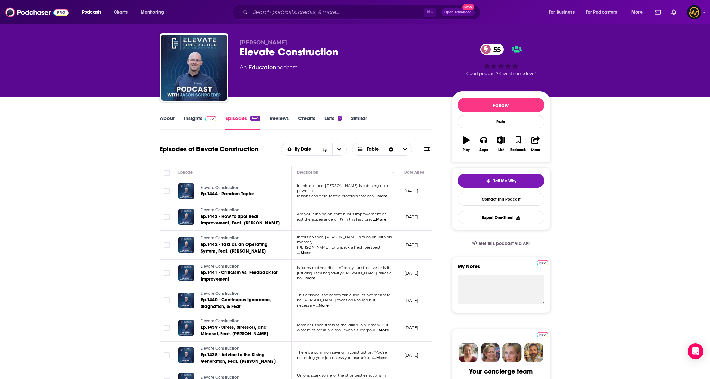
scroll to position [0, 0]
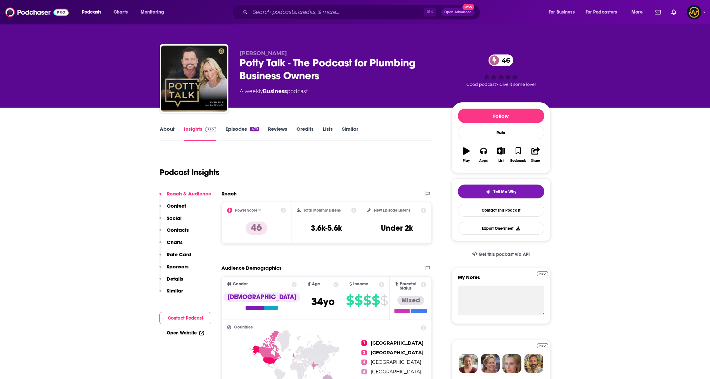
click at [177, 275] on button "Sponsors" at bounding box center [173, 269] width 29 height 12
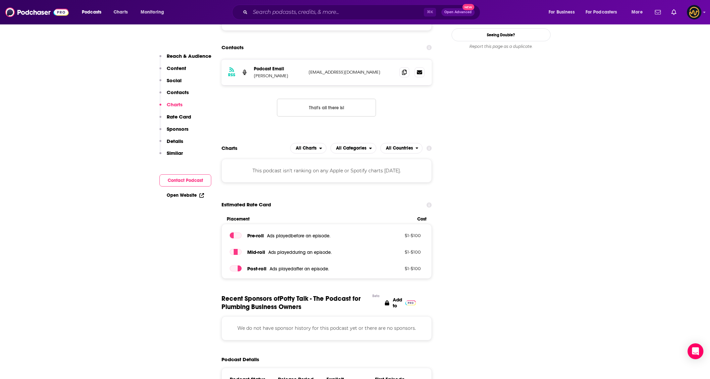
scroll to position [582, 0]
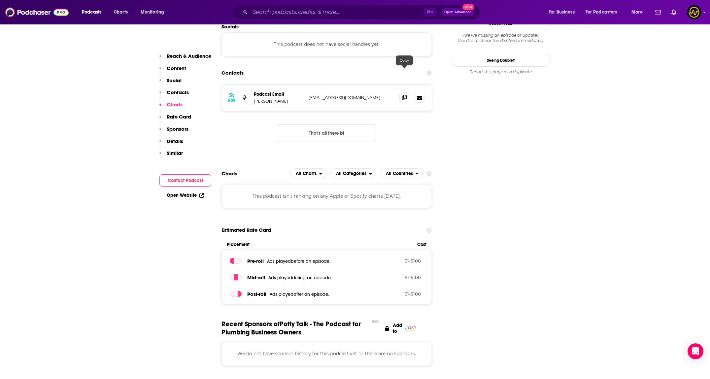
click at [408, 92] on span at bounding box center [404, 97] width 10 height 10
click at [317, 14] on input "Search podcasts, credits, & more..." at bounding box center [337, 12] width 174 height 11
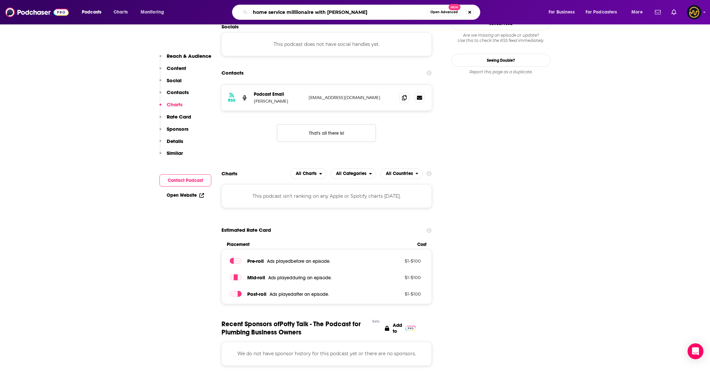
type input "home service milllionaire with [PERSON_NAME]"
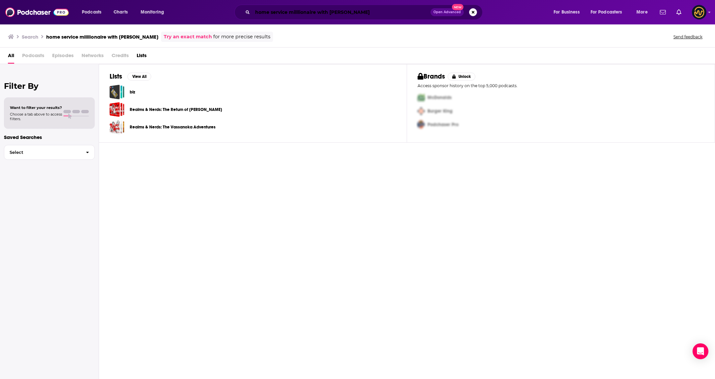
click at [372, 14] on input "home service milllionaire with [PERSON_NAME]" at bounding box center [342, 12] width 178 height 11
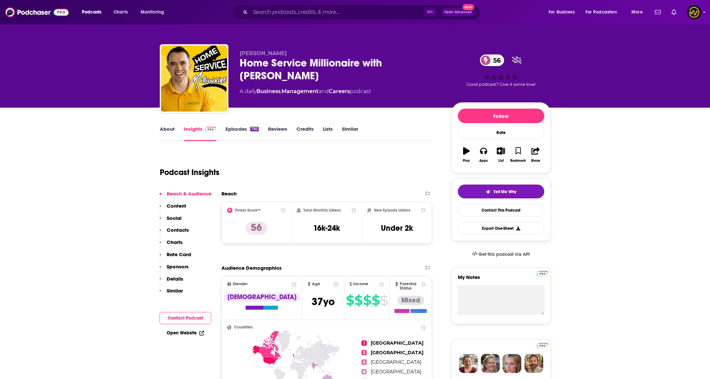
click at [176, 278] on p "Details" at bounding box center [175, 279] width 17 height 6
click at [176, 278] on button "Details" at bounding box center [171, 282] width 24 height 12
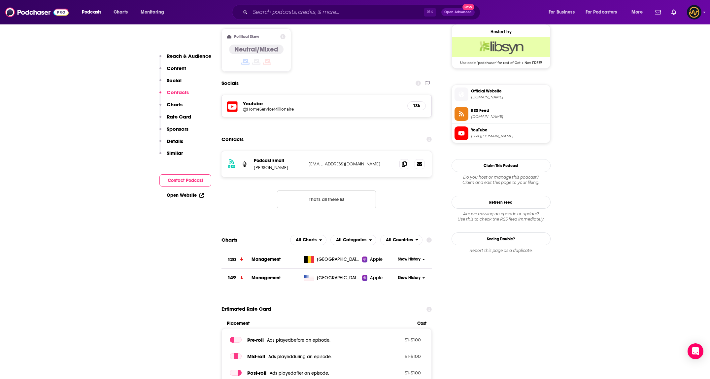
scroll to position [536, 0]
click at [403, 161] on icon at bounding box center [404, 163] width 5 height 5
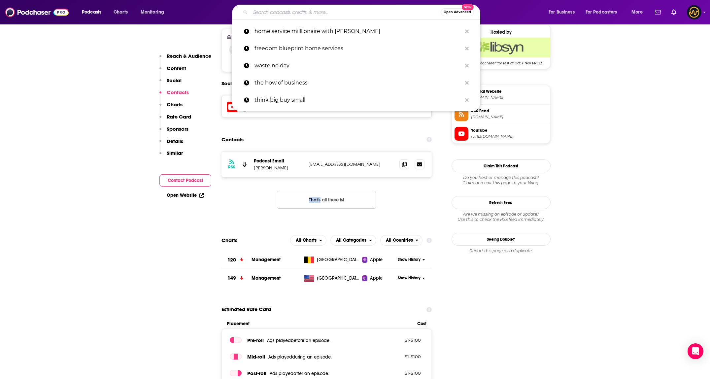
click at [341, 14] on input "Search podcasts, credits, & more..." at bounding box center [345, 12] width 190 height 11
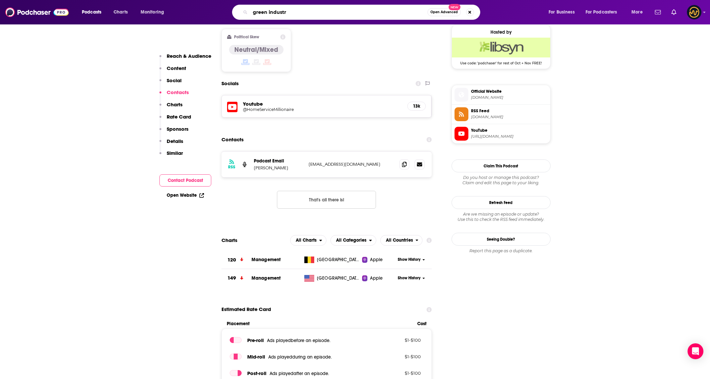
type input "green industry"
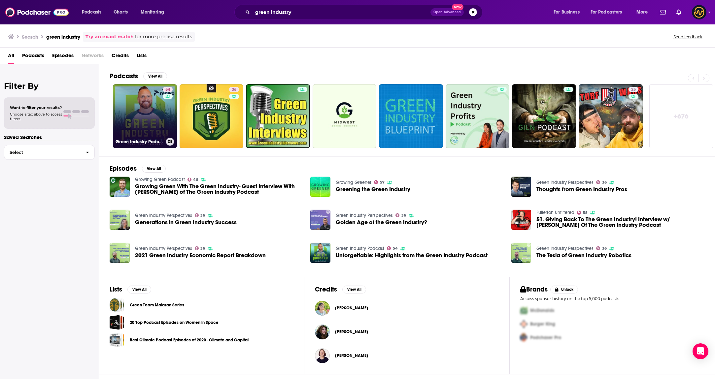
click at [143, 110] on link "54 Green Industry Podcast" at bounding box center [145, 116] width 64 height 64
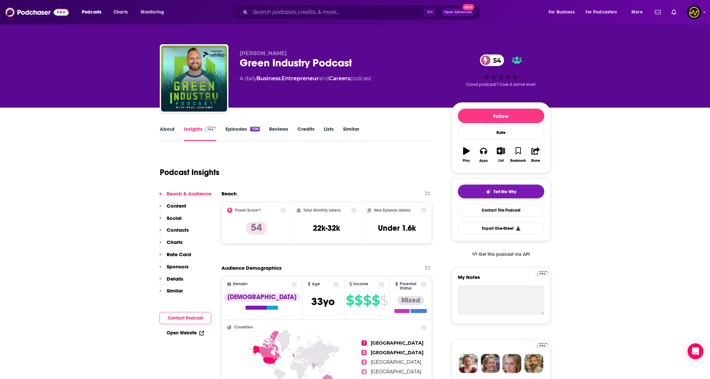
click at [180, 277] on p "Details" at bounding box center [175, 279] width 17 height 6
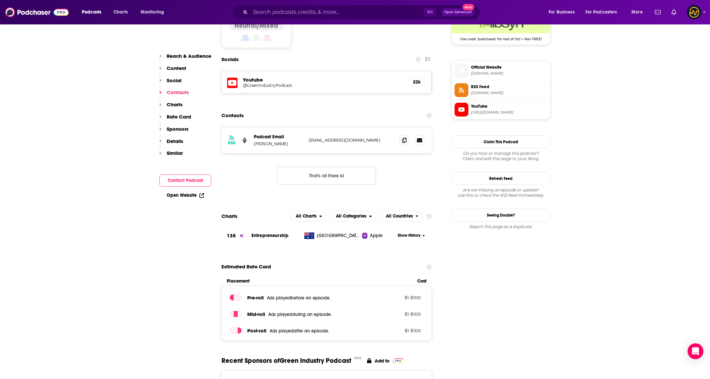
scroll to position [505, 0]
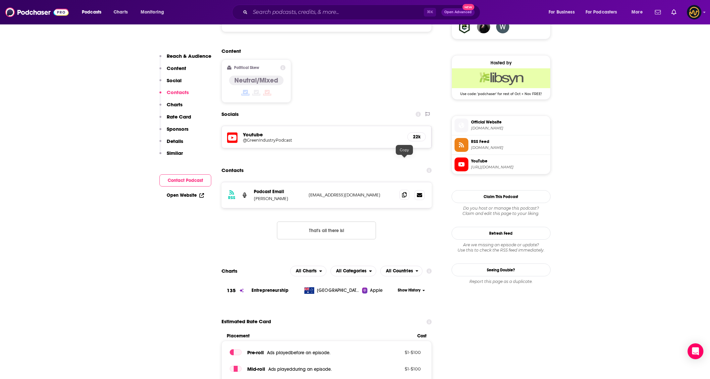
click at [403, 192] on icon at bounding box center [404, 194] width 5 height 5
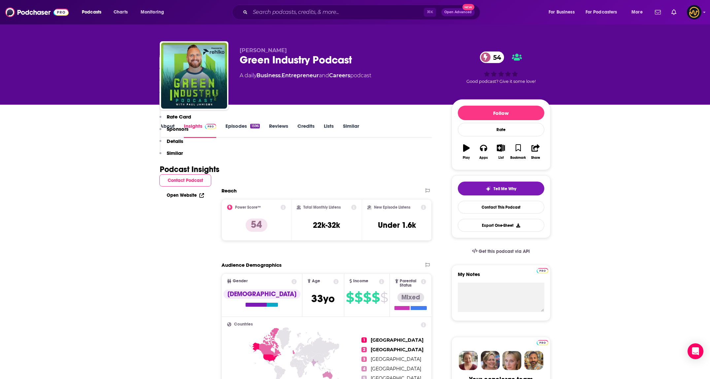
scroll to position [0, 0]
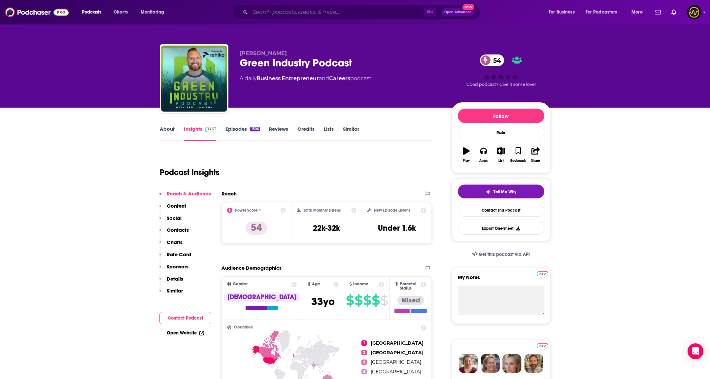
click at [296, 10] on input "Search podcasts, credits, & more..." at bounding box center [337, 12] width 174 height 11
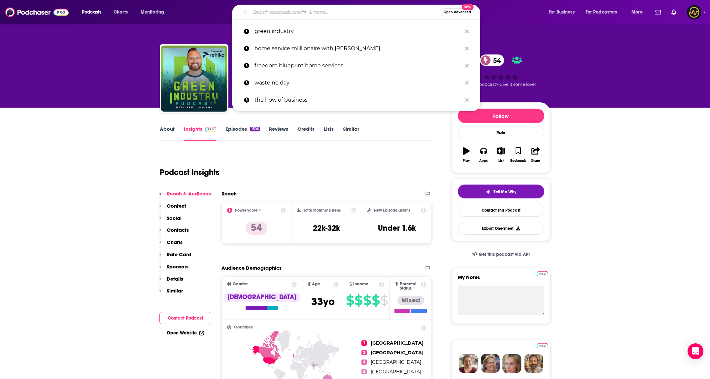
click at [296, 10] on input "Search podcasts, credits, & more..." at bounding box center [345, 12] width 190 height 11
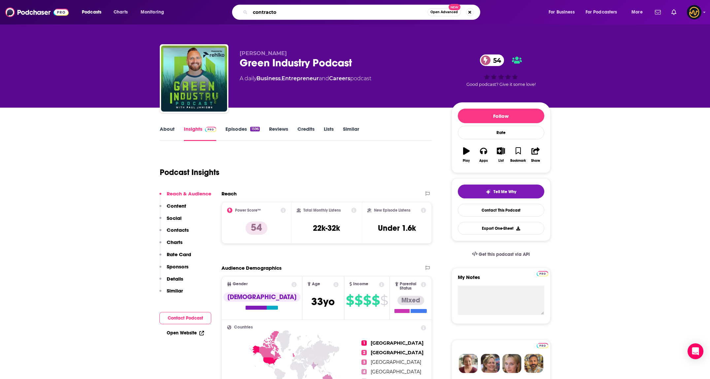
type input "contractor"
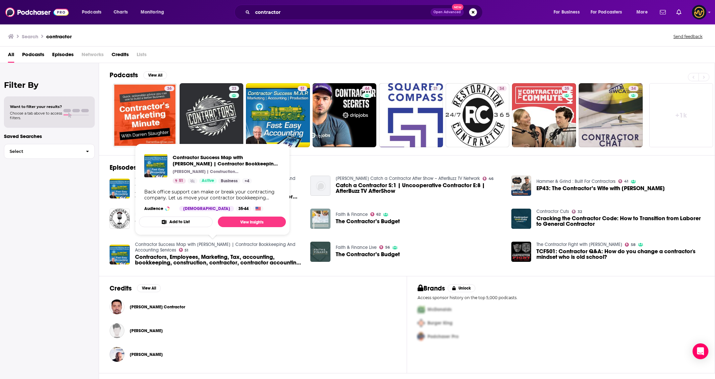
click at [204, 244] on link "Contractor Success Map with Randal DeHart | Contractor Bookkeeping And Accounti…" at bounding box center [215, 247] width 160 height 11
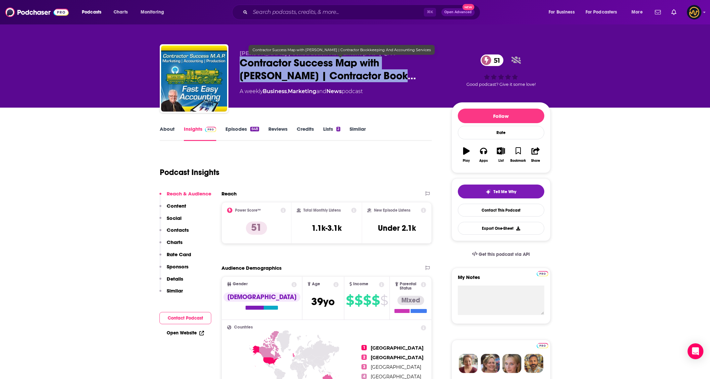
drag, startPoint x: 240, startPoint y: 63, endPoint x: 361, endPoint y: 79, distance: 121.9
click at [361, 79] on span "Contractor Success Map with Randal DeHart | Contractor Book…" at bounding box center [340, 69] width 201 height 26
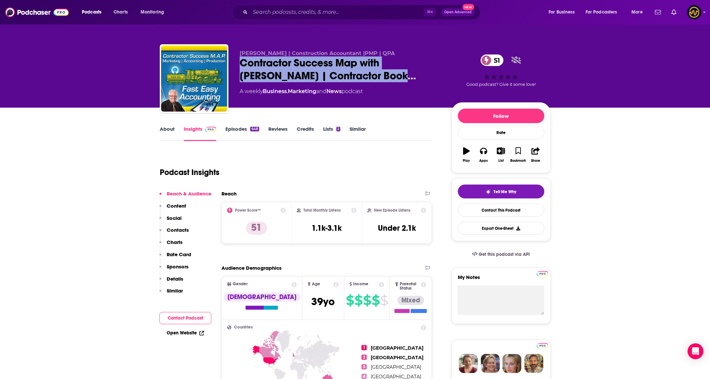
copy h2 "Contractor Success Map with Randal DeHart | Contractor Book"
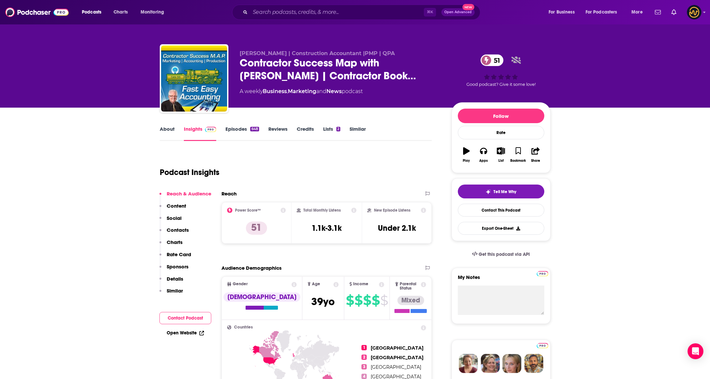
click at [408, 126] on div "About Insights Episodes 648 Reviews Credits Lists 2 Similar" at bounding box center [296, 133] width 272 height 16
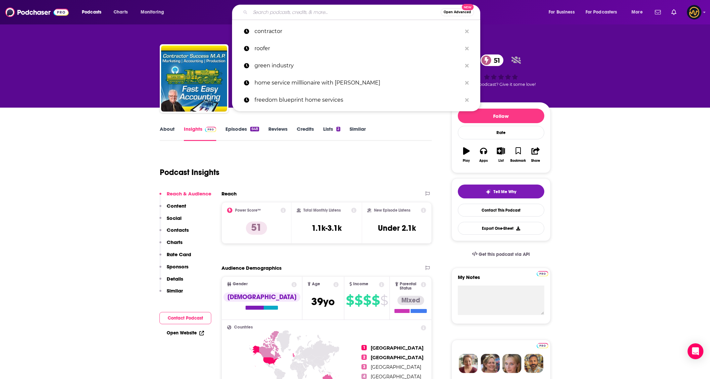
click at [318, 9] on input "Search podcasts, credits, & more..." at bounding box center [345, 12] width 190 height 11
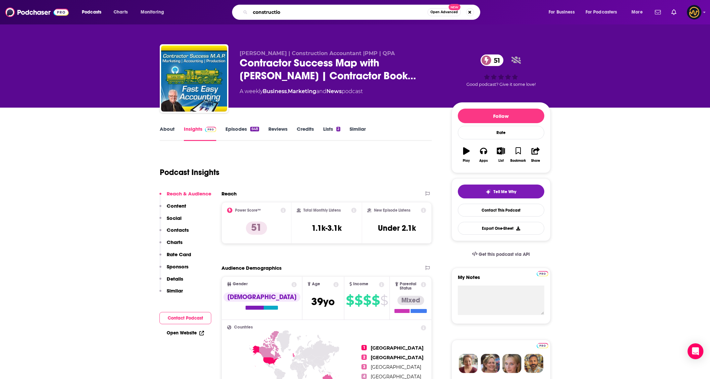
type input "construction"
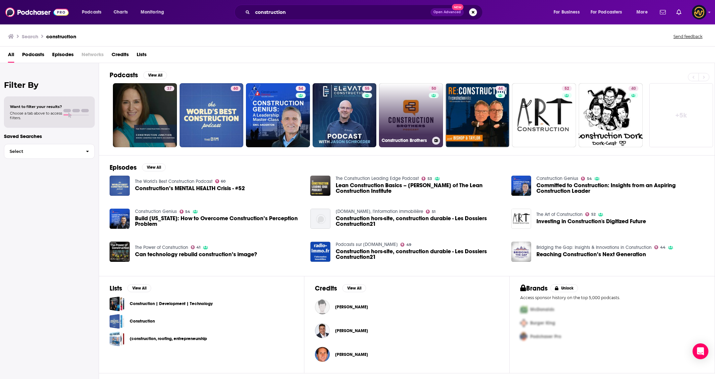
click at [399, 116] on link "50 Construction Brothers" at bounding box center [411, 115] width 64 height 64
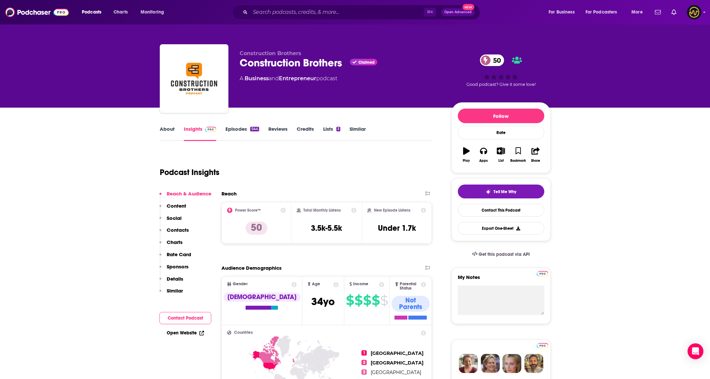
click at [165, 130] on link "About" at bounding box center [167, 133] width 15 height 15
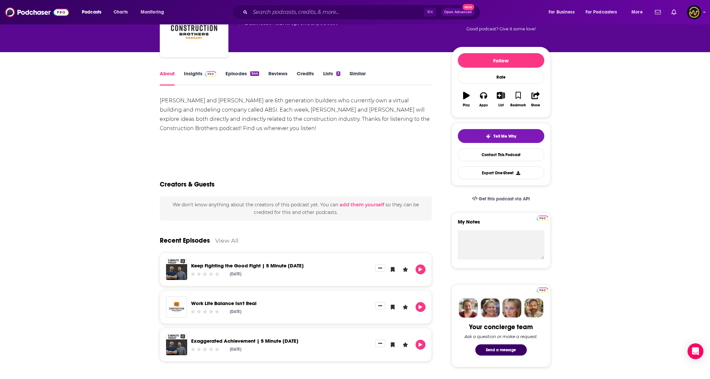
scroll to position [55, 0]
click at [237, 73] on link "Episodes 544" at bounding box center [241, 78] width 33 height 15
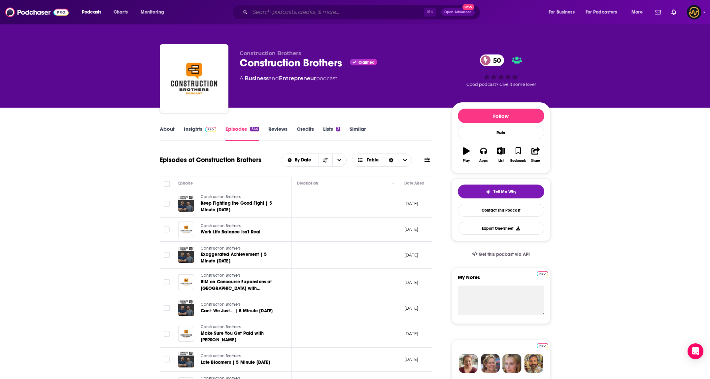
click at [276, 10] on input "Search podcasts, credits, & more..." at bounding box center [337, 12] width 174 height 11
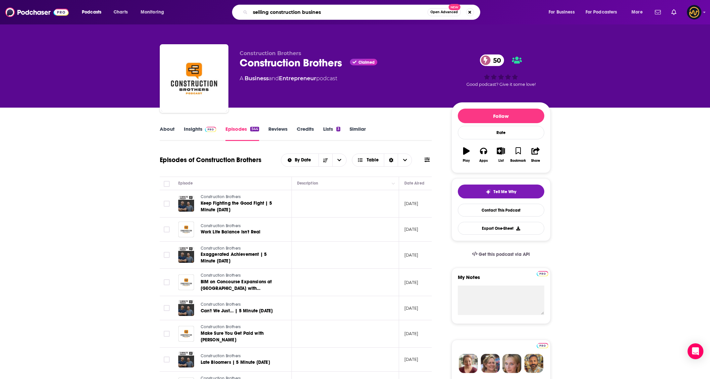
type input "selling construction business"
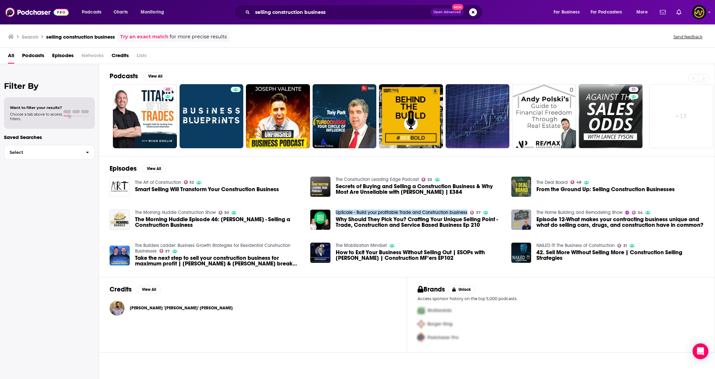
click at [288, 311] on div "Vicente "VINNIE" Enriquez" at bounding box center [253, 308] width 287 height 15
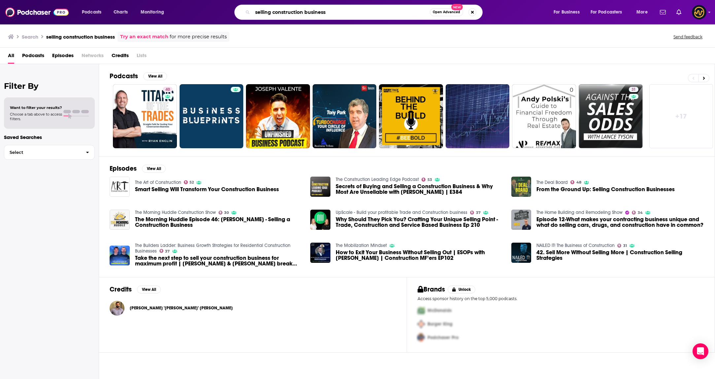
click at [285, 12] on input "selling construction business" at bounding box center [341, 12] width 177 height 11
type input "t"
type input "selling"
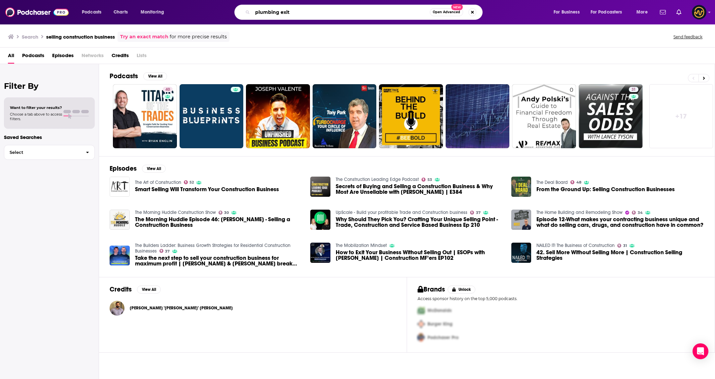
type input "plumbing exit"
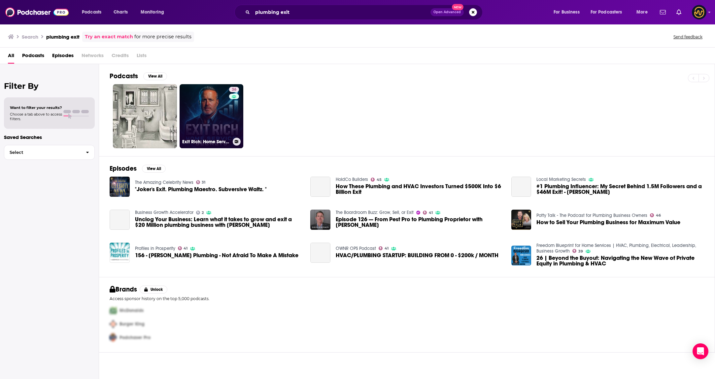
click at [224, 112] on link "36 Exit Rich: Home Service Secrets with Lance Bachmann" at bounding box center [212, 116] width 64 height 64
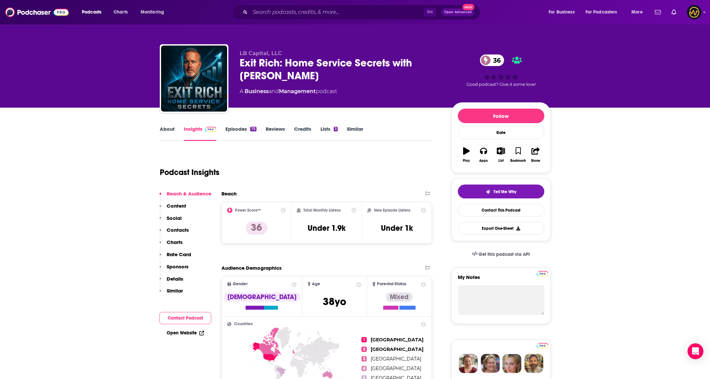
drag, startPoint x: 326, startPoint y: 79, endPoint x: 239, endPoint y: 66, distance: 88.4
click at [239, 66] on div "LB Capital, LLC Exit Rich: Home Service Secrets with Lance Bachmann 36 A Busine…" at bounding box center [355, 79] width 391 height 71
copy h2 "Exit Rich: Home Service Secrets with Lance Bachmann"
click at [294, 12] on input "Search podcasts, credits, & more..." at bounding box center [337, 12] width 174 height 11
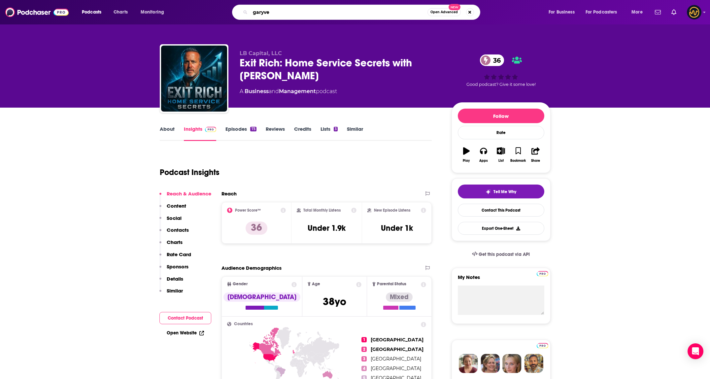
type input "garyvee"
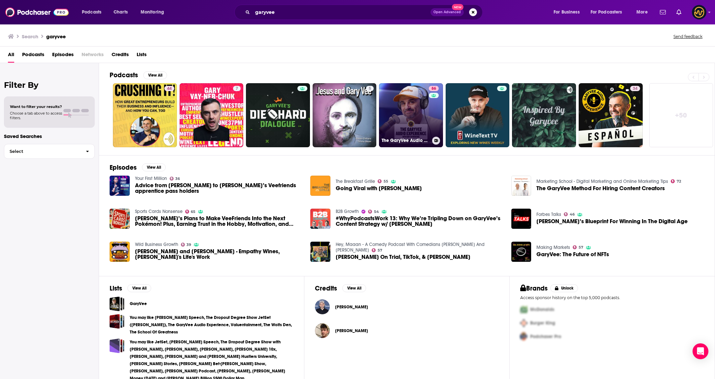
click at [414, 104] on link "86 The GaryVee Audio Experience" at bounding box center [411, 115] width 64 height 64
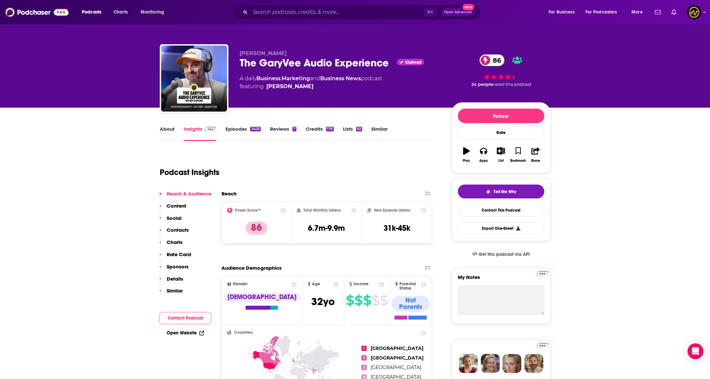
click at [161, 133] on link "About" at bounding box center [167, 133] width 15 height 15
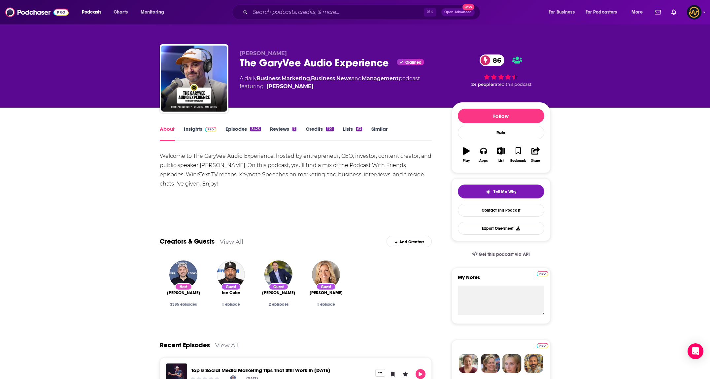
drag, startPoint x: 153, startPoint y: 158, endPoint x: 232, endPoint y: 184, distance: 83.5
click at [238, 138] on link "Episodes 3425" at bounding box center [242, 133] width 35 height 15
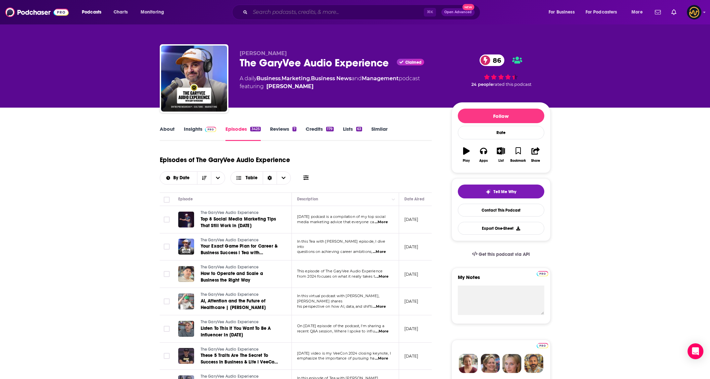
click at [297, 15] on input "Search podcasts, credits, & more..." at bounding box center [337, 12] width 174 height 11
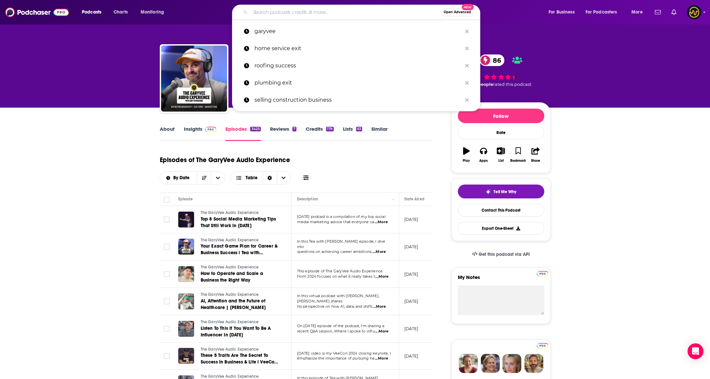
click at [297, 15] on input "Search podcasts, credits, & more..." at bounding box center [345, 12] width 190 height 11
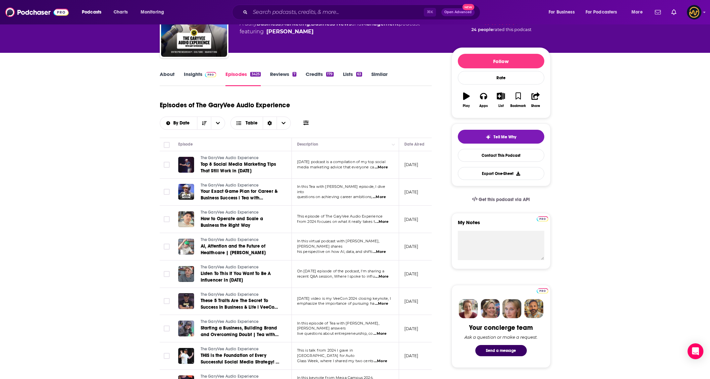
scroll to position [55, 0]
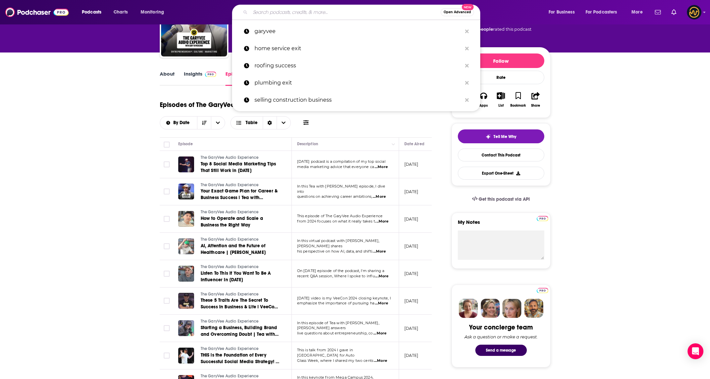
click at [322, 14] on input "Search podcasts, credits, & more..." at bounding box center [345, 12] width 190 height 11
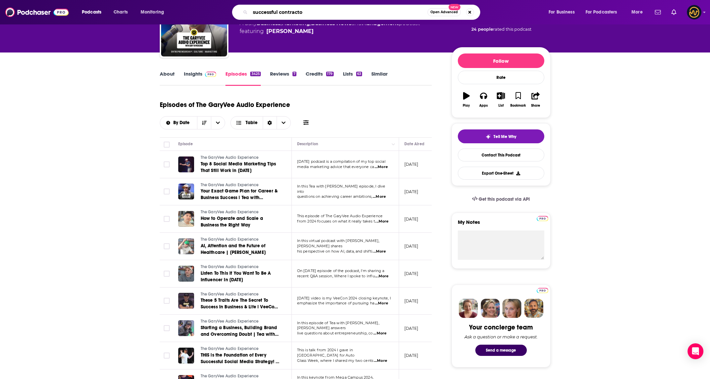
type input "successful contractor"
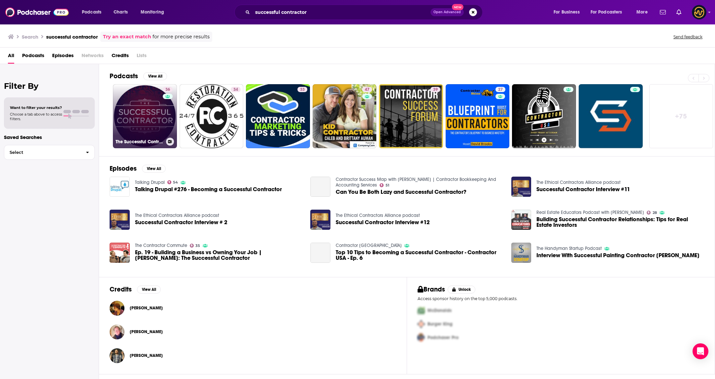
click at [159, 110] on link "36 The Successful Contractor Podcast" at bounding box center [145, 116] width 64 height 64
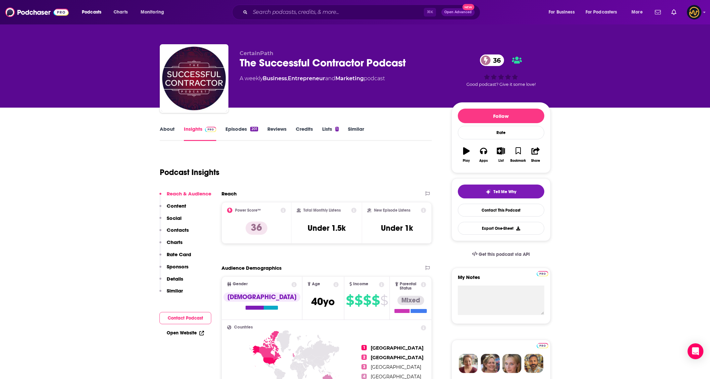
click at [168, 129] on link "About" at bounding box center [167, 133] width 15 height 15
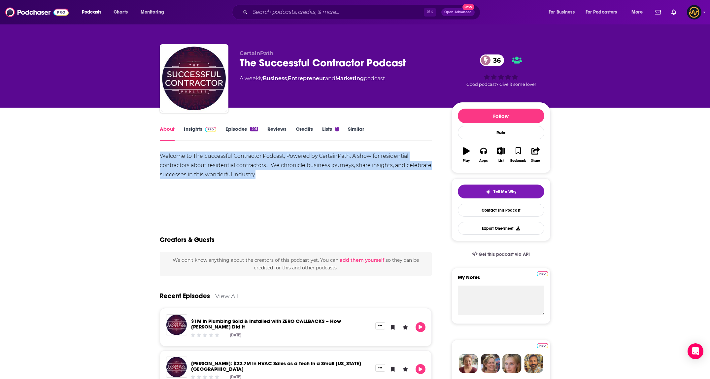
drag, startPoint x: 159, startPoint y: 155, endPoint x: 317, endPoint y: 186, distance: 161.0
copy div "Welcome to The Successful Contractor Podcast, Powered by CertainPath. A show fo…"
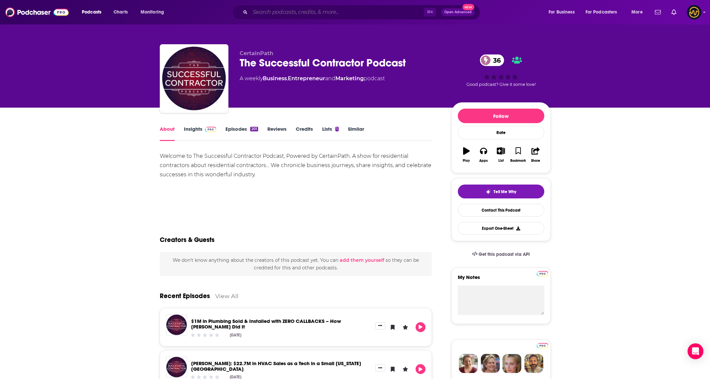
click at [317, 14] on input "Search podcasts, credits, & more..." at bounding box center [337, 12] width 174 height 11
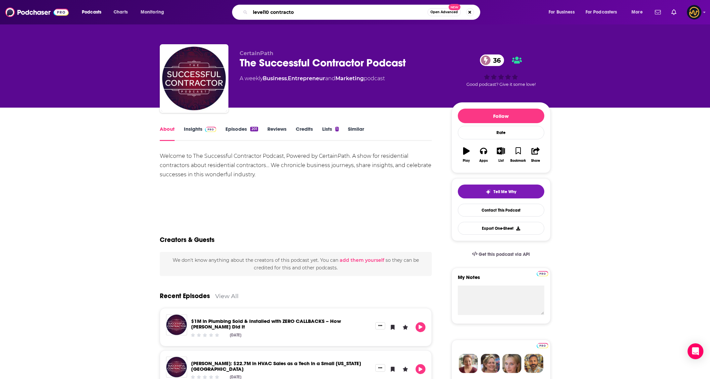
type input "level10 contractor"
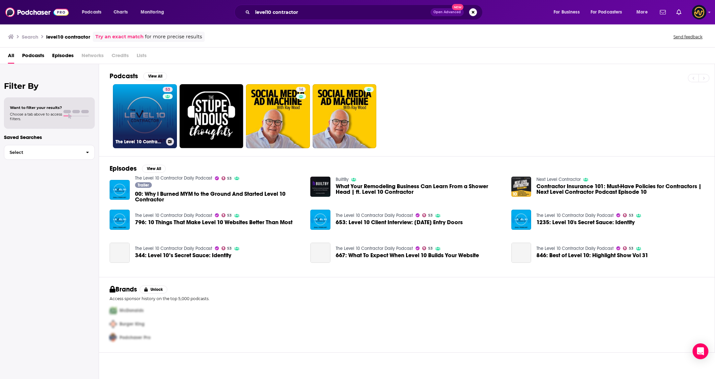
click at [156, 125] on link "53 The Level 10 Contractor Daily Podcast" at bounding box center [145, 116] width 64 height 64
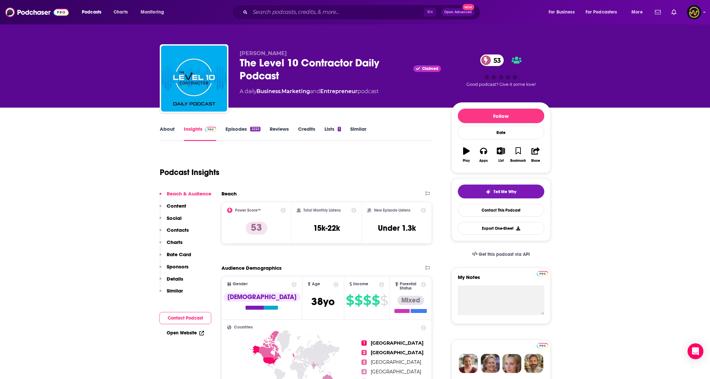
click at [166, 131] on link "About" at bounding box center [167, 133] width 15 height 15
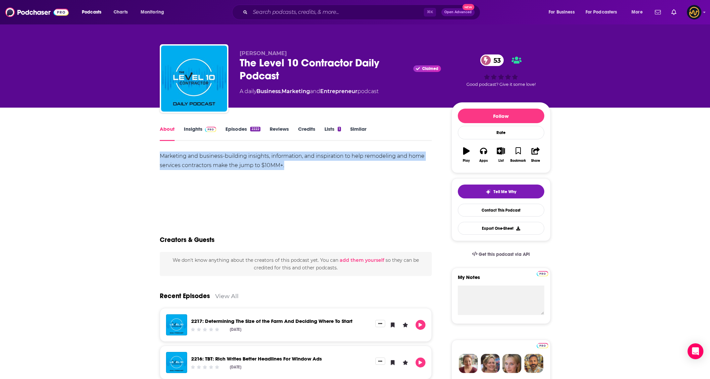
drag, startPoint x: 159, startPoint y: 154, endPoint x: 298, endPoint y: 170, distance: 139.9
copy div "Marketing and business-building insights, information, and inspiration to help …"
click at [307, 13] on input "Search podcasts, credits, & more..." at bounding box center [337, 12] width 174 height 11
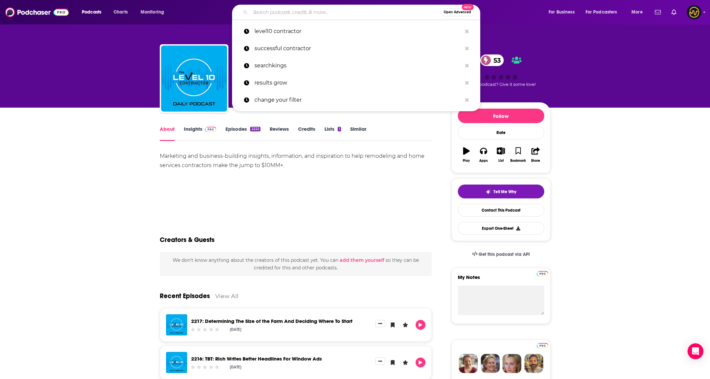
click at [307, 13] on input "Search podcasts, credits, & more..." at bounding box center [345, 12] width 190 height 11
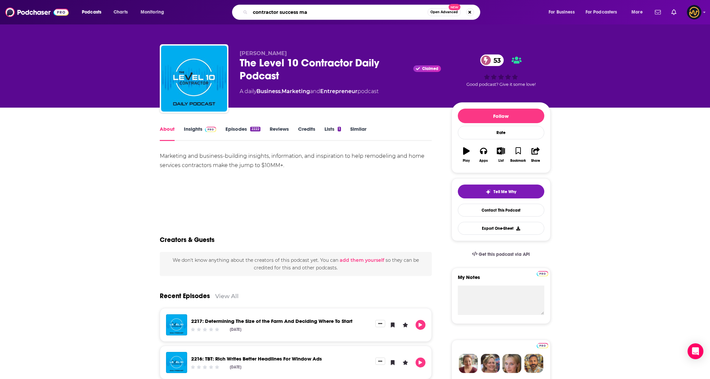
type input "contractor success map"
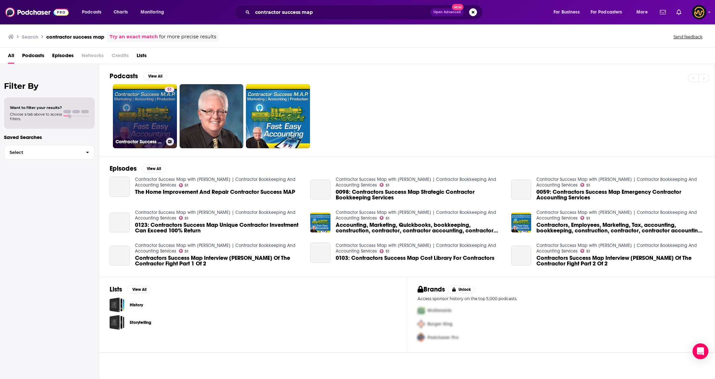
click at [137, 102] on link "51 Contractor Success Map with Randal DeHart | Contractor Bookkeeping And Accou…" at bounding box center [145, 116] width 64 height 64
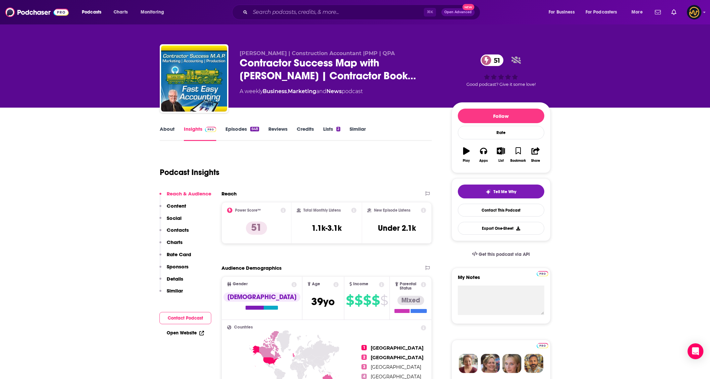
click at [173, 130] on link "About" at bounding box center [167, 133] width 15 height 15
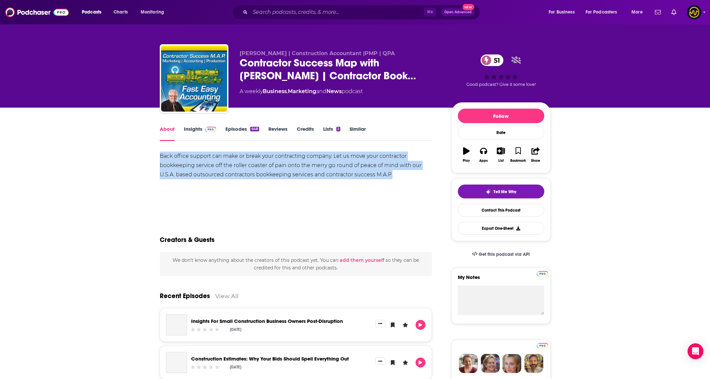
drag, startPoint x: 155, startPoint y: 155, endPoint x: 423, endPoint y: 181, distance: 269.9
copy div "Back office support can make or break your contracting company. Let us move you…"
click at [290, 14] on input "Search podcasts, credits, & more..." at bounding box center [337, 12] width 174 height 11
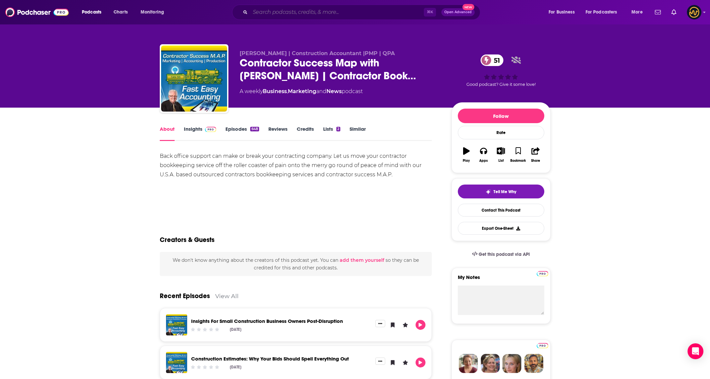
click at [290, 14] on input "Search podcasts, credits, & more..." at bounding box center [337, 12] width 174 height 11
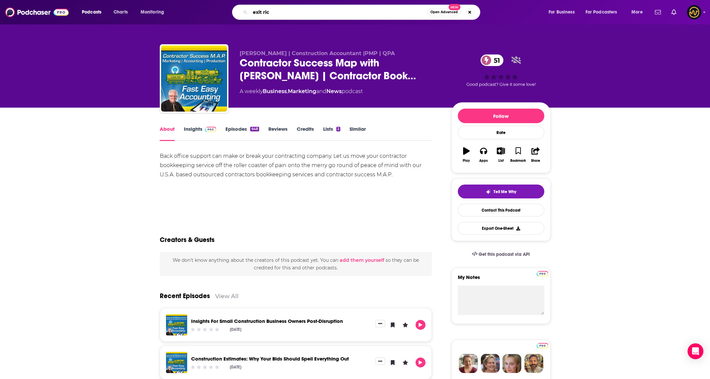
type input "exit rich"
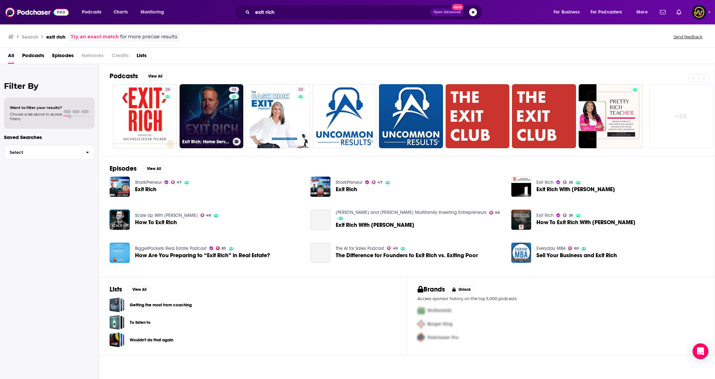
click at [202, 116] on link "36 Exit Rich: Home Service Secrets with Lance Bachmann" at bounding box center [212, 116] width 64 height 64
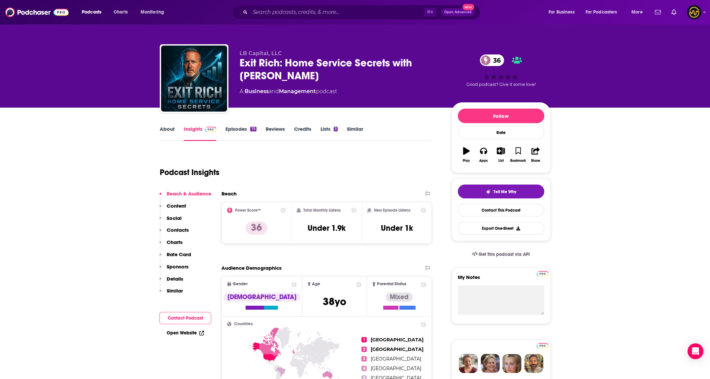
click at [164, 130] on link "About" at bounding box center [167, 133] width 15 height 15
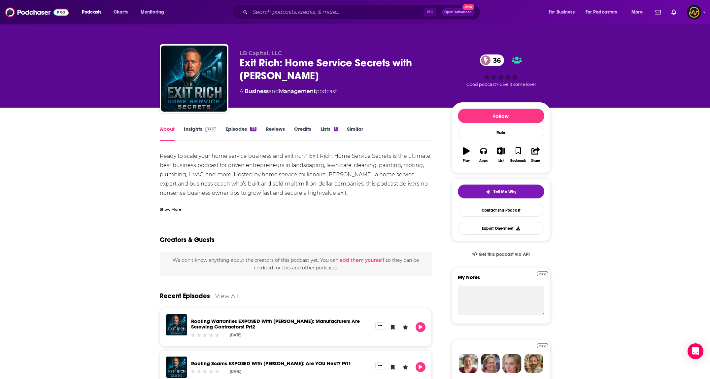
click at [175, 207] on div "Show More" at bounding box center [170, 209] width 21 height 6
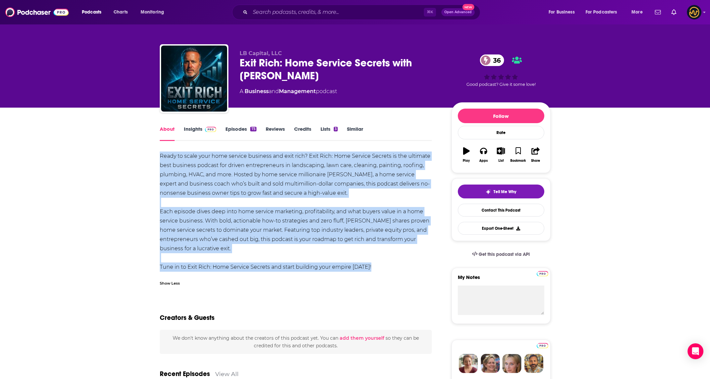
drag, startPoint x: 154, startPoint y: 157, endPoint x: 386, endPoint y: 261, distance: 253.4
copy div "Ready to scale your home service business and exit rich? Exit Rich: Home Servic…"
click at [297, 14] on input "Search podcasts, credits, & more..." at bounding box center [337, 12] width 174 height 11
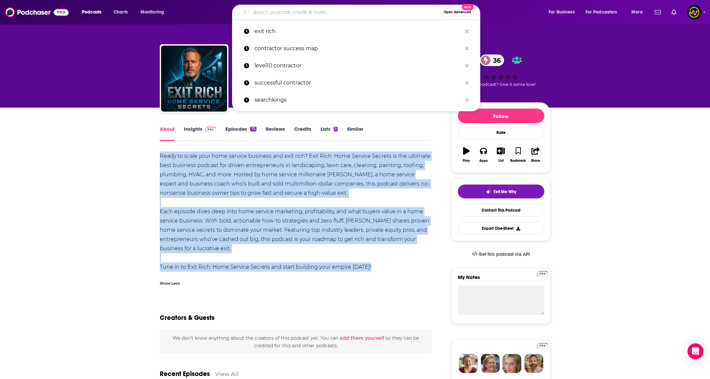
click at [297, 14] on input "Search podcasts, credits, & more..." at bounding box center [345, 12] width 190 height 11
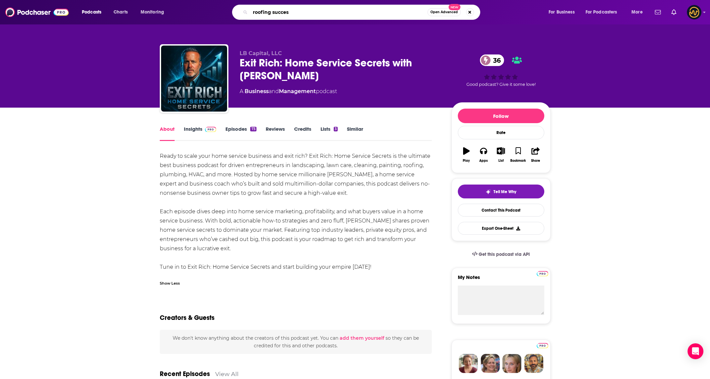
type input "roofing success"
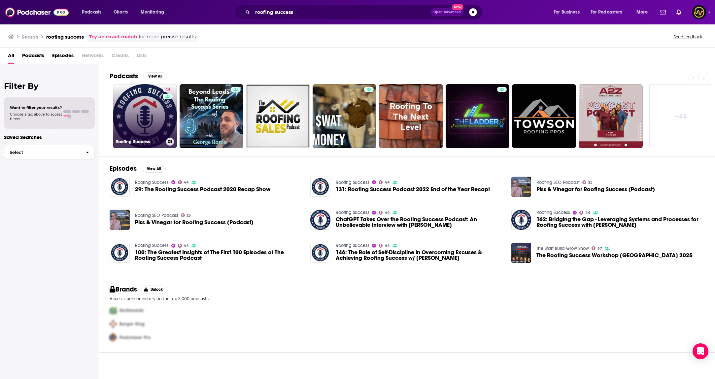
click at [123, 108] on link "44 Roofing Success" at bounding box center [145, 116] width 64 height 64
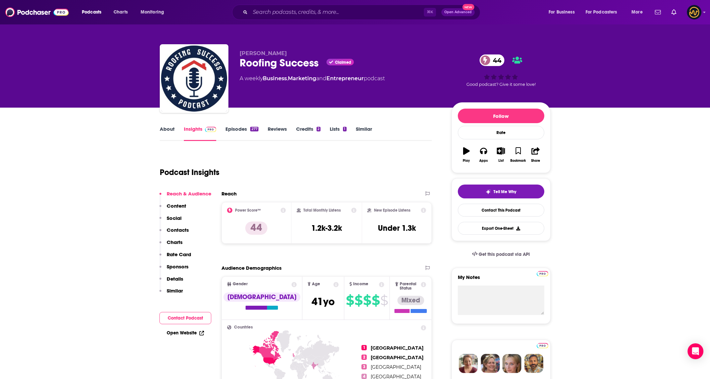
click at [176, 130] on div "About" at bounding box center [172, 133] width 24 height 15
click at [175, 130] on div "About" at bounding box center [172, 133] width 24 height 15
click at [167, 129] on link "About" at bounding box center [167, 133] width 15 height 15
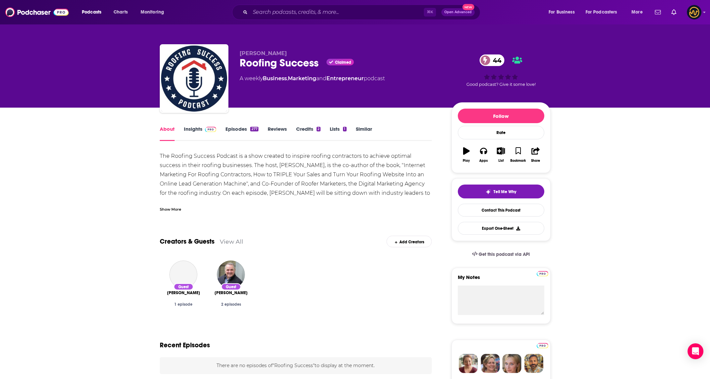
click at [177, 207] on div "Show More" at bounding box center [170, 209] width 21 height 6
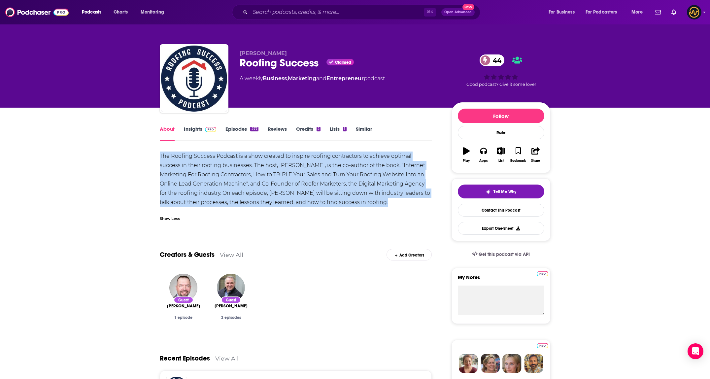
drag, startPoint x: 159, startPoint y: 156, endPoint x: 347, endPoint y: 208, distance: 194.5
copy div "The Roofing Success Podcast is a show created to inspire roofing contractors to…"
click at [205, 131] on img at bounding box center [211, 129] width 12 height 5
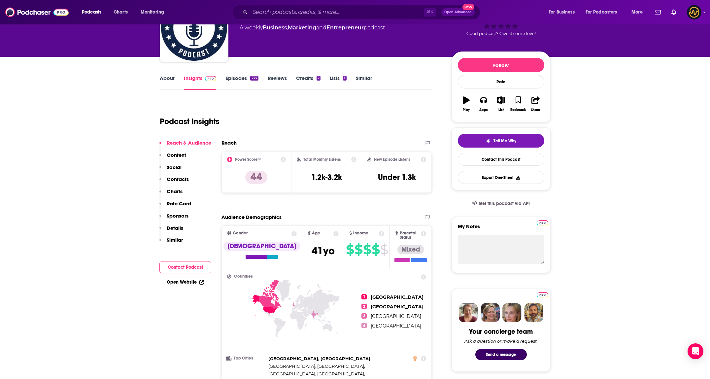
scroll to position [67, 0]
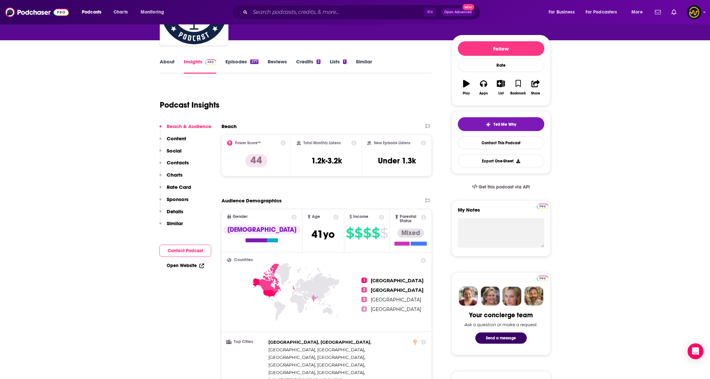
click at [179, 212] on p "Details" at bounding box center [175, 211] width 17 height 6
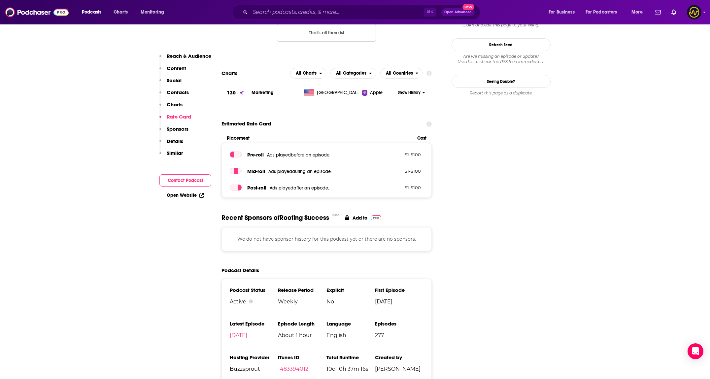
scroll to position [596, 0]
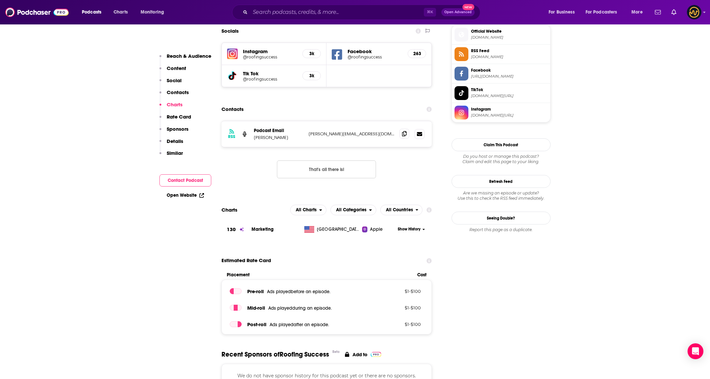
click at [406, 131] on icon at bounding box center [404, 133] width 5 height 5
click at [303, 15] on input "Search podcasts, credits, & more..." at bounding box center [337, 12] width 174 height 11
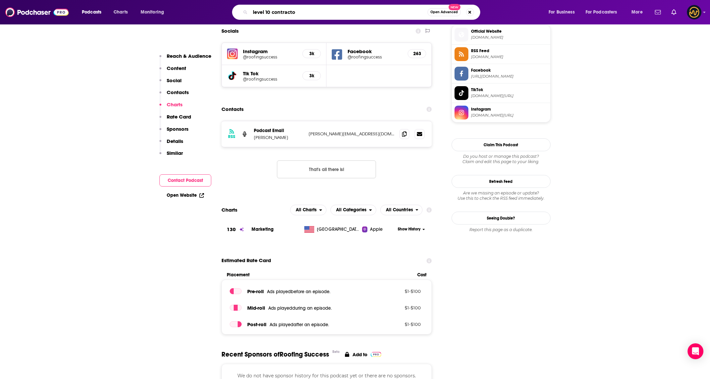
type input "level 10 contractor"
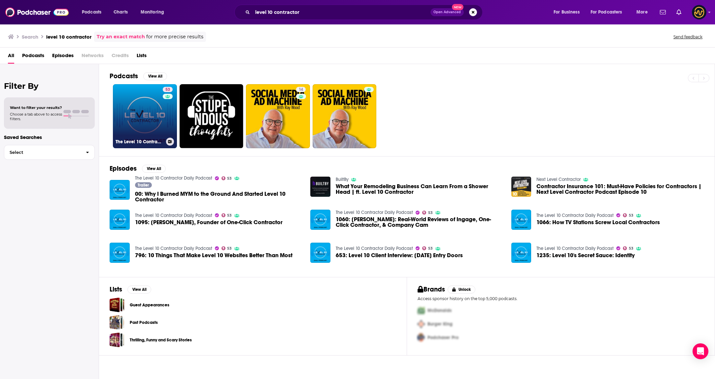
click at [134, 104] on link "53 The Level 10 Contractor Daily Podcast" at bounding box center [145, 116] width 64 height 64
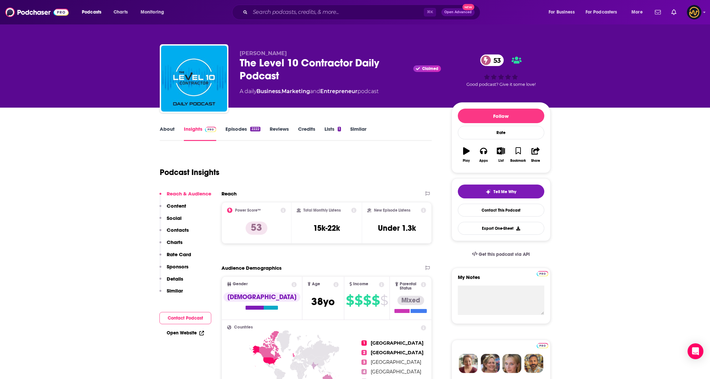
click at [166, 133] on link "About" at bounding box center [167, 133] width 15 height 15
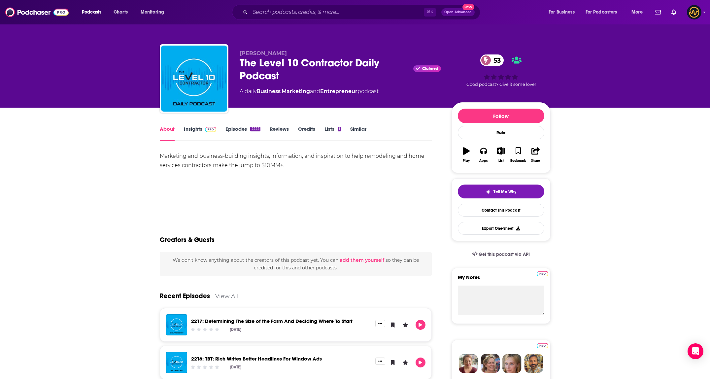
click at [205, 132] on img at bounding box center [211, 129] width 12 height 5
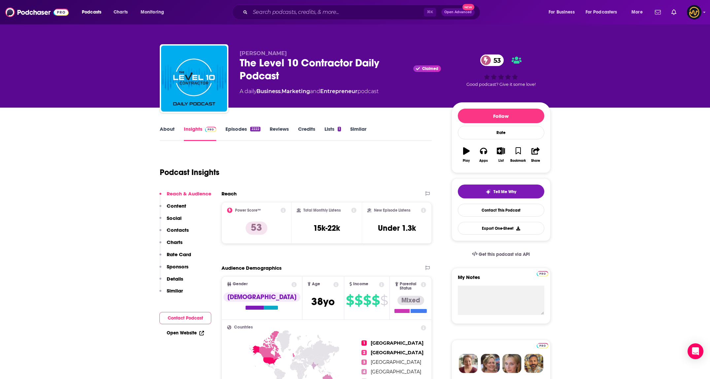
click at [176, 278] on p "Details" at bounding box center [175, 279] width 17 height 6
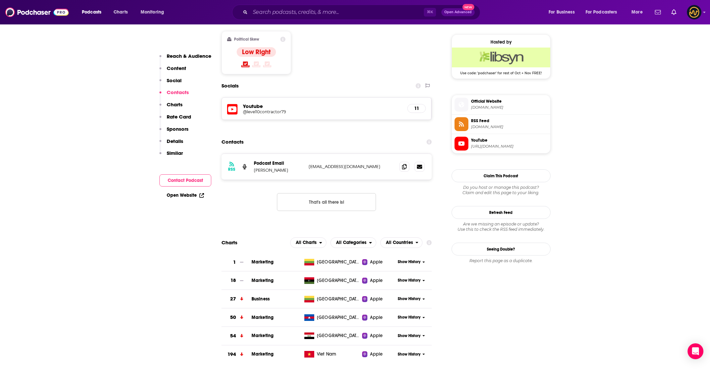
scroll to position [522, 0]
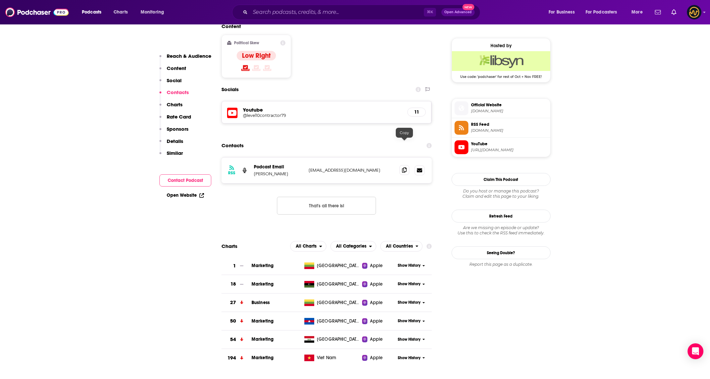
click at [406, 167] on icon at bounding box center [404, 169] width 5 height 5
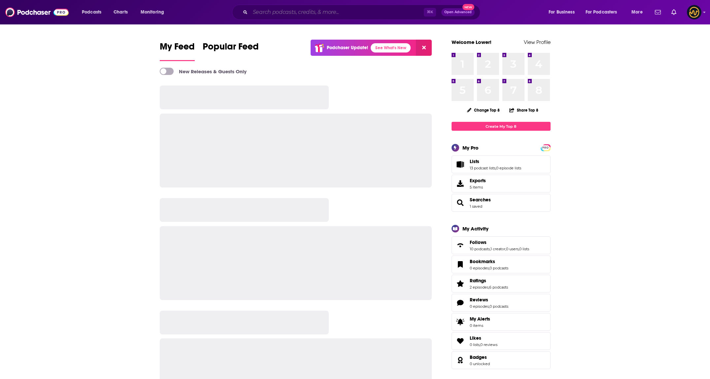
click at [288, 10] on input "Search podcasts, credits, & more..." at bounding box center [337, 12] width 174 height 11
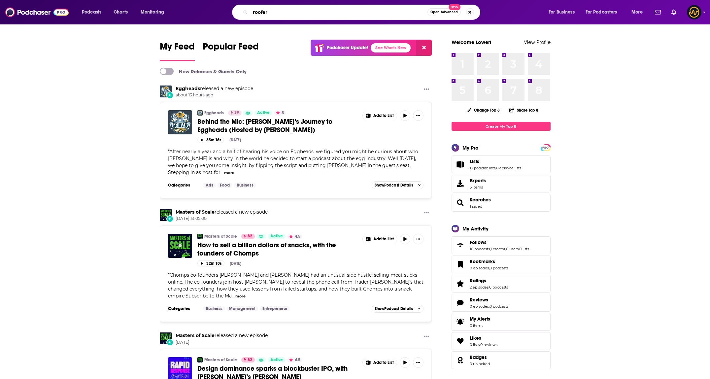
type input "roofer"
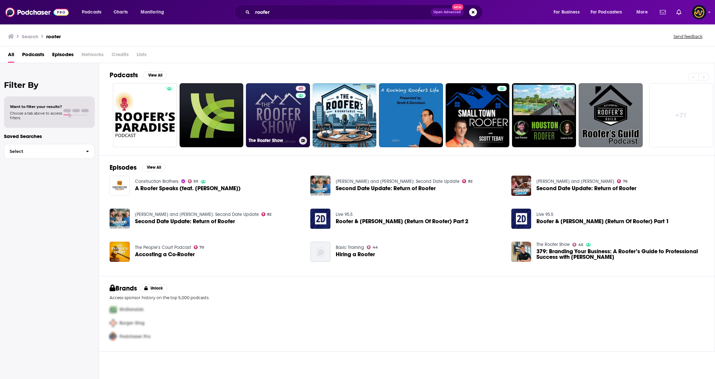
click at [272, 116] on link "45 The Roofer Show" at bounding box center [278, 115] width 64 height 64
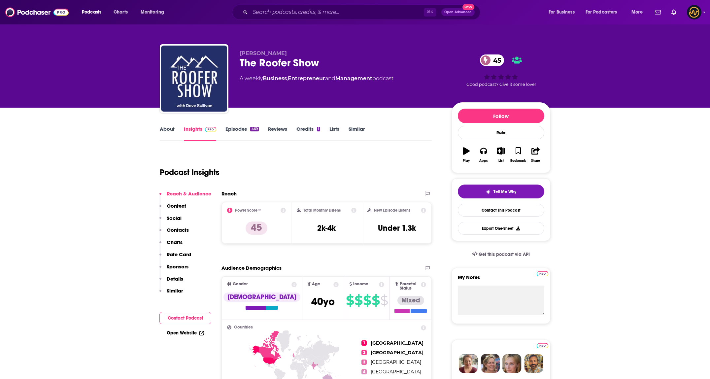
click at [165, 131] on link "About" at bounding box center [167, 133] width 15 height 15
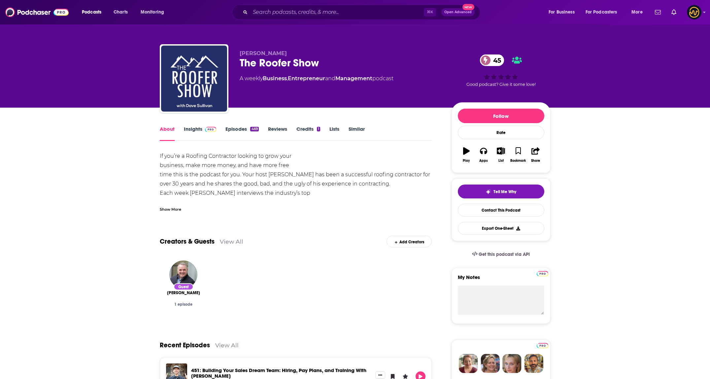
click at [203, 134] on link "Insights" at bounding box center [200, 133] width 33 height 15
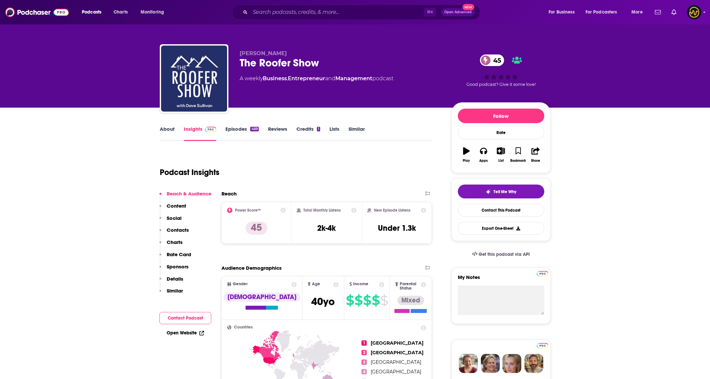
click at [240, 132] on link "Episodes 469" at bounding box center [241, 133] width 33 height 15
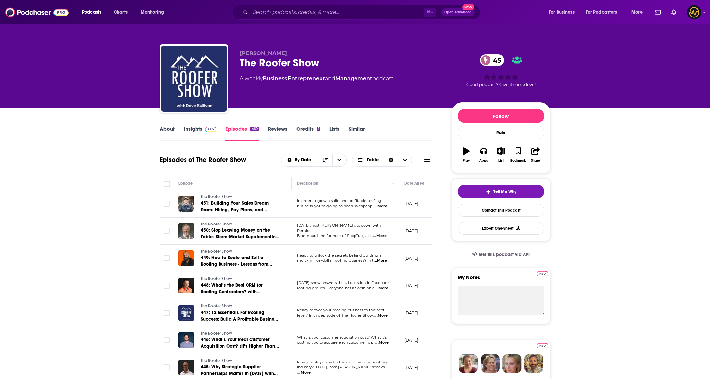
click at [204, 136] on link "Insights" at bounding box center [200, 133] width 33 height 15
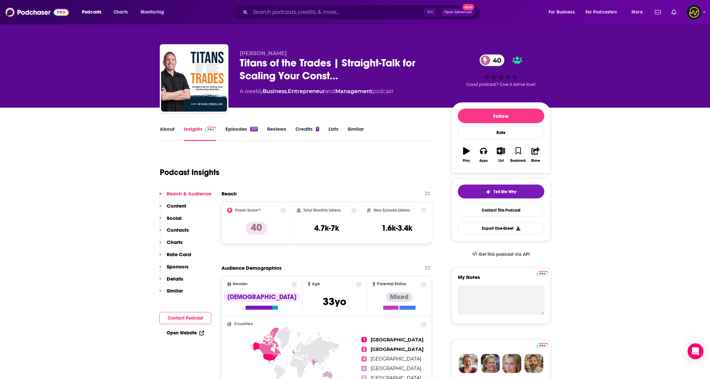
click at [164, 132] on link "About" at bounding box center [167, 133] width 15 height 15
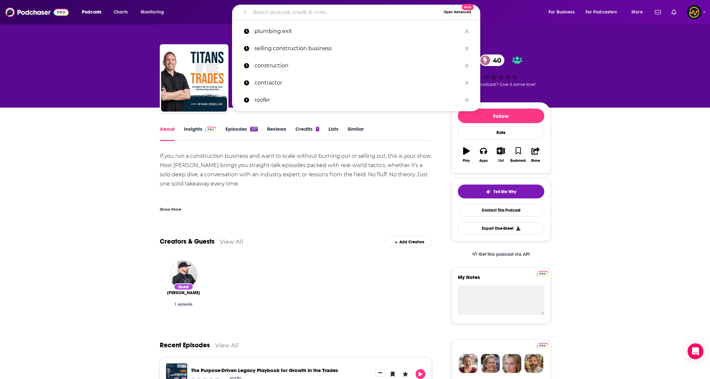
click at [291, 13] on input "Search podcasts, credits, & more..." at bounding box center [345, 12] width 190 height 11
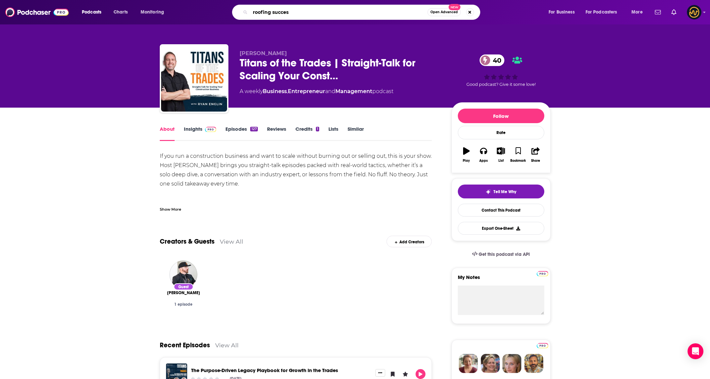
type input "roofing success"
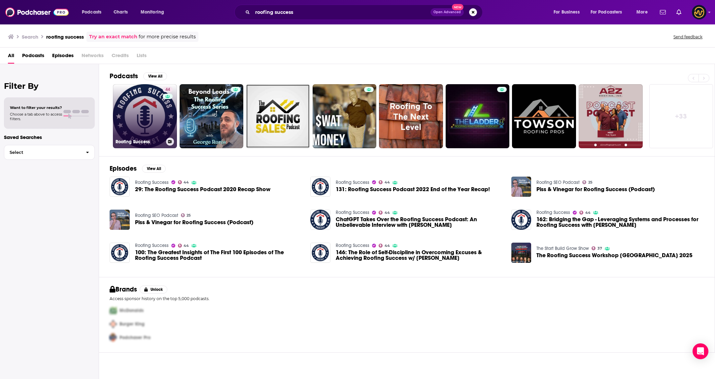
click at [144, 108] on link "44 Roofing Success" at bounding box center [145, 116] width 64 height 64
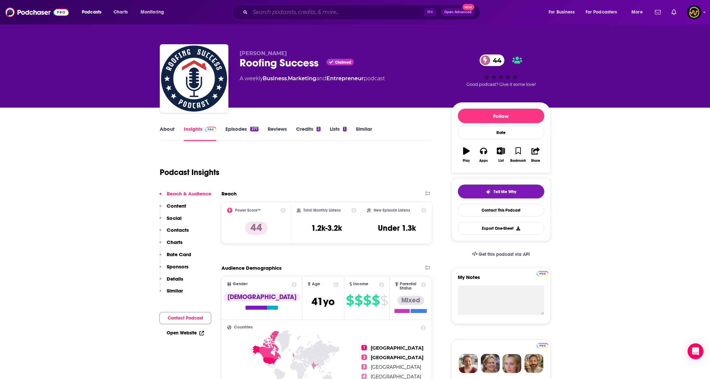
click at [311, 12] on input "Search podcasts, credits, & more..." at bounding box center [337, 12] width 174 height 11
click at [345, 9] on input "Search podcasts, credits, & more..." at bounding box center [337, 12] width 174 height 11
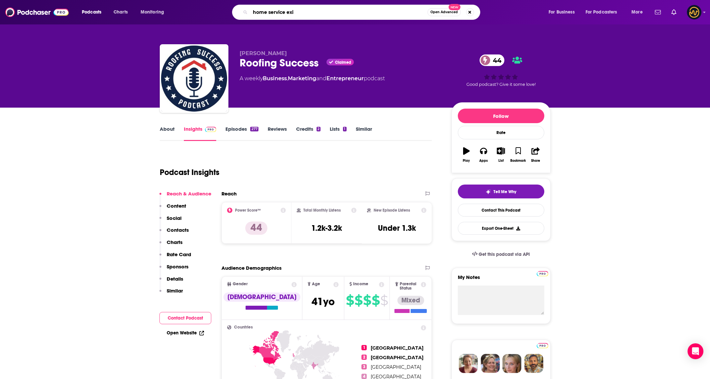
type input "home service exit"
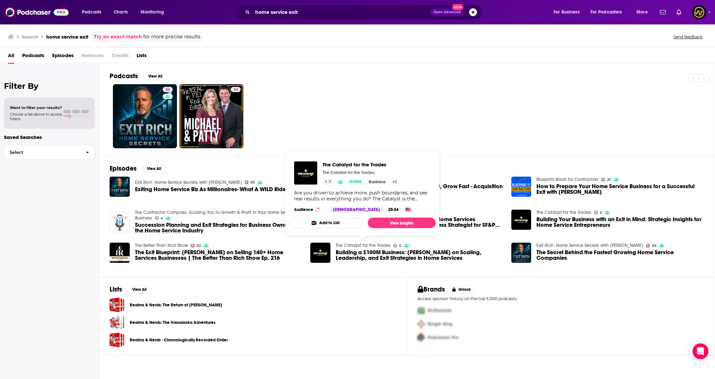
click at [370, 245] on link "The Catalyst for the Trades" at bounding box center [363, 246] width 55 height 6
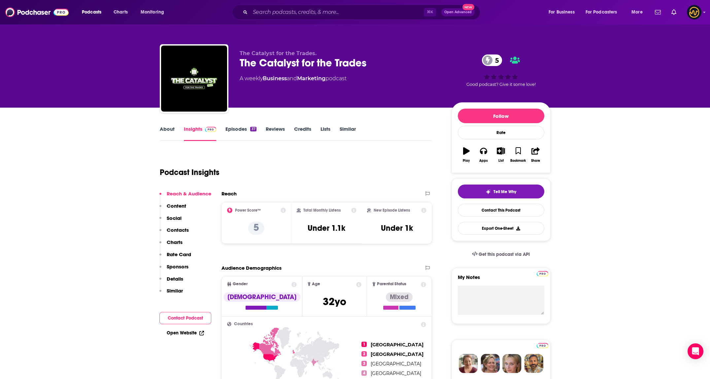
click at [160, 130] on link "About" at bounding box center [167, 133] width 15 height 15
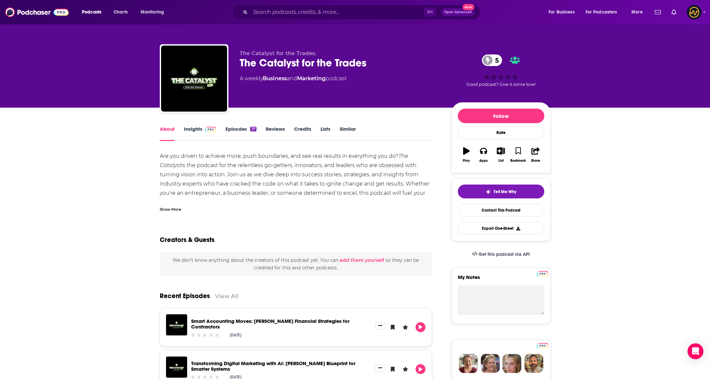
click at [191, 131] on link "Insights" at bounding box center [200, 133] width 33 height 15
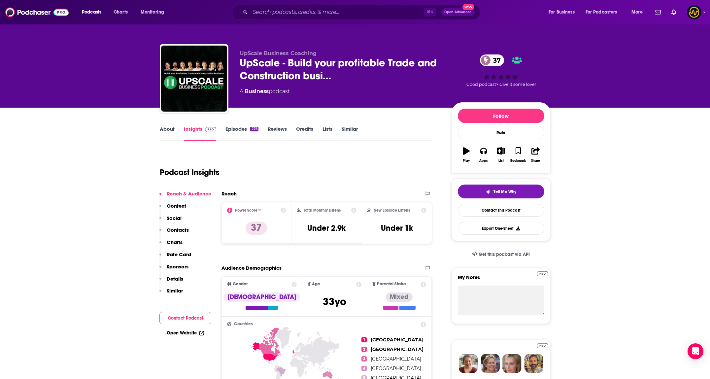
click at [164, 129] on link "About" at bounding box center [167, 133] width 15 height 15
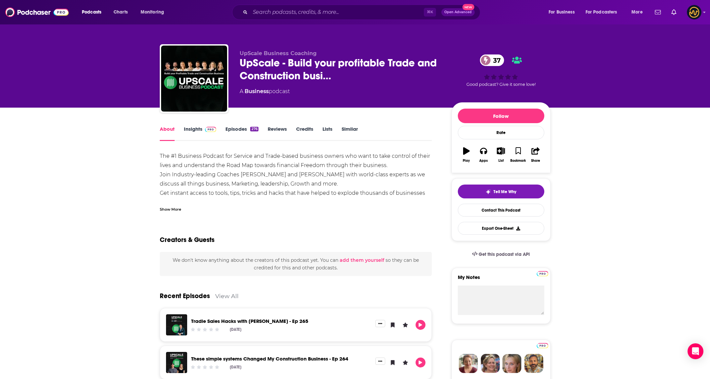
click at [172, 207] on div "Show More" at bounding box center [170, 209] width 21 height 6
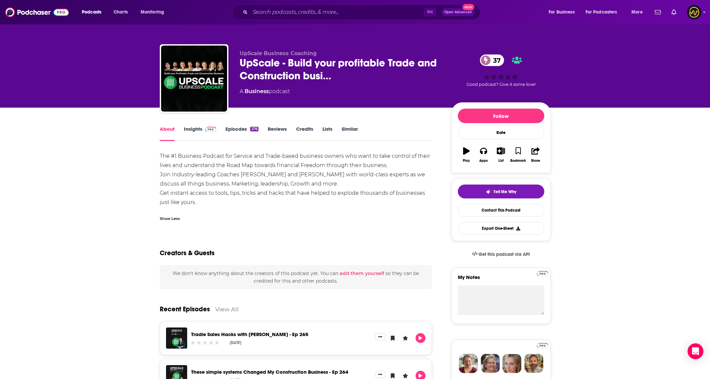
click at [202, 131] on span at bounding box center [209, 129] width 14 height 6
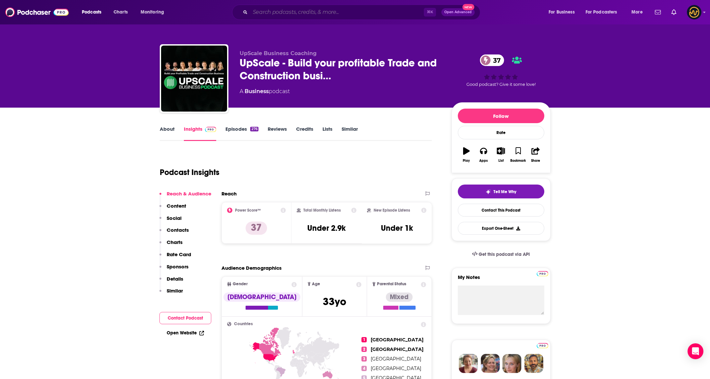
click at [292, 17] on input "Search podcasts, credits, & more..." at bounding box center [337, 12] width 174 height 11
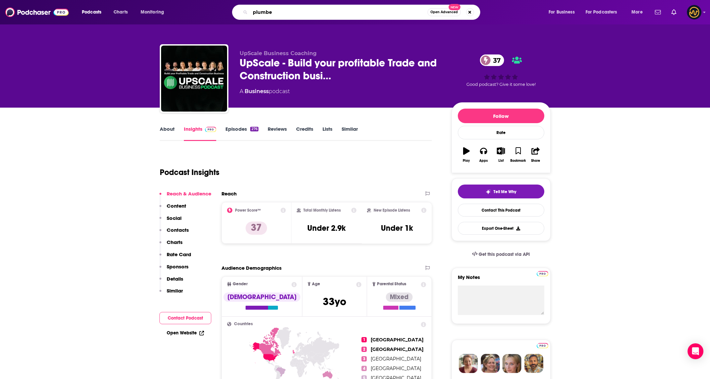
type input "plumber"
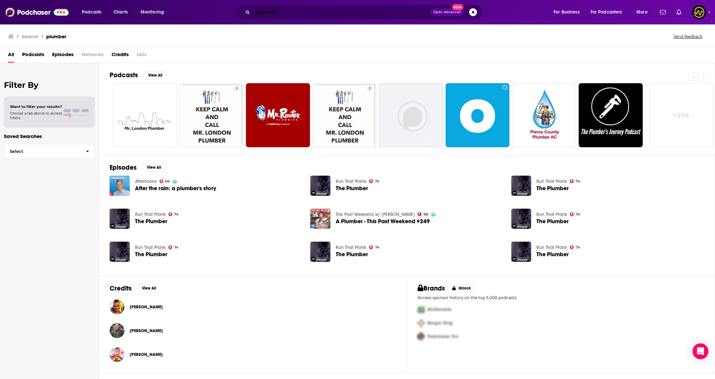
click at [291, 14] on input "plumber" at bounding box center [342, 12] width 178 height 11
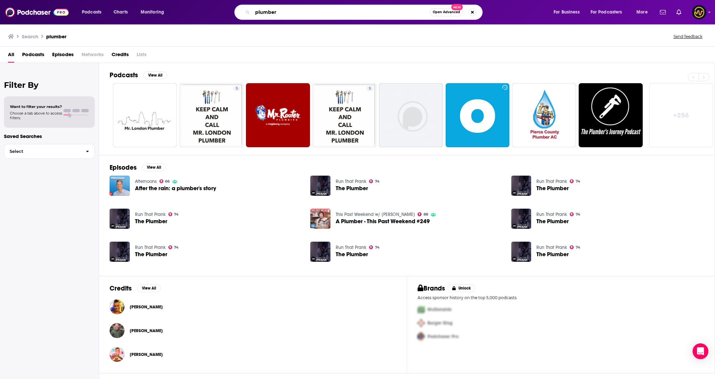
click at [291, 14] on input "plumber" at bounding box center [341, 12] width 177 height 11
type input "successful contractor podcast"
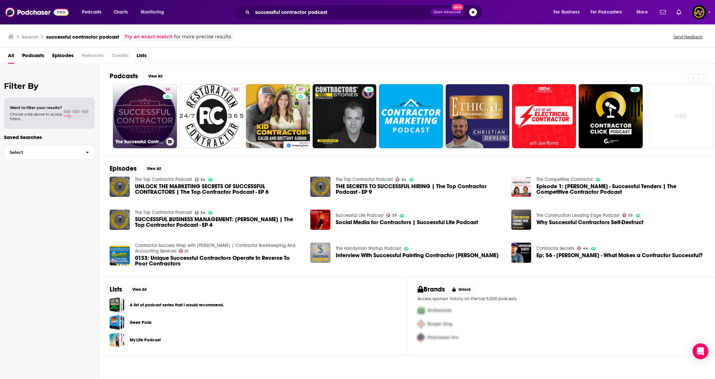
click at [150, 112] on link "36 The Successful Contractor Podcast" at bounding box center [145, 116] width 64 height 64
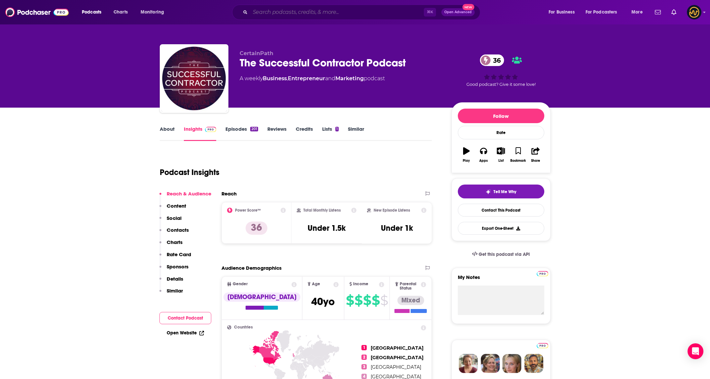
click at [286, 14] on input "Search podcasts, credits, & more..." at bounding box center [337, 12] width 174 height 11
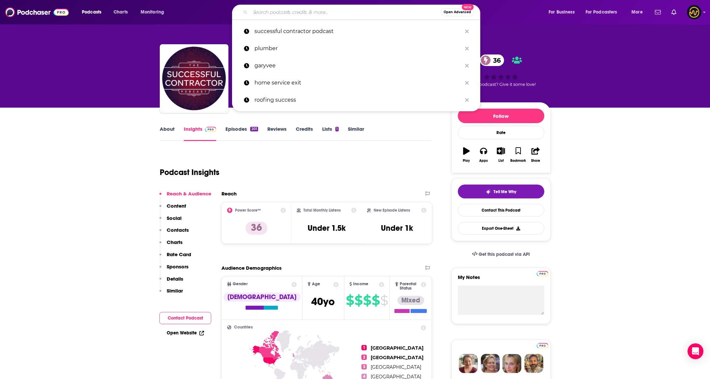
type input "t"
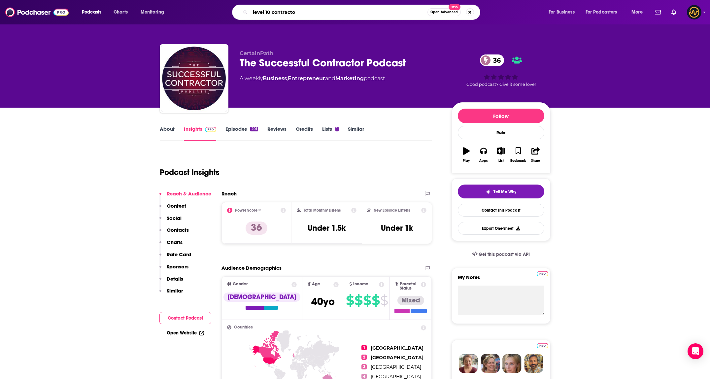
type input "level 10 contractor"
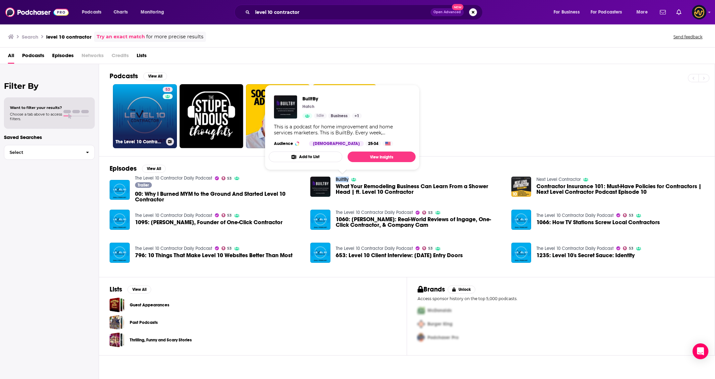
click at [141, 104] on link "53 The Level 10 Contractor Daily Podcast" at bounding box center [145, 116] width 64 height 64
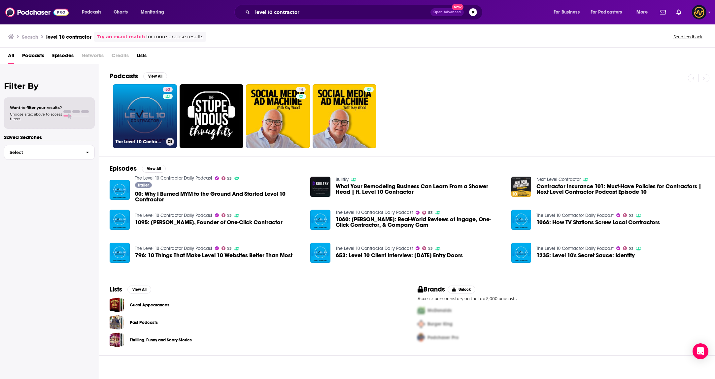
click at [131, 112] on link "53 The Level 10 Contractor Daily Podcast" at bounding box center [145, 116] width 64 height 64
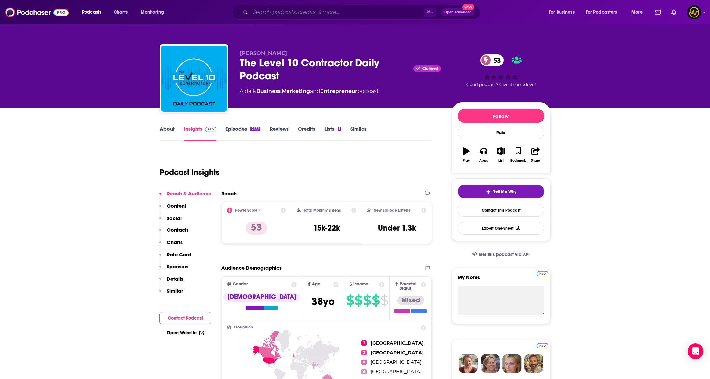
click at [276, 16] on input "Search podcasts, credits, & more..." at bounding box center [337, 12] width 174 height 11
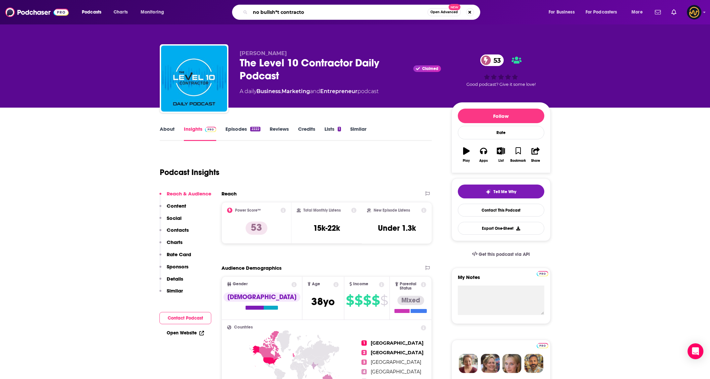
type input "no bullsh*t contractor"
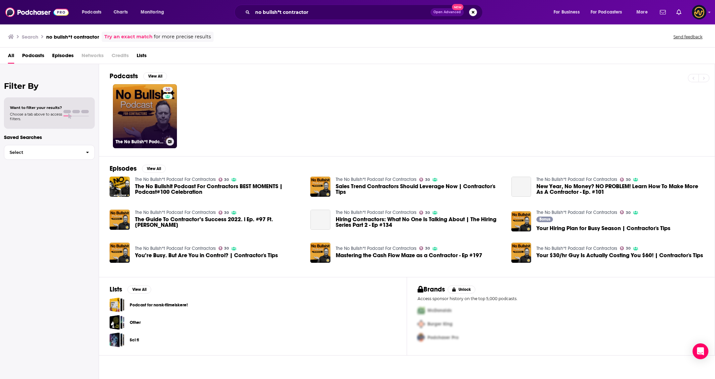
click at [132, 99] on link "30 The No Bullsh*t Podcast For Contractors" at bounding box center [145, 116] width 64 height 64
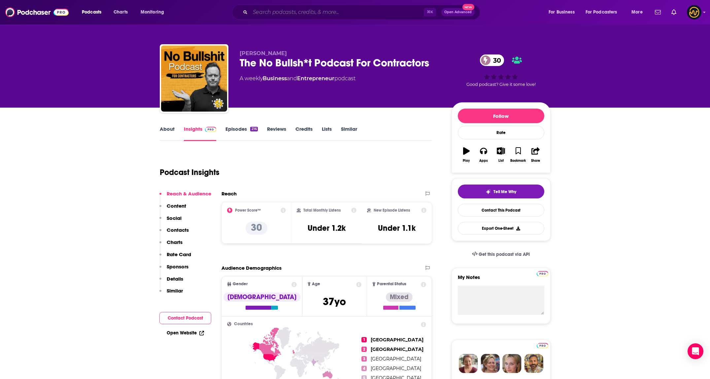
click at [281, 11] on input "Search podcasts, credits, & more..." at bounding box center [337, 12] width 174 height 11
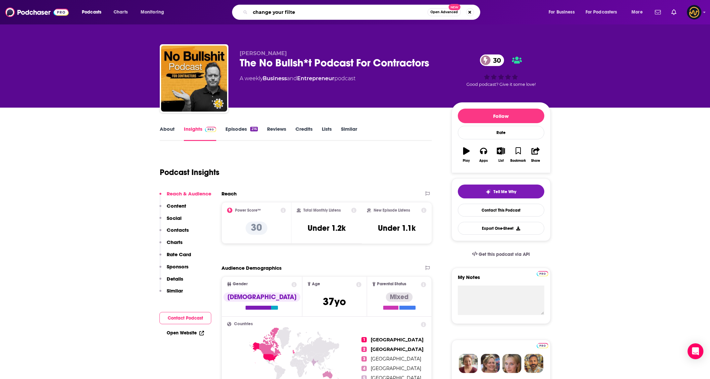
type input "change your filter"
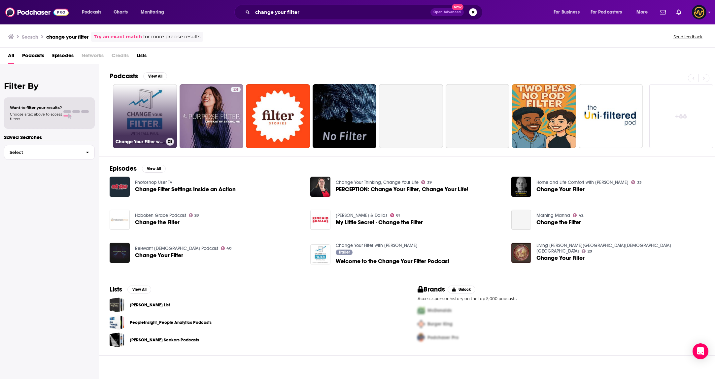
click at [146, 98] on link "Change Your Filter with [PERSON_NAME]" at bounding box center [145, 116] width 64 height 64
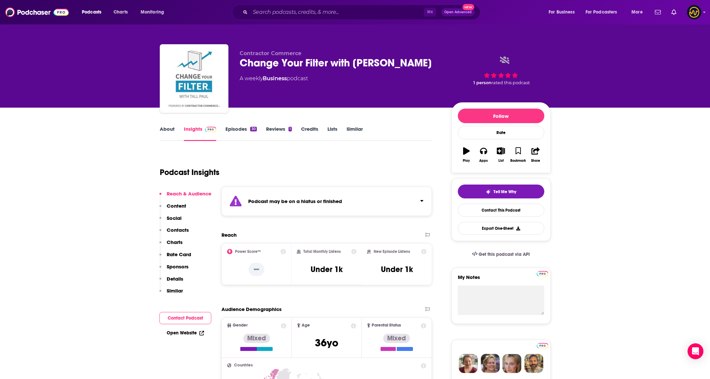
click at [339, 186] on div "Podcast may be on a hiatus or finished" at bounding box center [326, 200] width 211 height 29
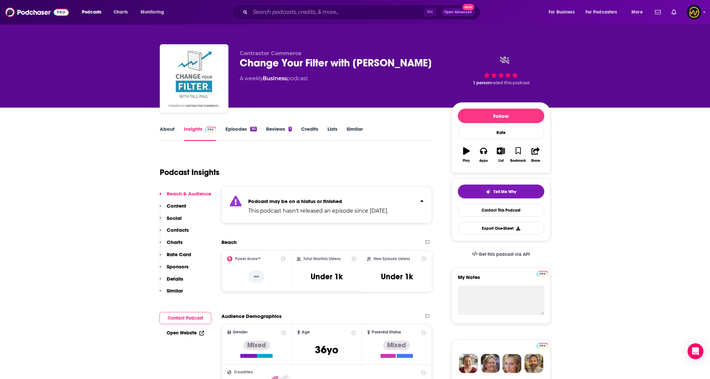
click at [287, 198] on strong "Podcast may be on a hiatus or finished" at bounding box center [295, 201] width 94 height 6
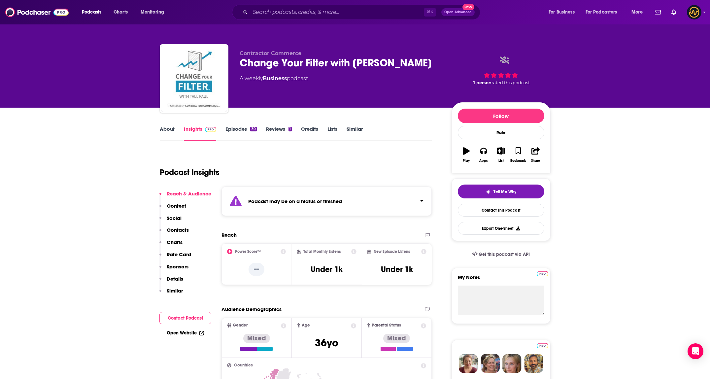
click at [245, 132] on link "Episodes 30" at bounding box center [240, 133] width 31 height 15
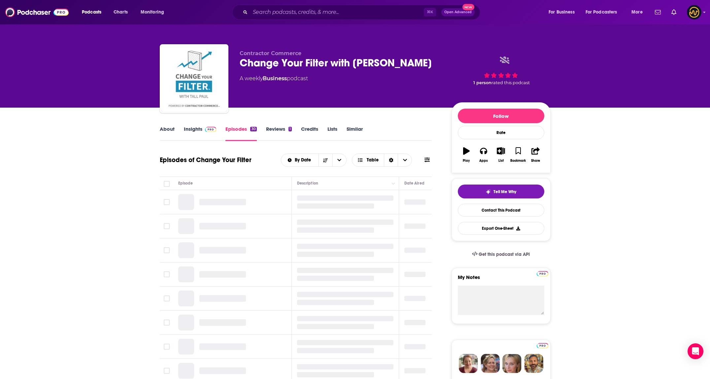
click at [201, 129] on link "Insights" at bounding box center [200, 133] width 33 height 15
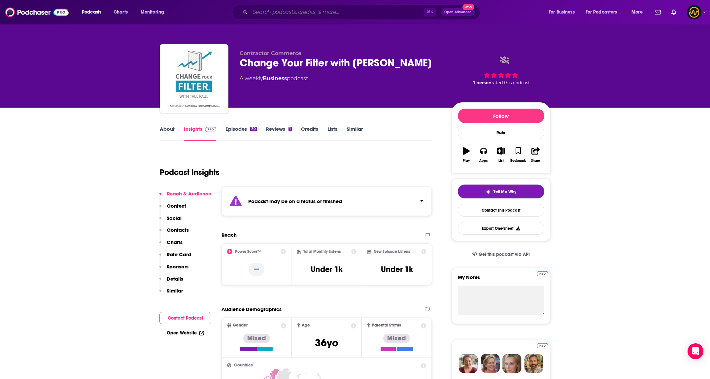
click at [292, 15] on input "Search podcasts, credits, & more..." at bounding box center [337, 12] width 174 height 11
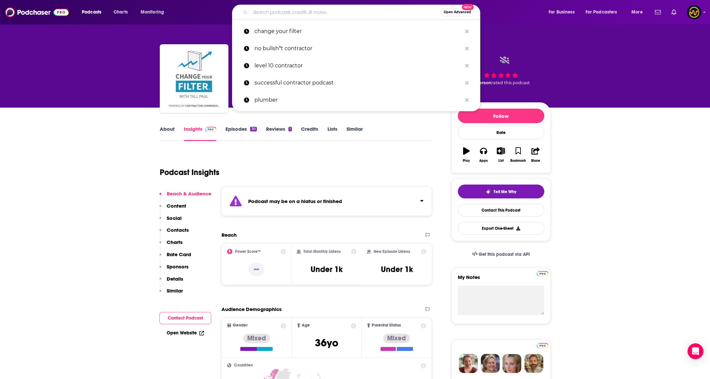
click at [292, 15] on input "Search podcasts, credits, & more..." at bounding box center [345, 12] width 190 height 11
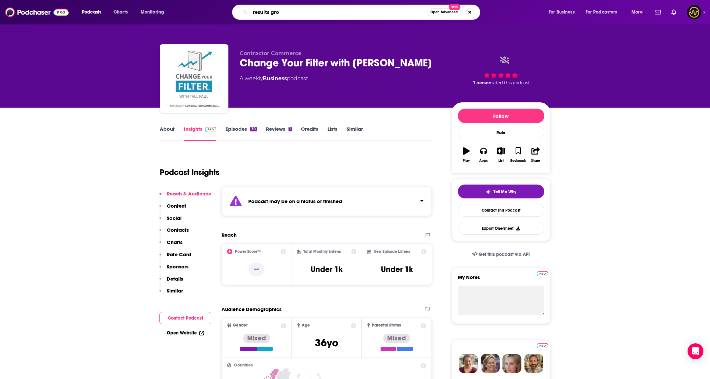
type input "results grow"
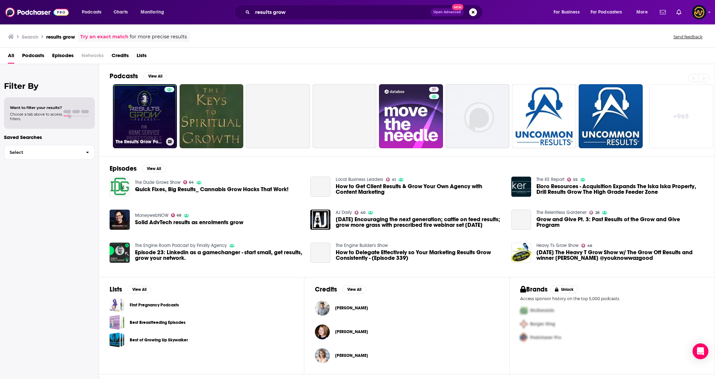
click at [147, 121] on link "The Results Grow Podcast - Home Service Industry Tips & Strategies From Busines…" at bounding box center [145, 116] width 64 height 64
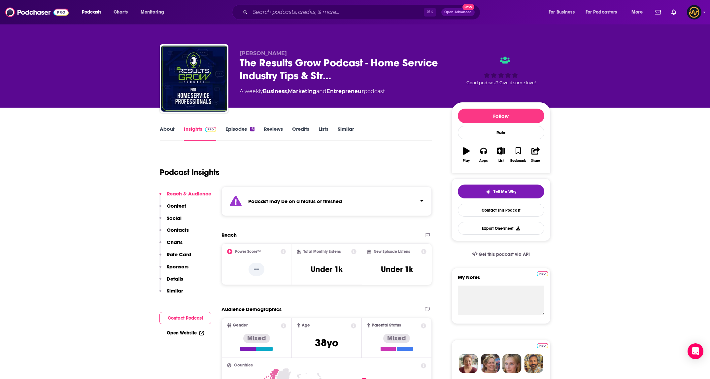
click at [393, 207] on div "Podcast may be on a hiatus or finished" at bounding box center [326, 200] width 211 height 29
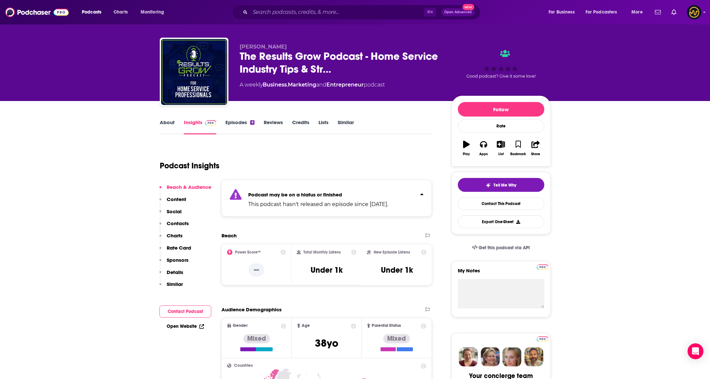
scroll to position [13, 0]
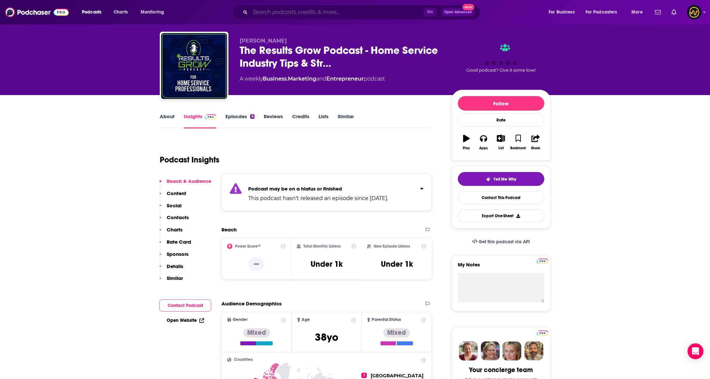
click at [313, 13] on input "Search podcasts, credits, & more..." at bounding box center [337, 12] width 174 height 11
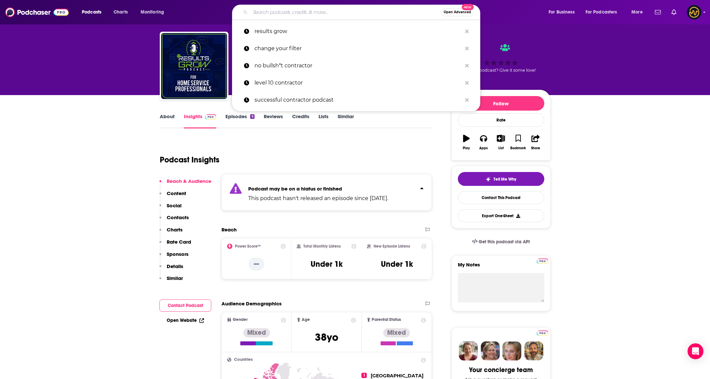
click at [313, 13] on input "Search podcasts, credits, & more..." at bounding box center [345, 12] width 190 height 11
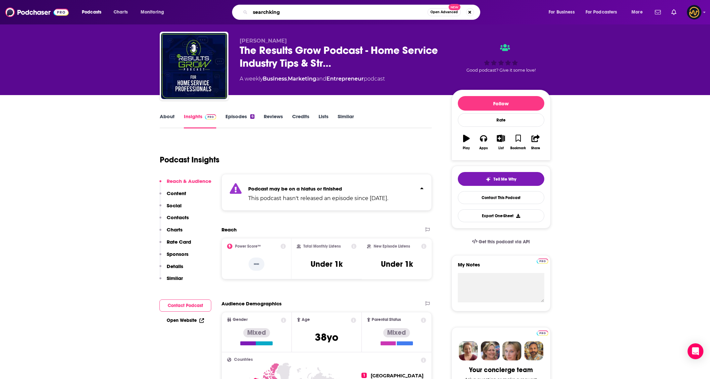
type input "searchkings"
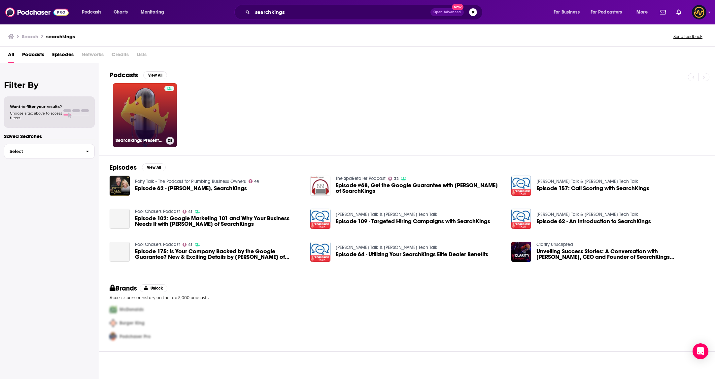
click at [154, 115] on link "SearchKings Presents, Stories From the Field" at bounding box center [145, 115] width 64 height 64
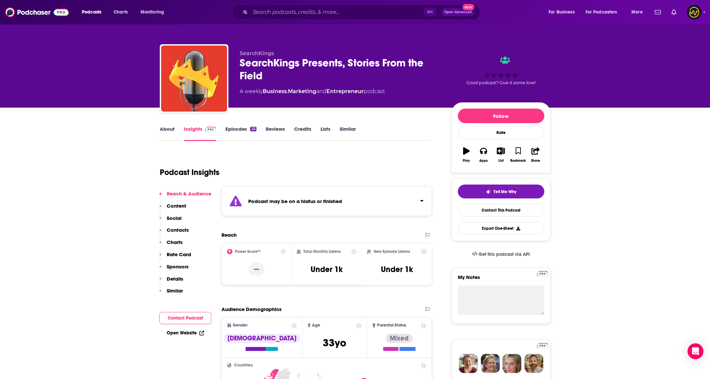
click at [336, 194] on div "Podcast may be on a hiatus or finished" at bounding box center [326, 200] width 211 height 29
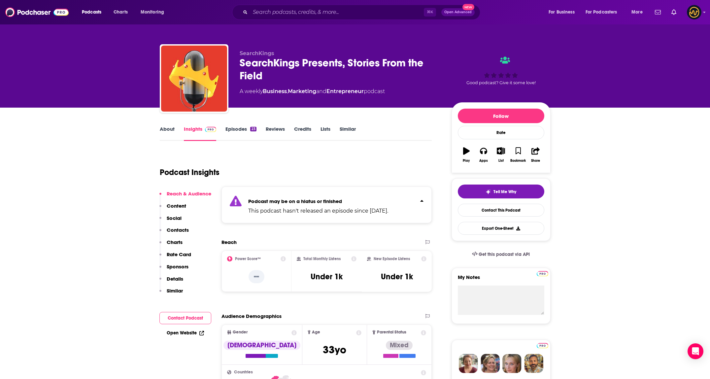
click at [336, 194] on div "Podcast may be on a hiatus or finished This podcast hasn't released an episode …" at bounding box center [326, 204] width 211 height 37
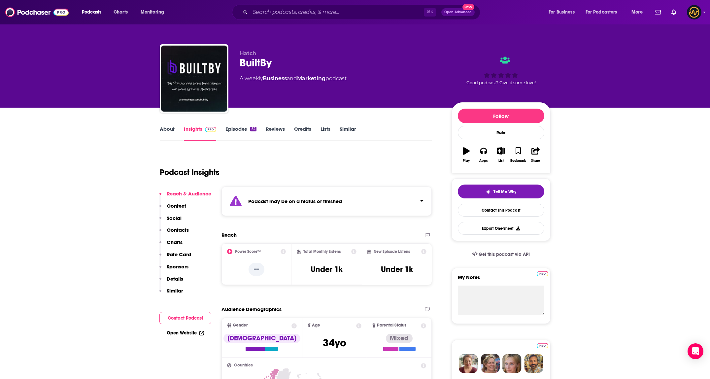
click at [167, 129] on link "About" at bounding box center [167, 133] width 15 height 15
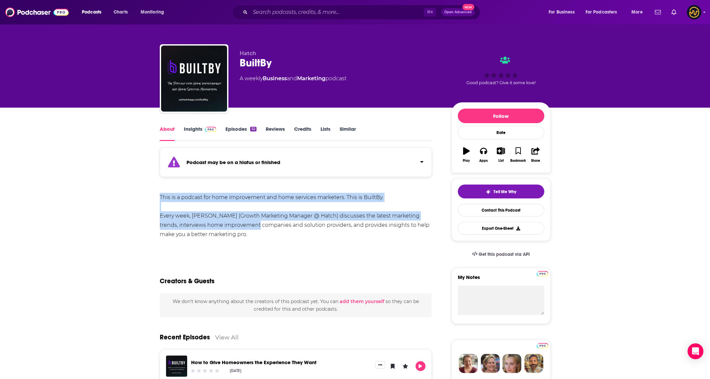
drag, startPoint x: 157, startPoint y: 197, endPoint x: 245, endPoint y: 228, distance: 92.6
click at [245, 228] on div "This is a podcast for home improvement and home services marketers. This is Bui…" at bounding box center [296, 216] width 272 height 46
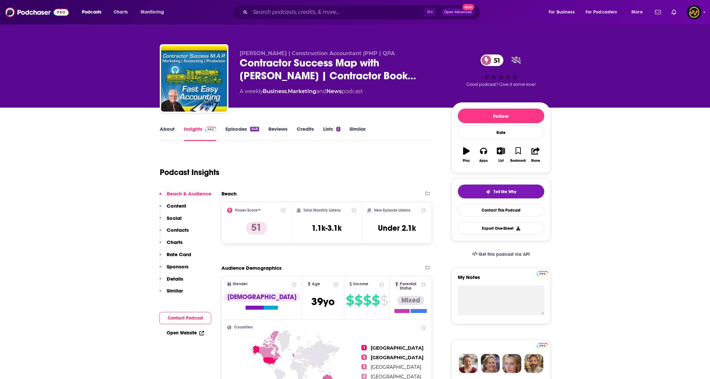
click at [173, 279] on p "Details" at bounding box center [175, 279] width 17 height 6
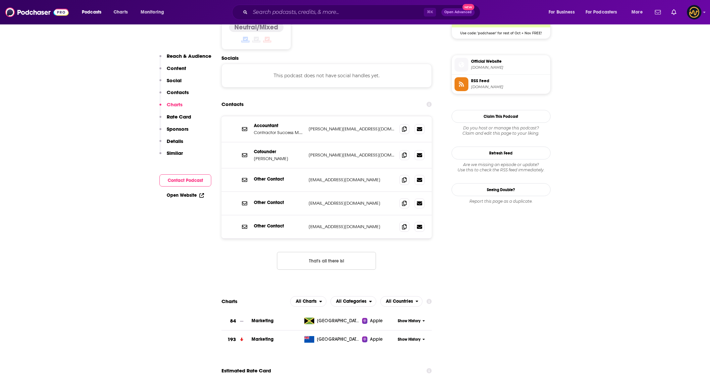
scroll to position [565, 0]
click at [407, 198] on span at bounding box center [404, 203] width 10 height 10
click at [405, 224] on icon at bounding box center [404, 226] width 5 height 5
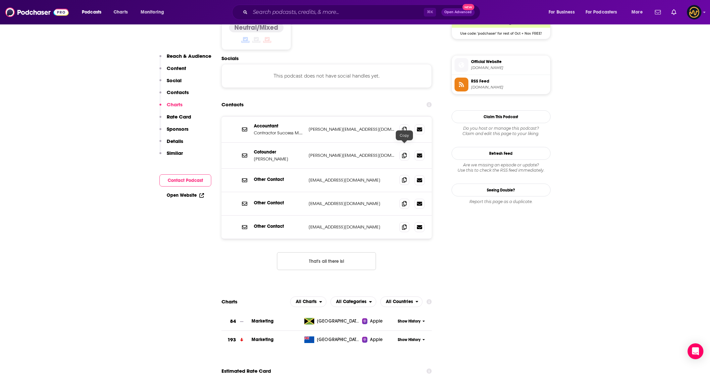
click at [403, 177] on icon at bounding box center [404, 179] width 5 height 5
click at [403, 152] on icon at bounding box center [404, 154] width 5 height 5
click at [405, 126] on icon at bounding box center [404, 128] width 5 height 5
click at [312, 14] on input "Search podcasts, credits, & more..." at bounding box center [337, 12] width 174 height 11
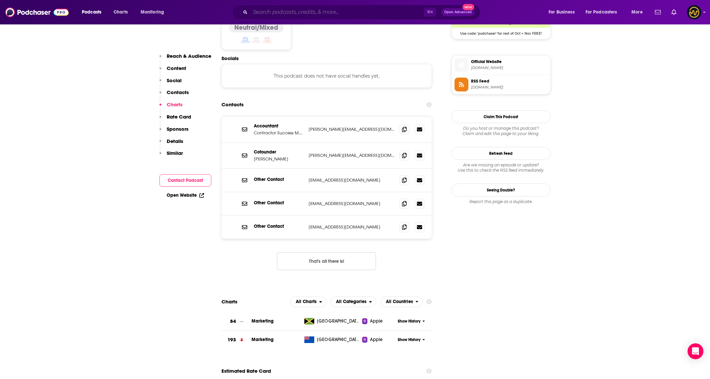
click at [312, 14] on input "Search podcasts, credits, & more..." at bounding box center [337, 12] width 174 height 11
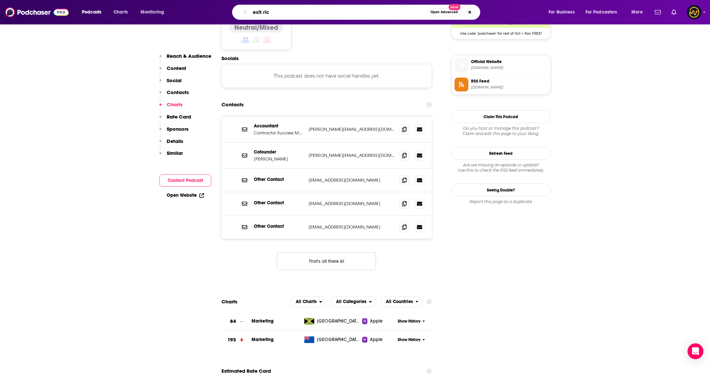
type input "exit rich"
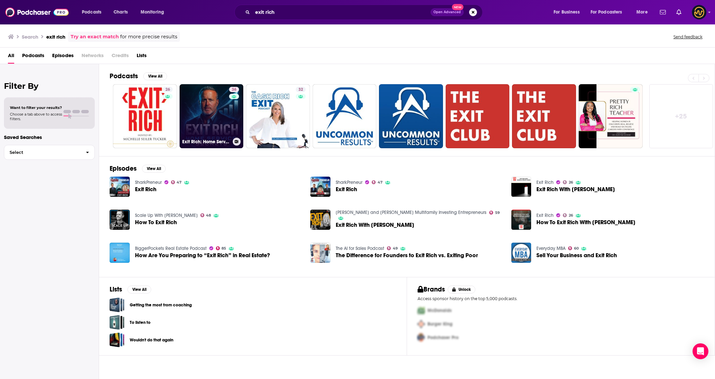
click at [215, 113] on link "36 Exit Rich: Home Service Secrets with [PERSON_NAME]" at bounding box center [212, 116] width 64 height 64
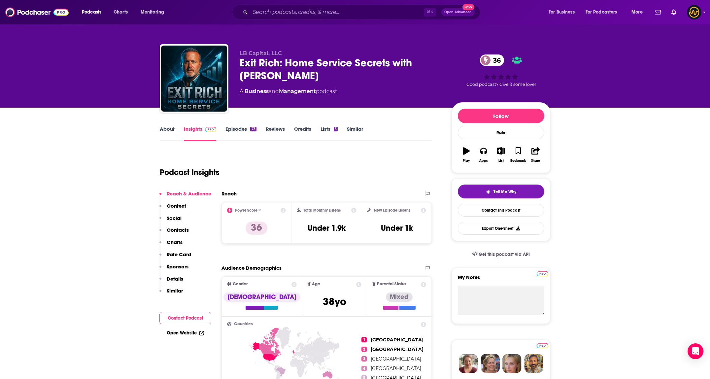
click at [179, 279] on p "Details" at bounding box center [175, 279] width 17 height 6
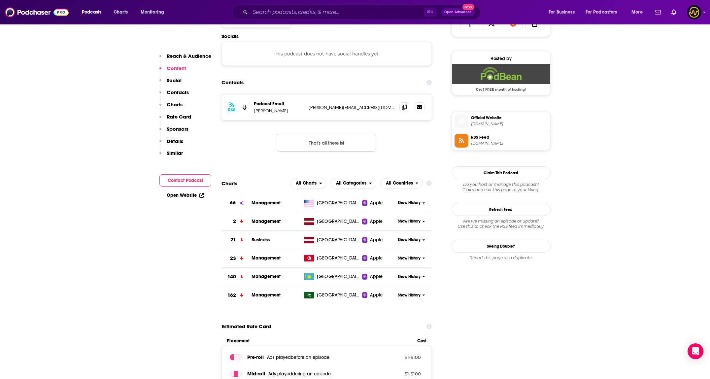
scroll to position [342, 0]
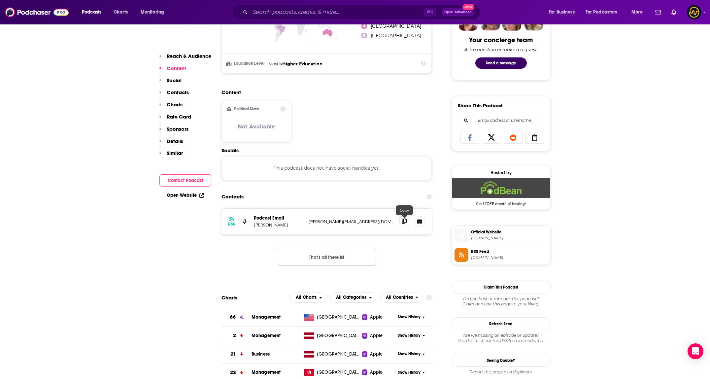
click at [404, 220] on icon at bounding box center [404, 221] width 5 height 5
click at [295, 13] on input "Search podcasts, credits, & more..." at bounding box center [337, 12] width 174 height 11
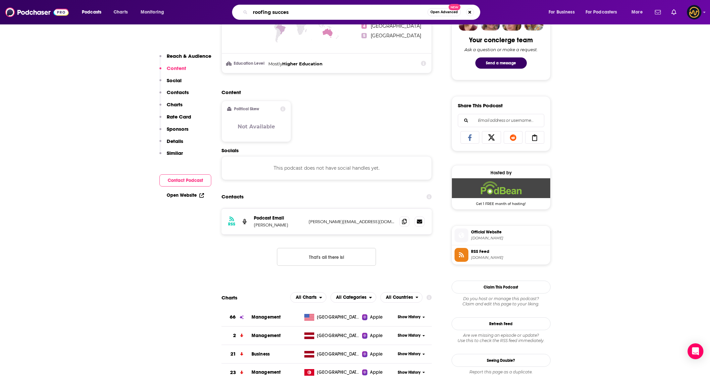
type input "roofing success"
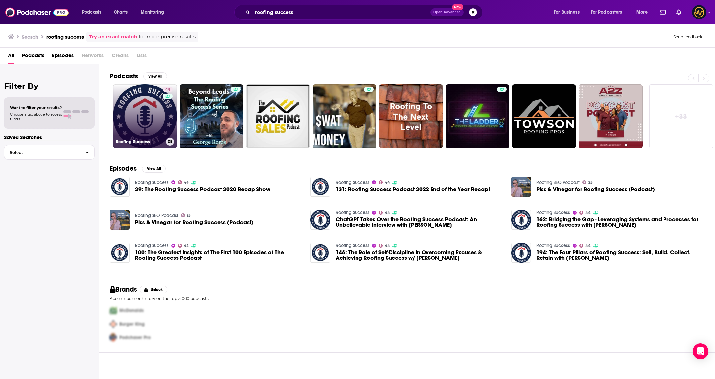
click at [140, 111] on link "44 Roofing Success" at bounding box center [145, 116] width 64 height 64
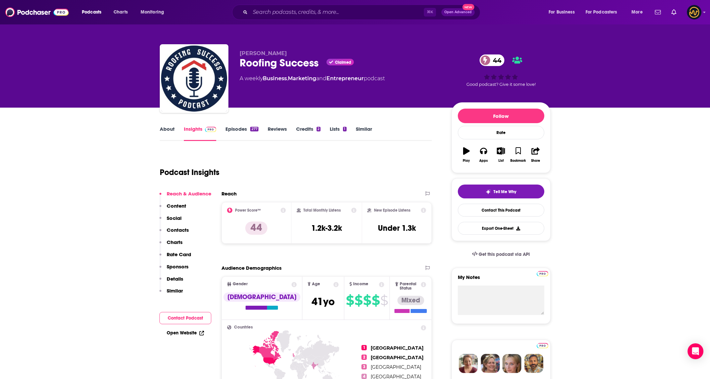
click at [175, 280] on p "Details" at bounding box center [175, 279] width 17 height 6
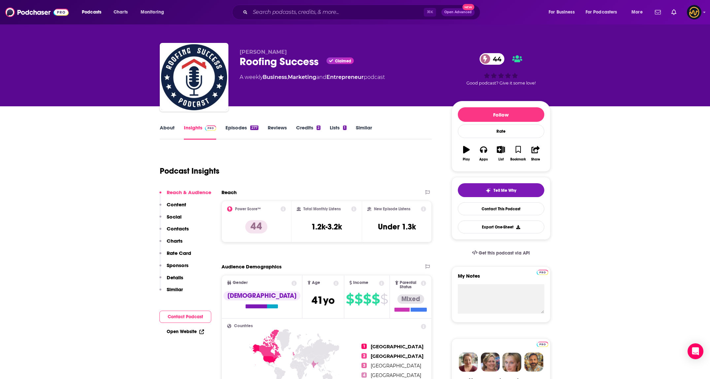
click at [175, 280] on button "Details" at bounding box center [171, 280] width 24 height 12
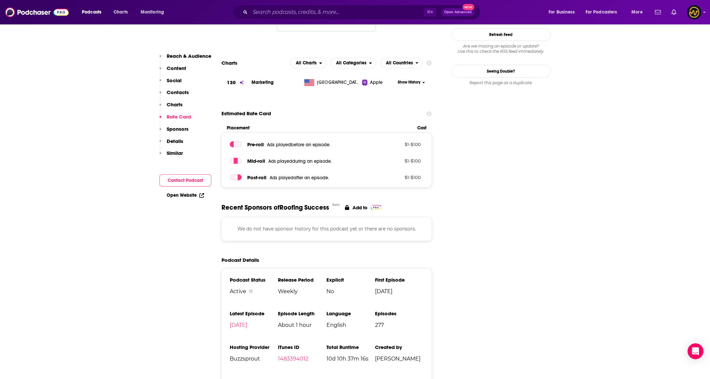
scroll to position [597, 0]
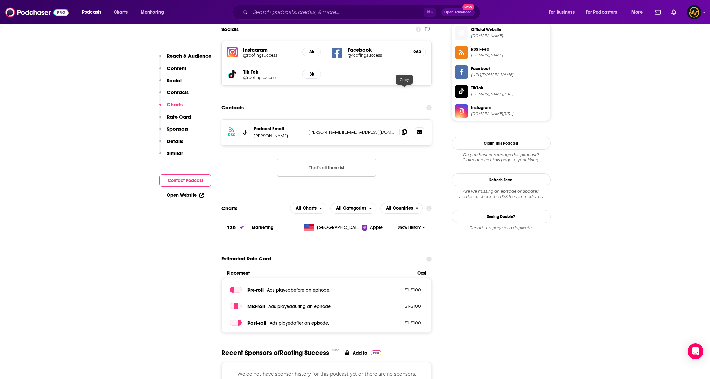
click at [401, 127] on span at bounding box center [404, 132] width 10 height 10
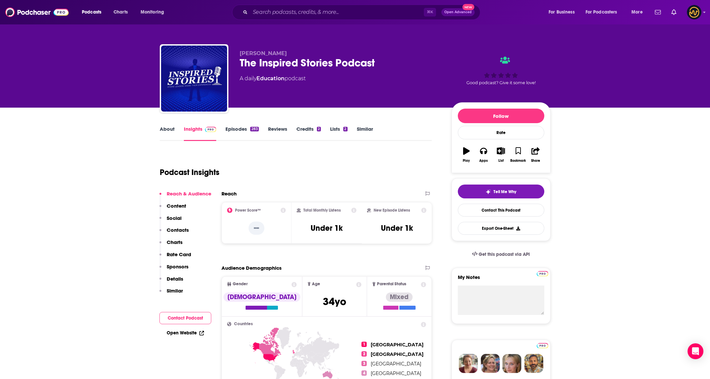
click at [161, 130] on link "About" at bounding box center [167, 133] width 15 height 15
